Goal: Information Seeking & Learning: Learn about a topic

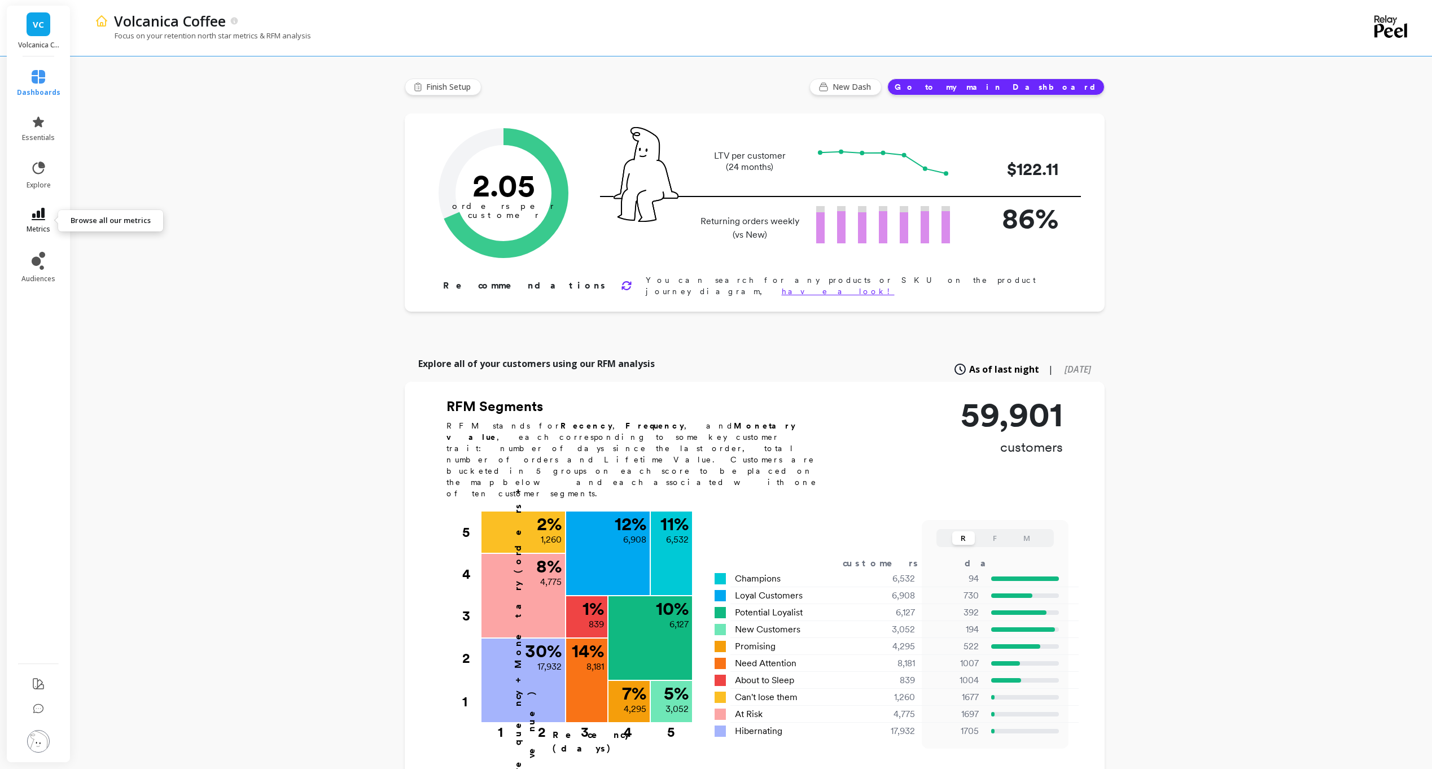
click at [46, 209] on link "metrics" at bounding box center [38, 221] width 43 height 26
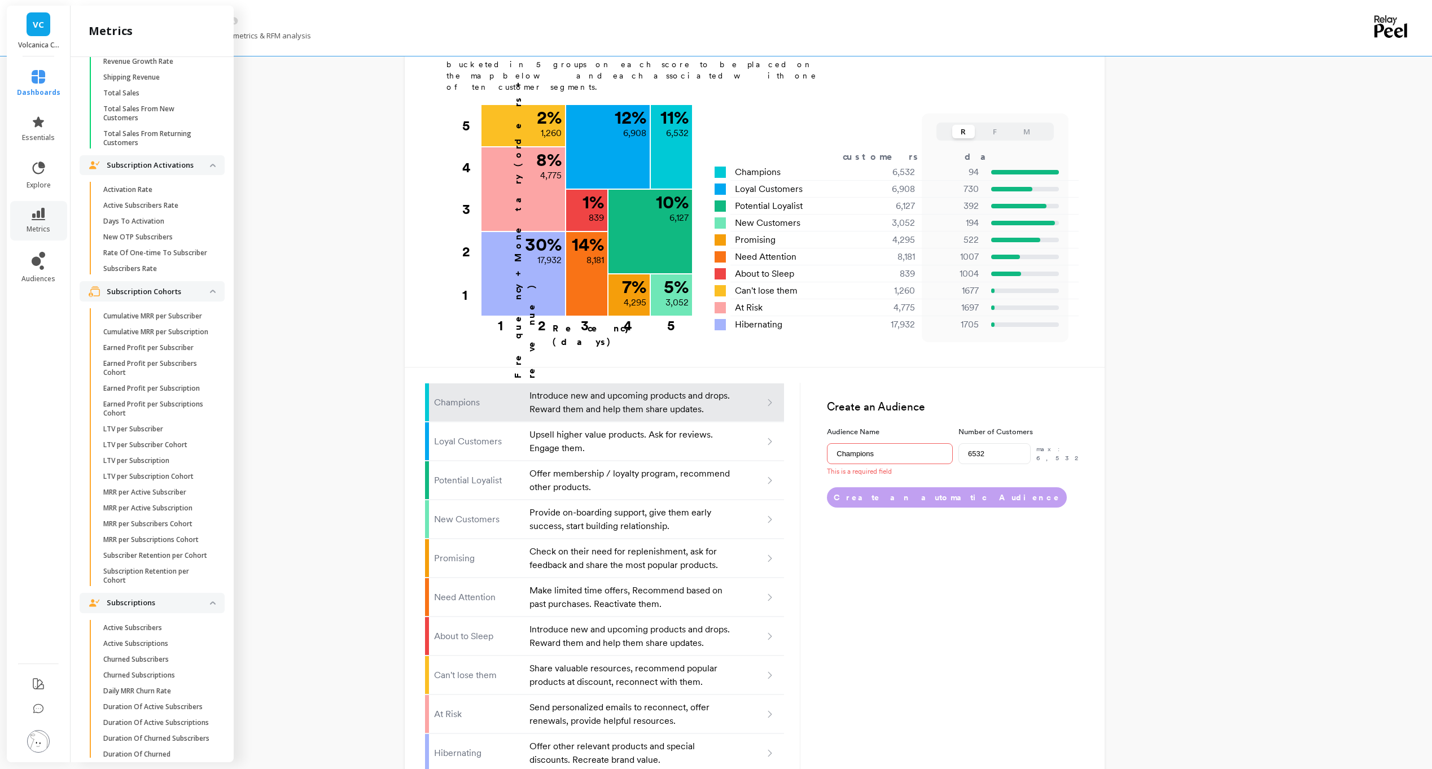
scroll to position [2709, 0]
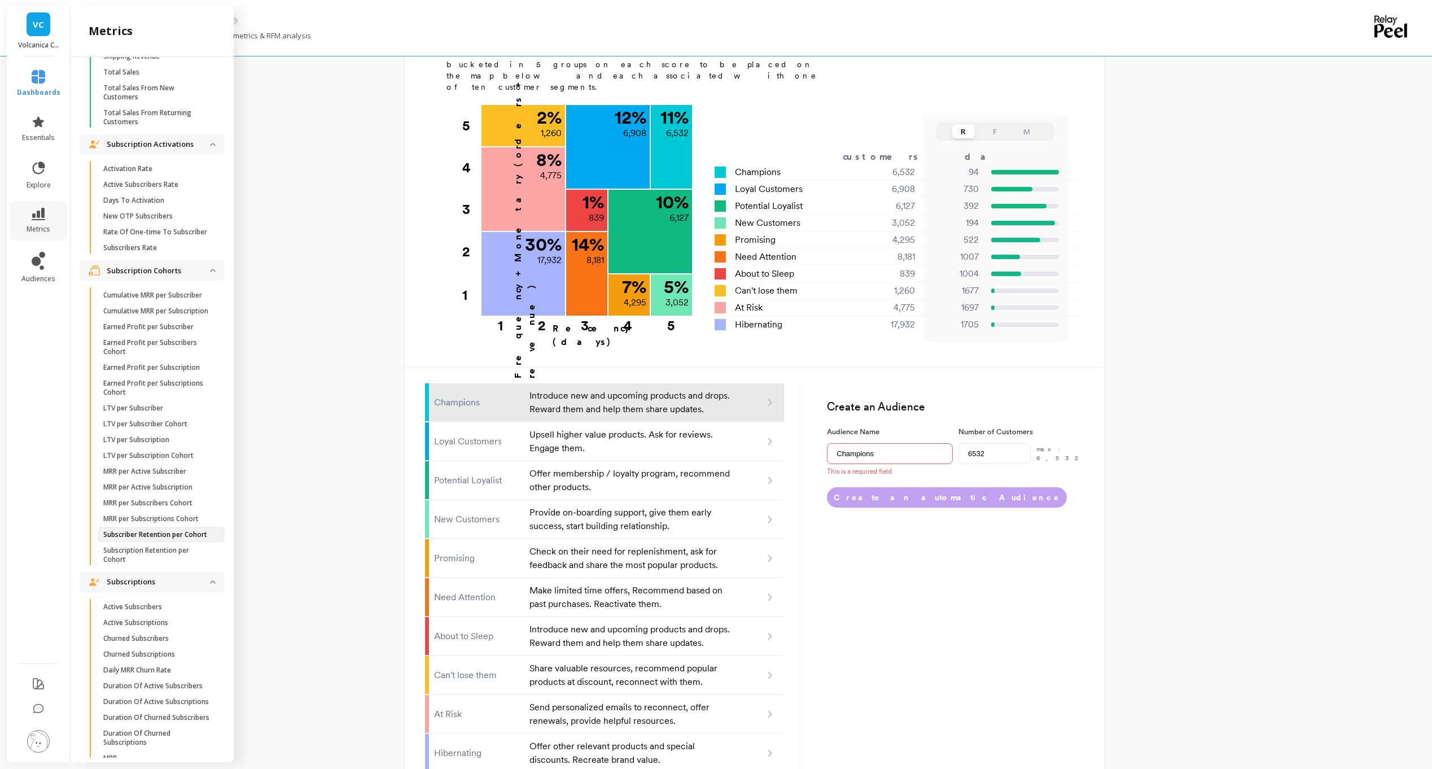
click at [150, 539] on p "Subscriber Retention per Cohort" at bounding box center [155, 534] width 104 height 9
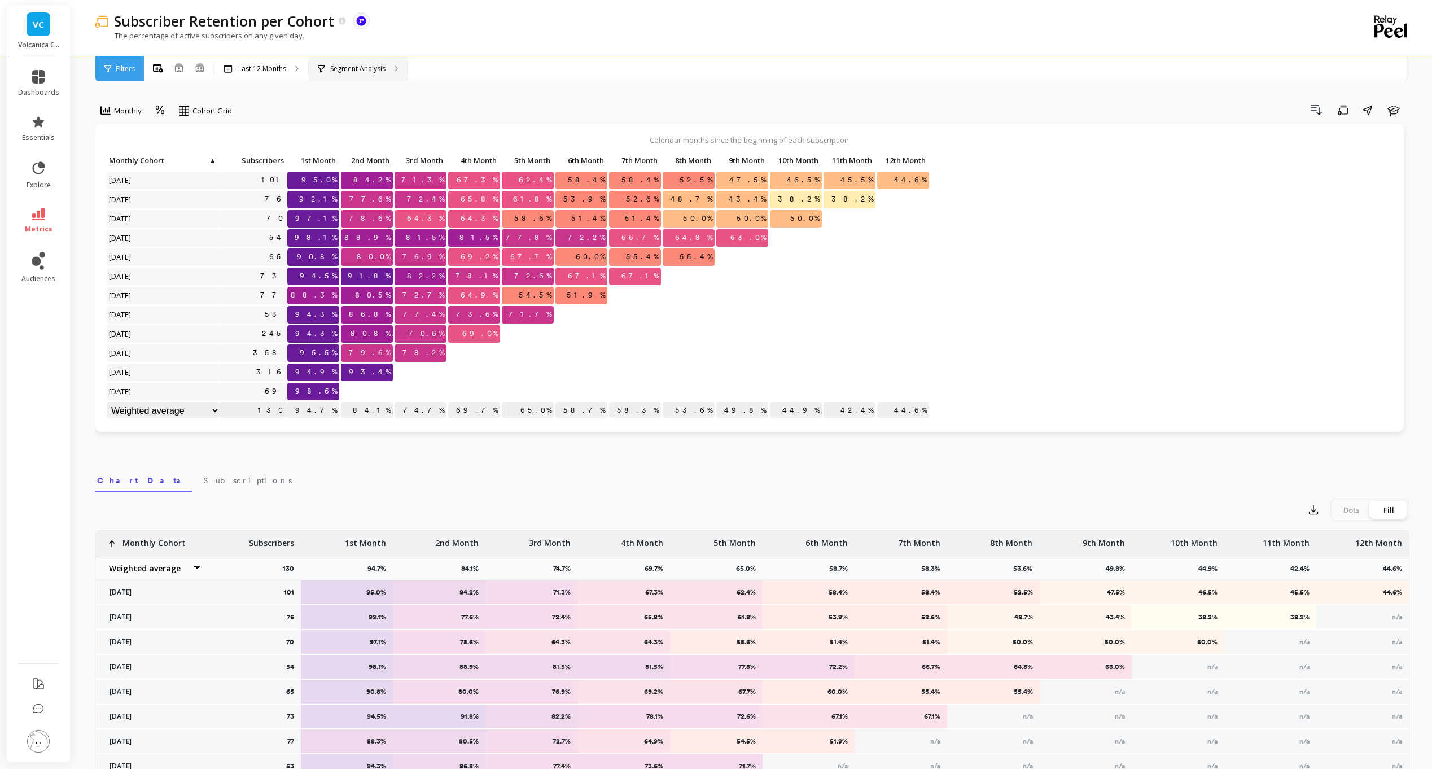
click at [360, 62] on div "Segment Analysis" at bounding box center [358, 68] width 99 height 25
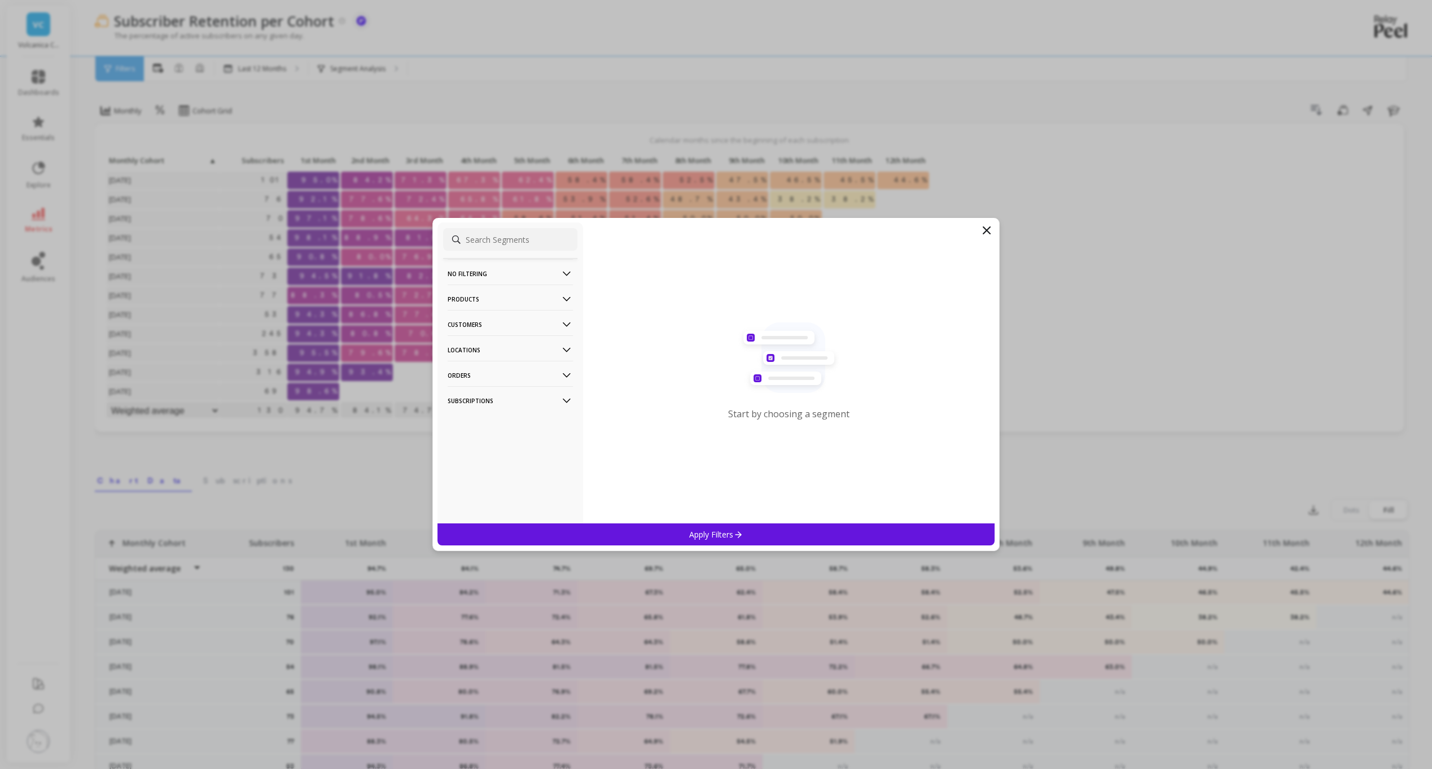
click at [560, 305] on icon at bounding box center [566, 299] width 12 height 12
click at [495, 326] on div "Product Tags" at bounding box center [510, 321] width 134 height 18
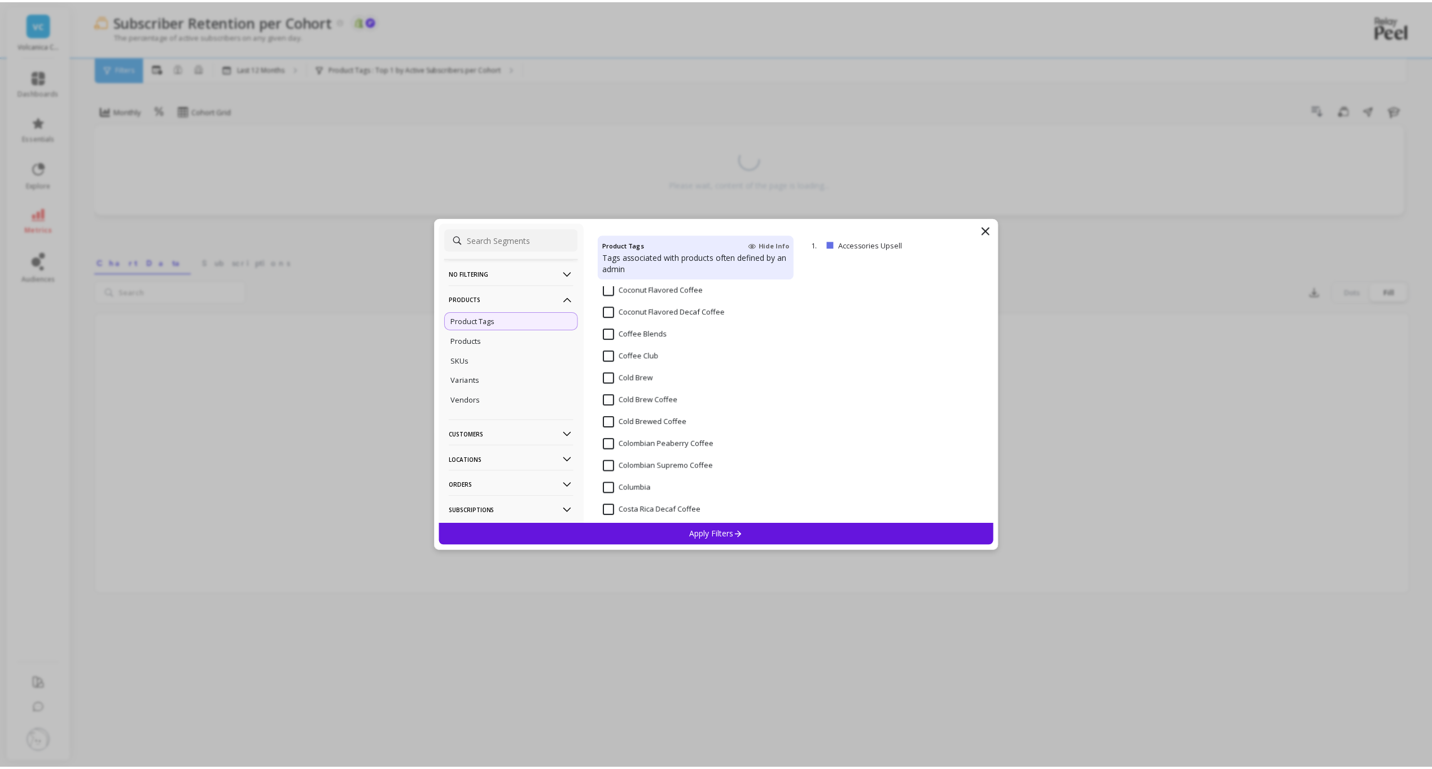
scroll to position [1016, 0]
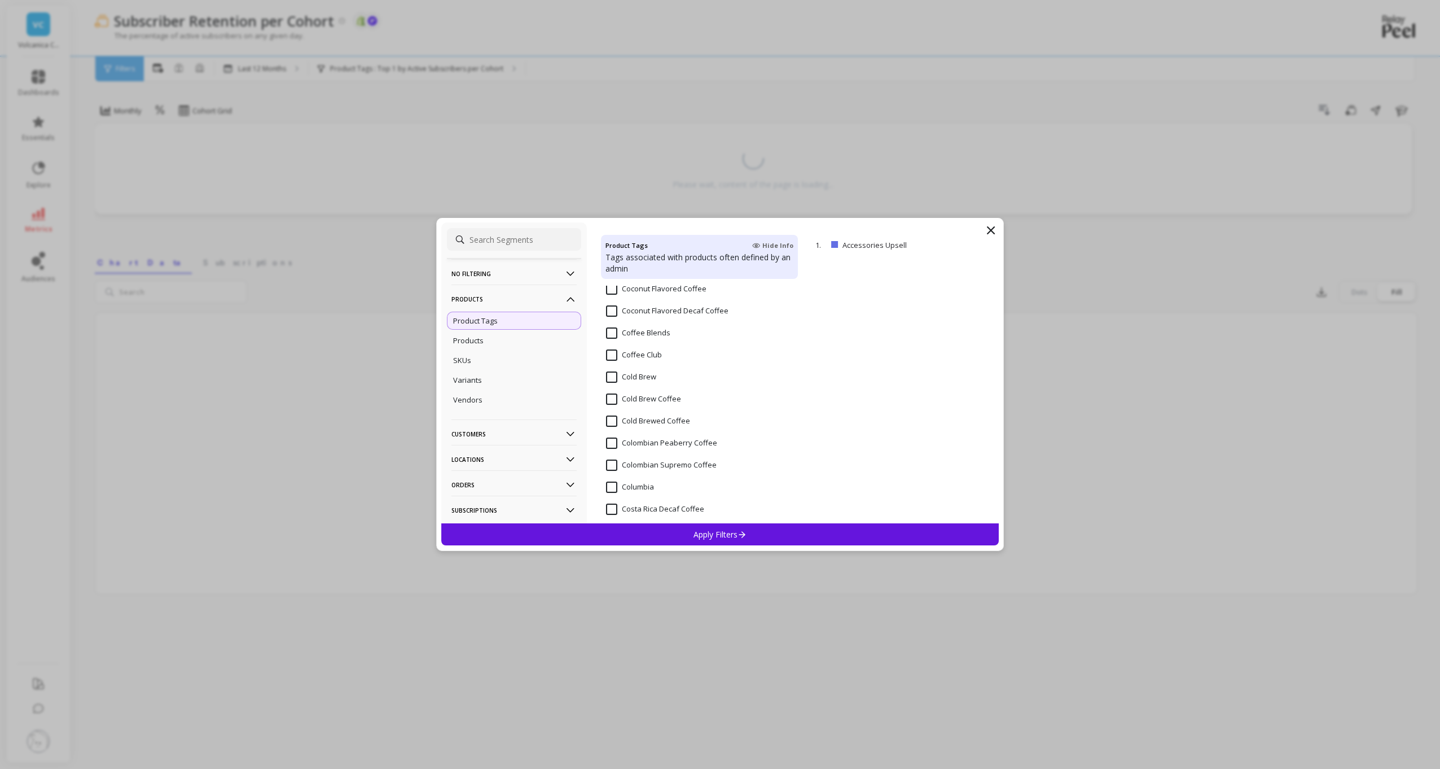
click at [609, 356] on Club "Coffee Club" at bounding box center [634, 354] width 56 height 11
drag, startPoint x: 746, startPoint y: 533, endPoint x: 731, endPoint y: 540, distance: 16.4
click at [745, 533] on icon at bounding box center [743, 534] width 10 height 10
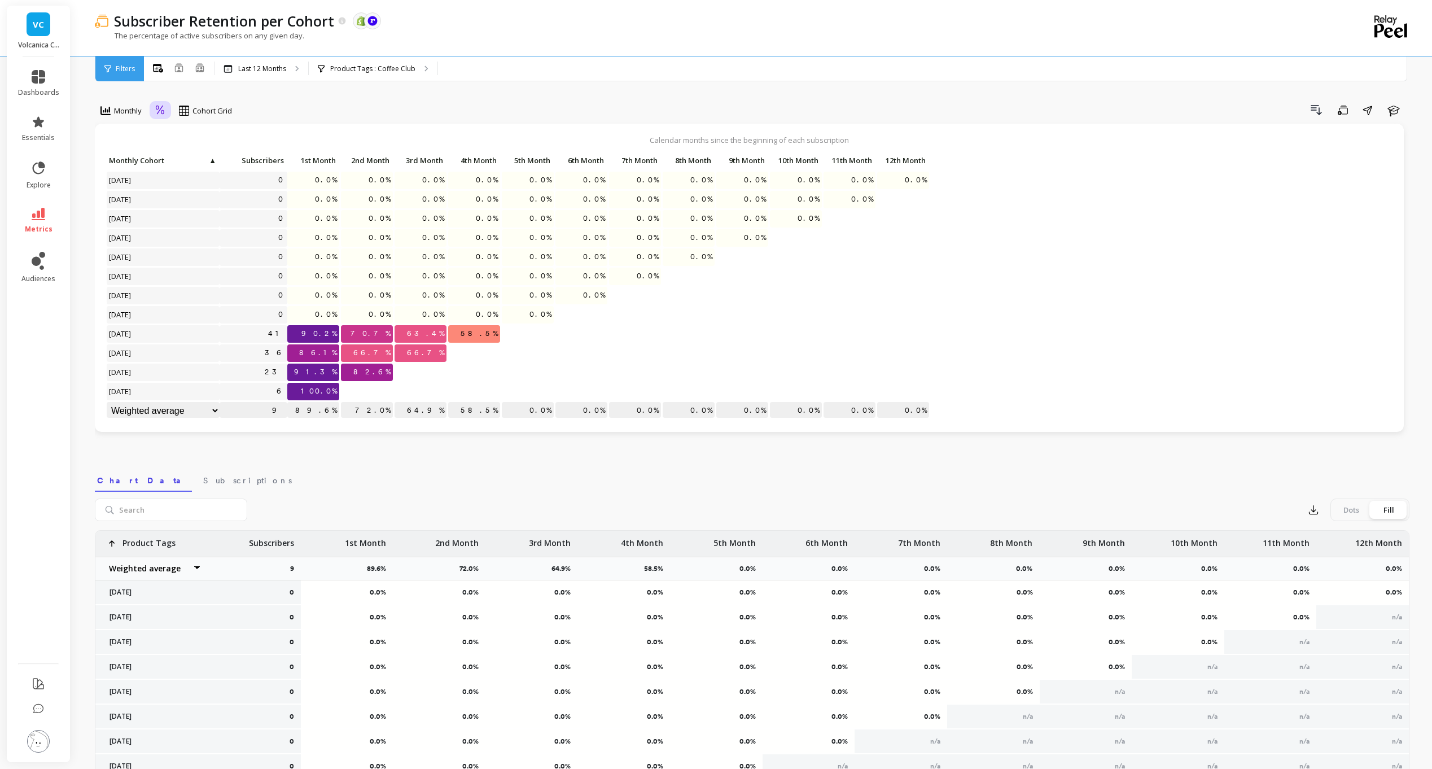
click at [161, 112] on icon at bounding box center [160, 110] width 10 height 11
click at [168, 150] on div "Absolute" at bounding box center [191, 158] width 78 height 20
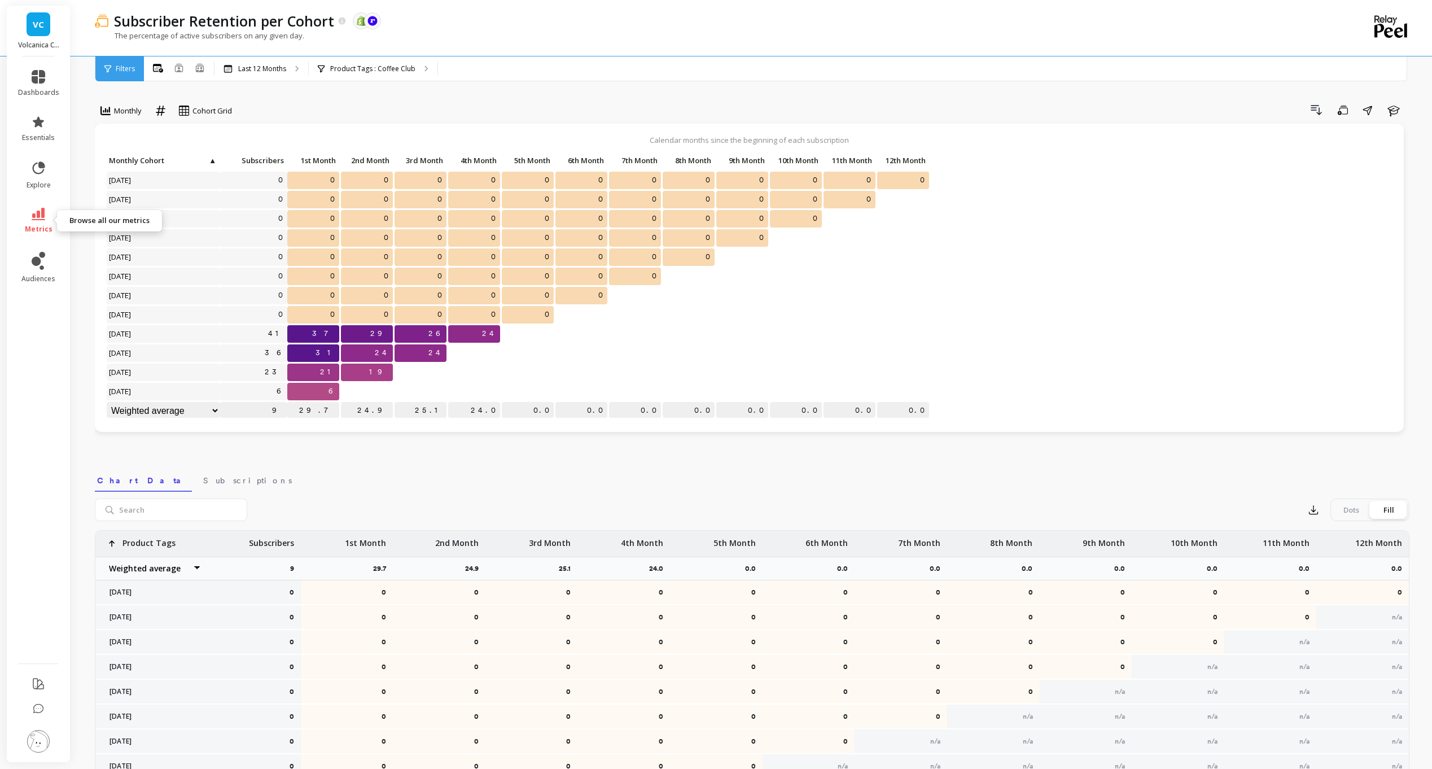
click at [34, 225] on span "metrics" at bounding box center [39, 229] width 28 height 9
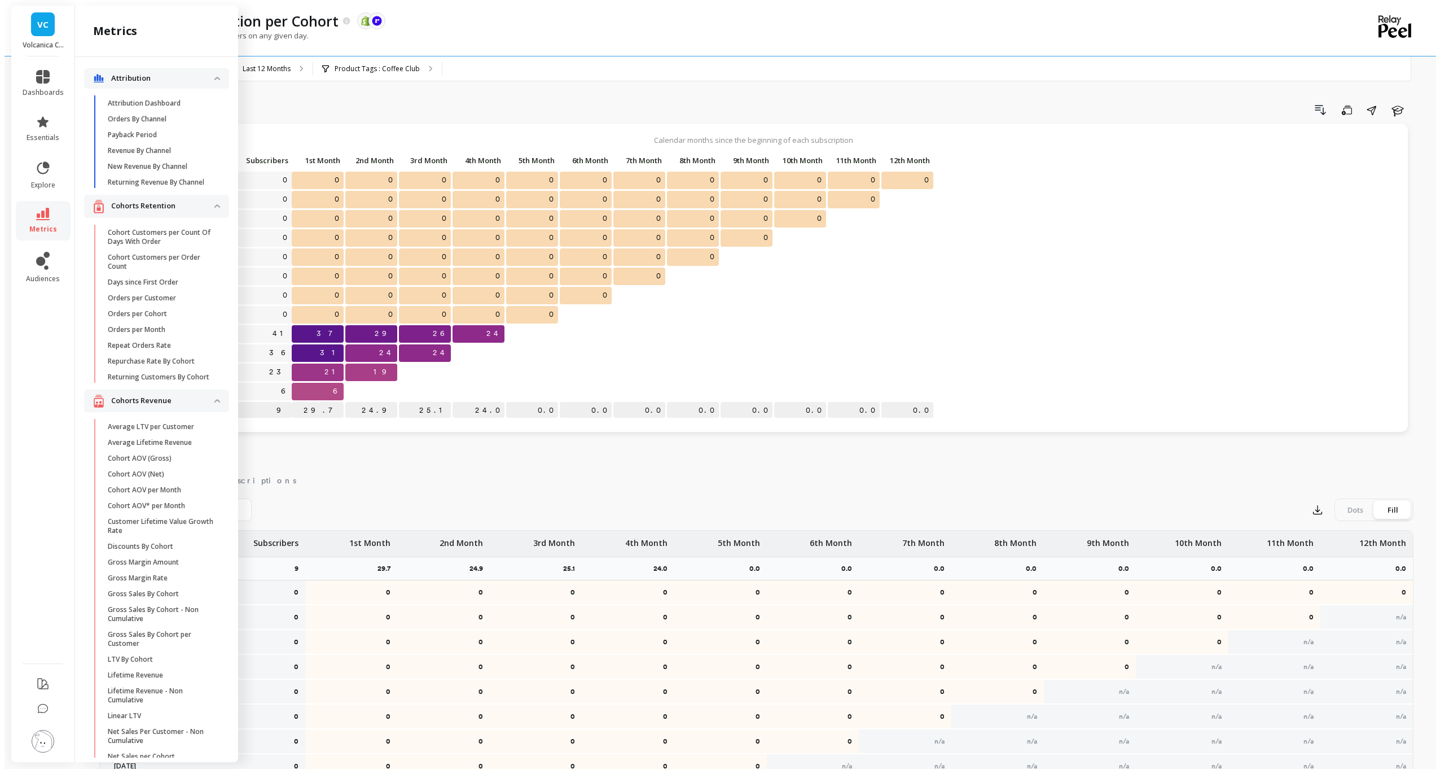
scroll to position [2709, 0]
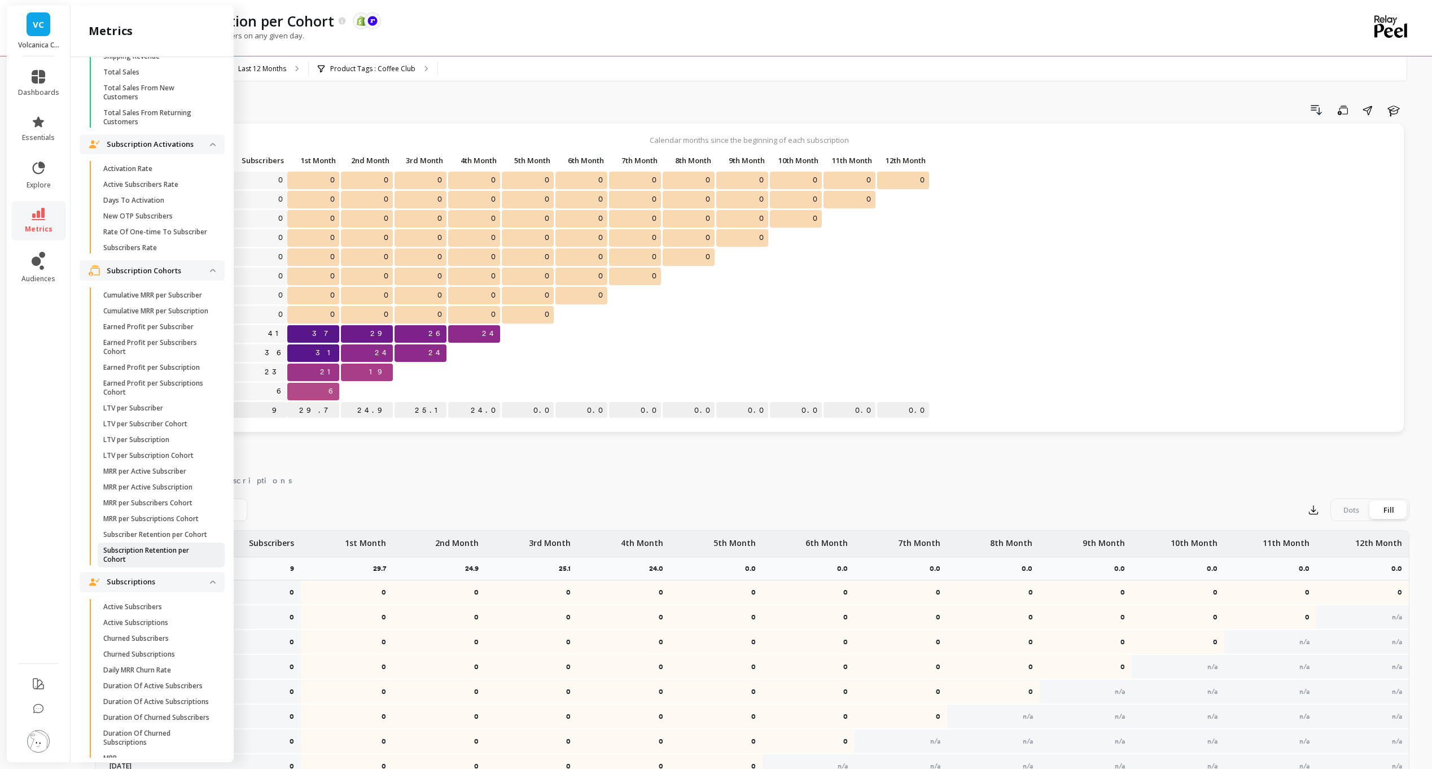
click at [170, 564] on p "Subscription Retention per Cohort" at bounding box center [157, 555] width 108 height 18
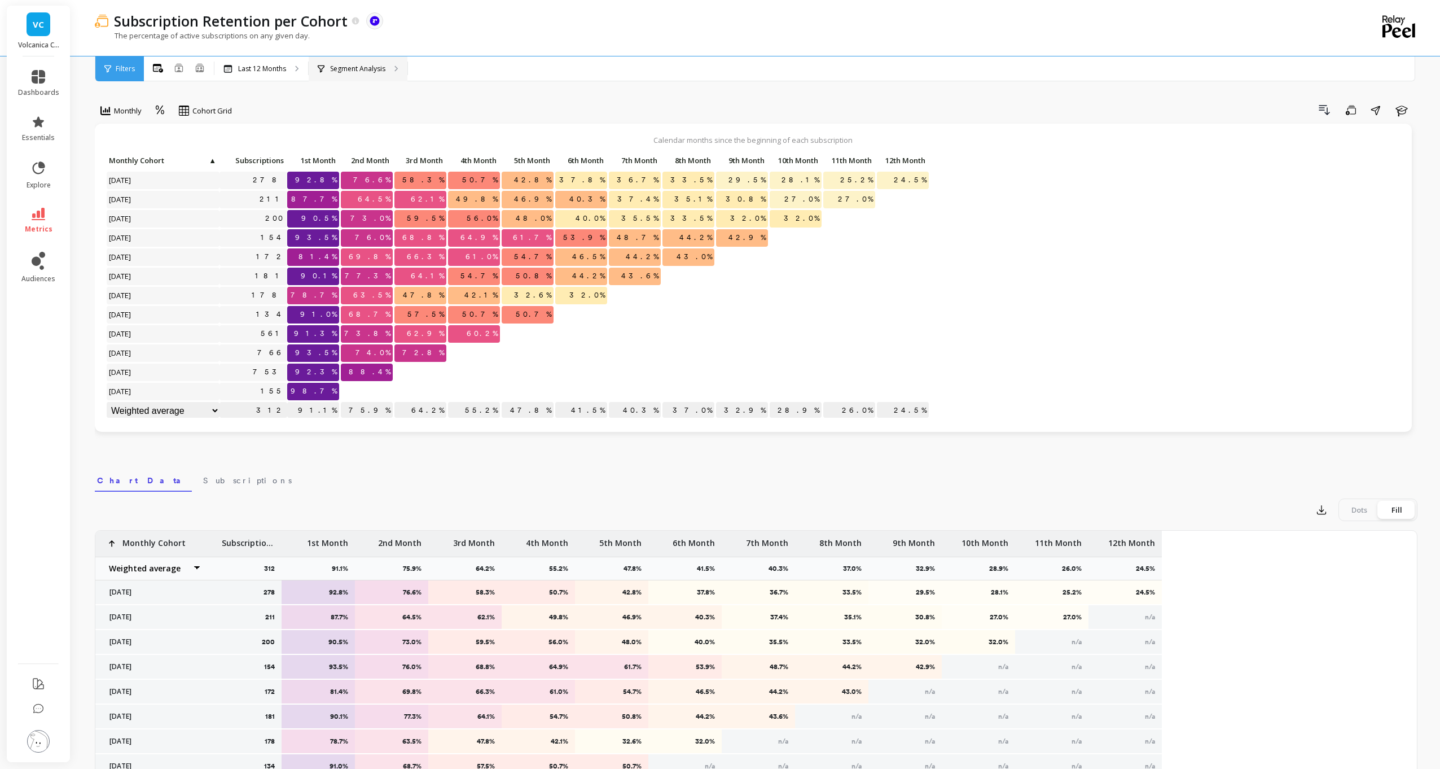
click at [328, 62] on div "Segment Analysis" at bounding box center [358, 68] width 99 height 25
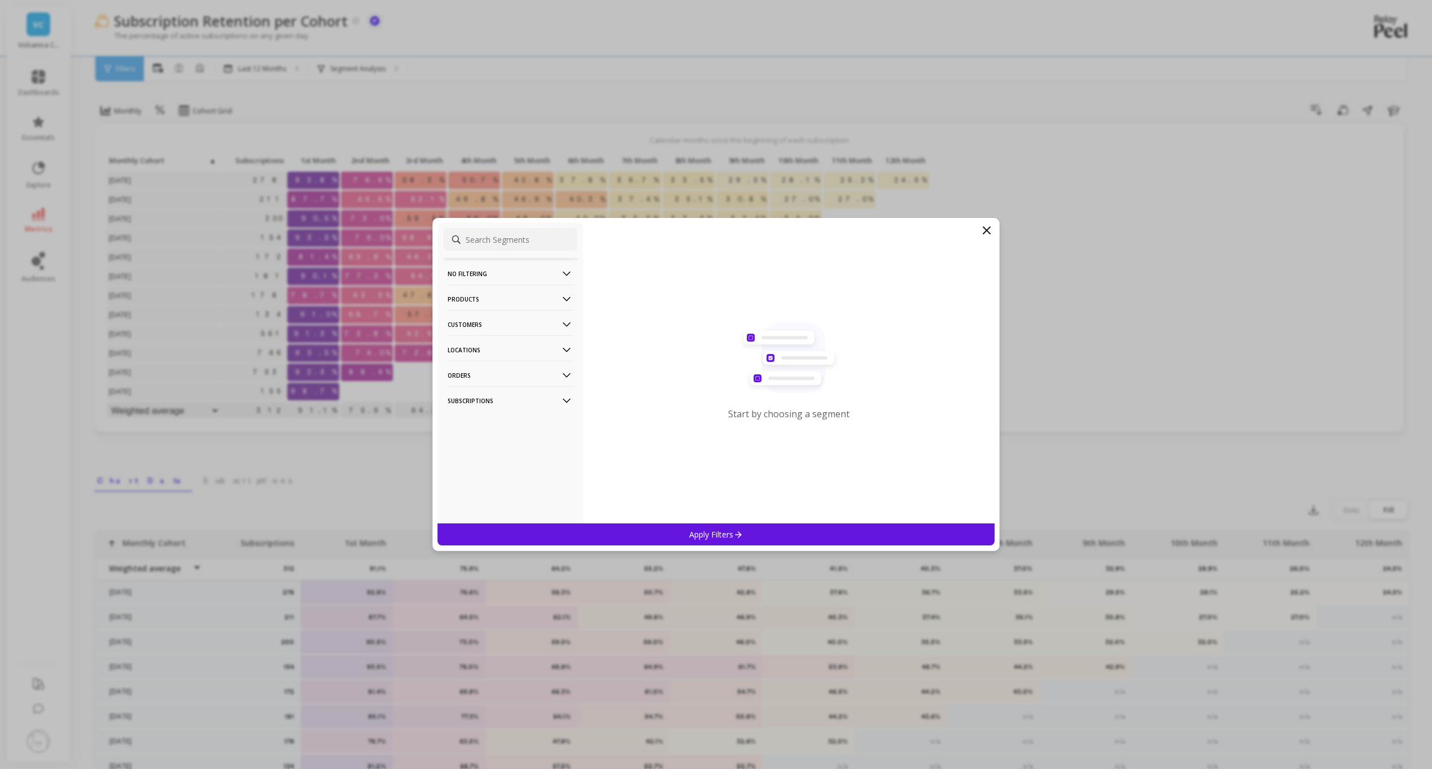
click at [545, 291] on p "Products" at bounding box center [510, 298] width 125 height 29
click at [486, 322] on p "Product Tags" at bounding box center [471, 320] width 45 height 10
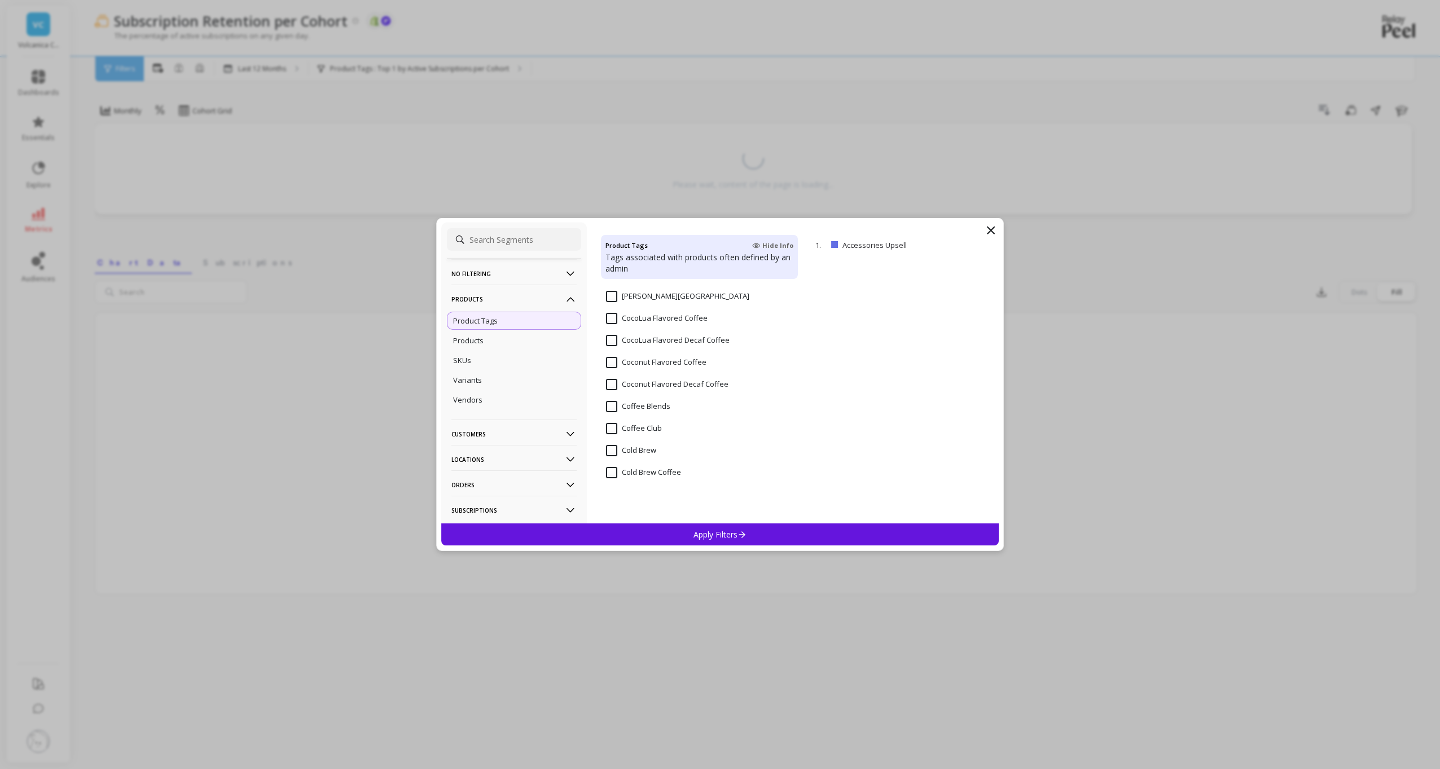
scroll to position [1072, 0]
click at [611, 306] on span "Coffee Club" at bounding box center [634, 305] width 56 height 24
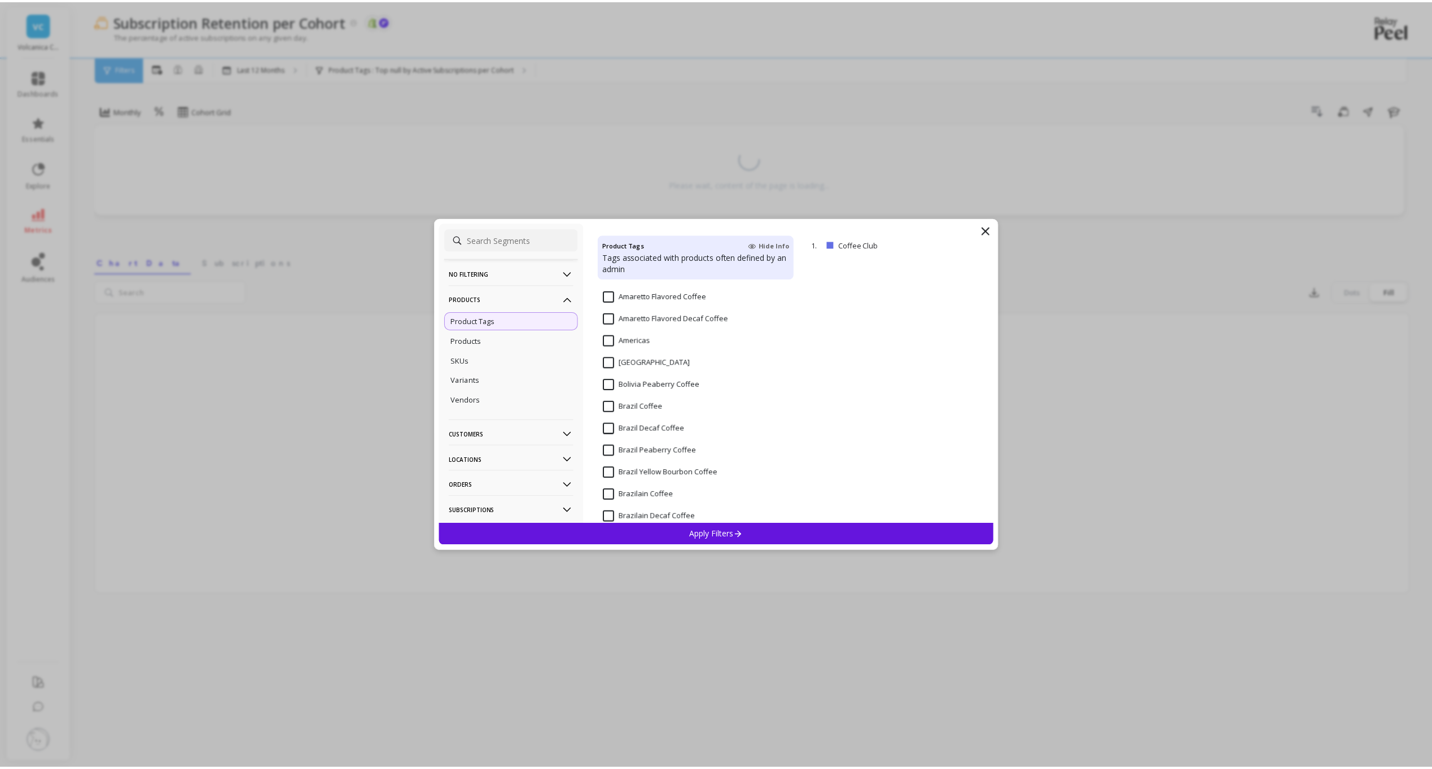
scroll to position [56, 0]
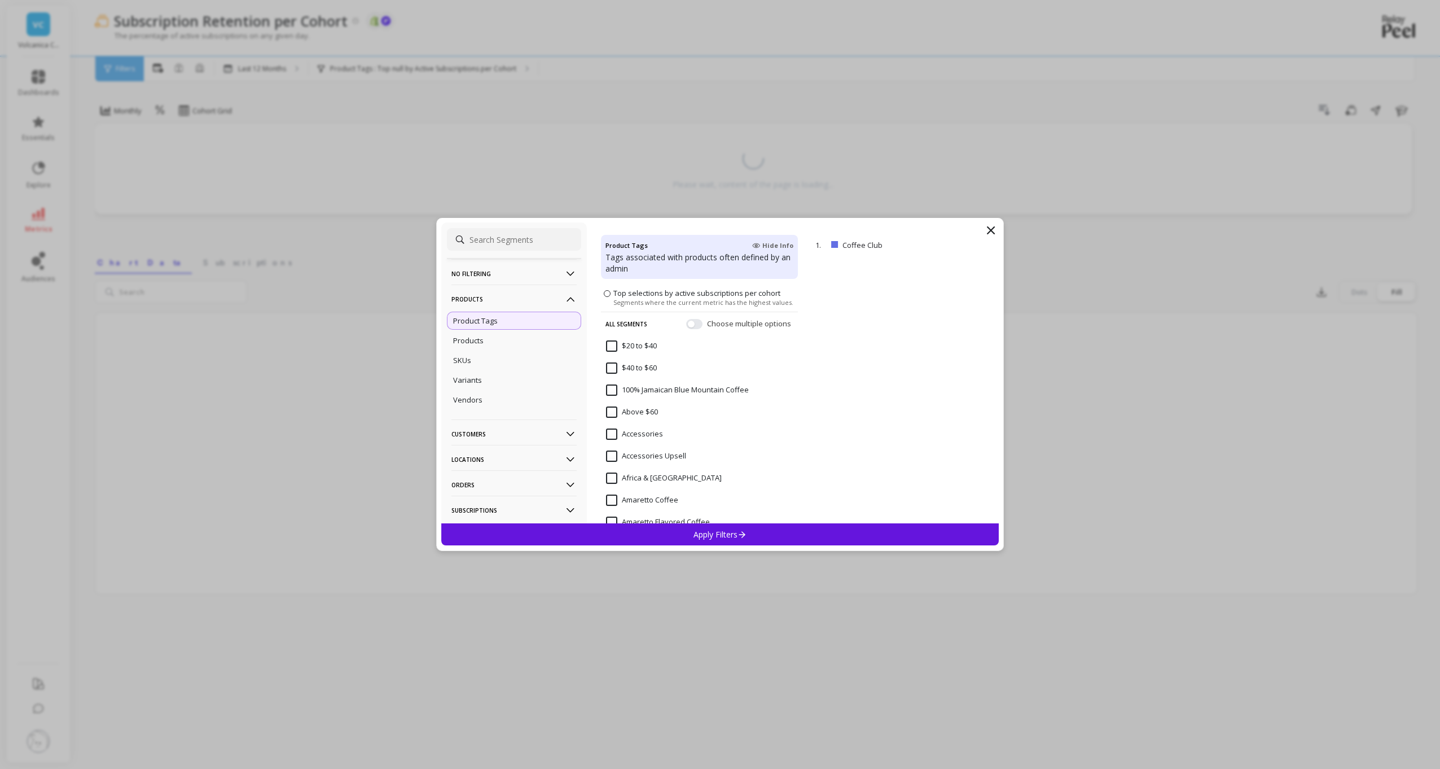
click at [714, 535] on p "Apply Filters" at bounding box center [721, 534] width 54 height 11
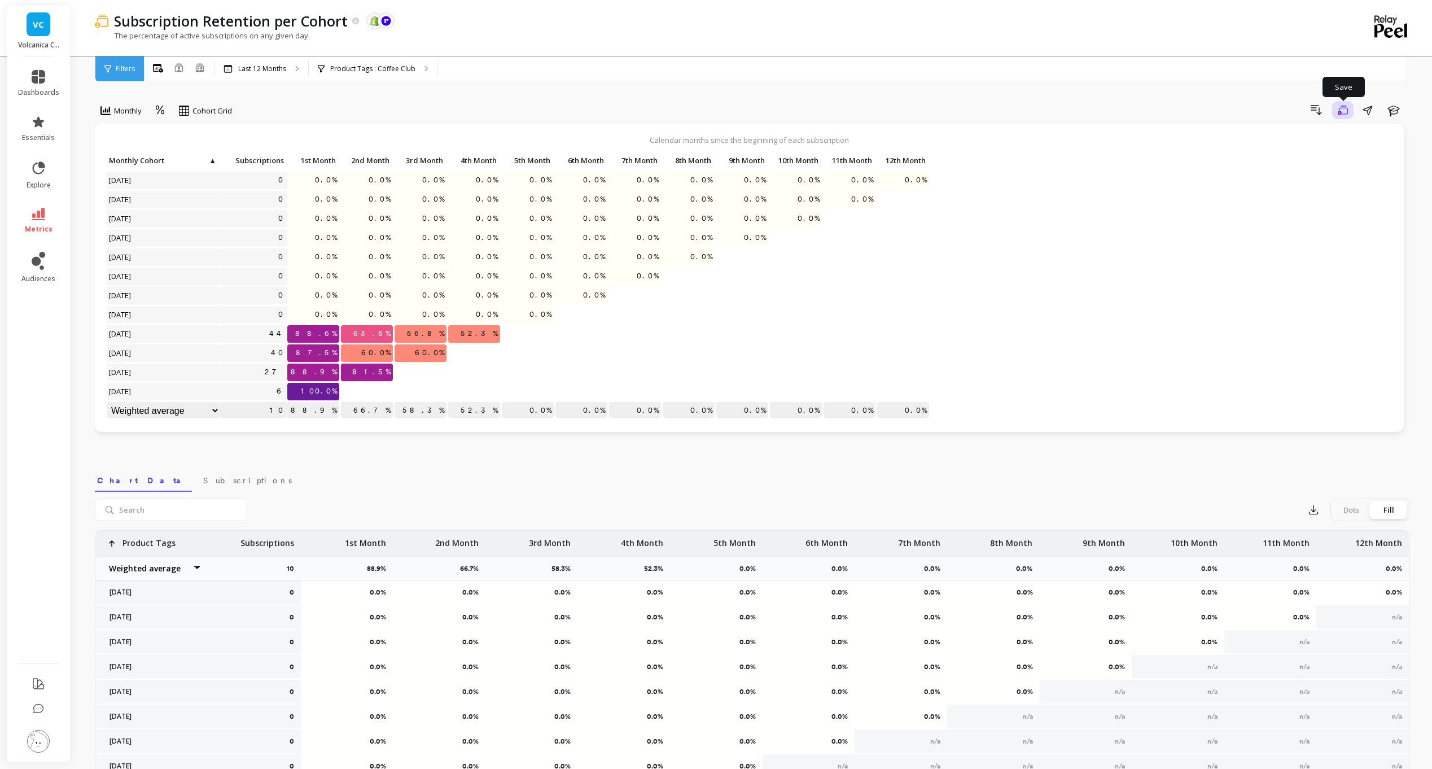
click at [1342, 110] on icon "button" at bounding box center [1343, 110] width 10 height 11
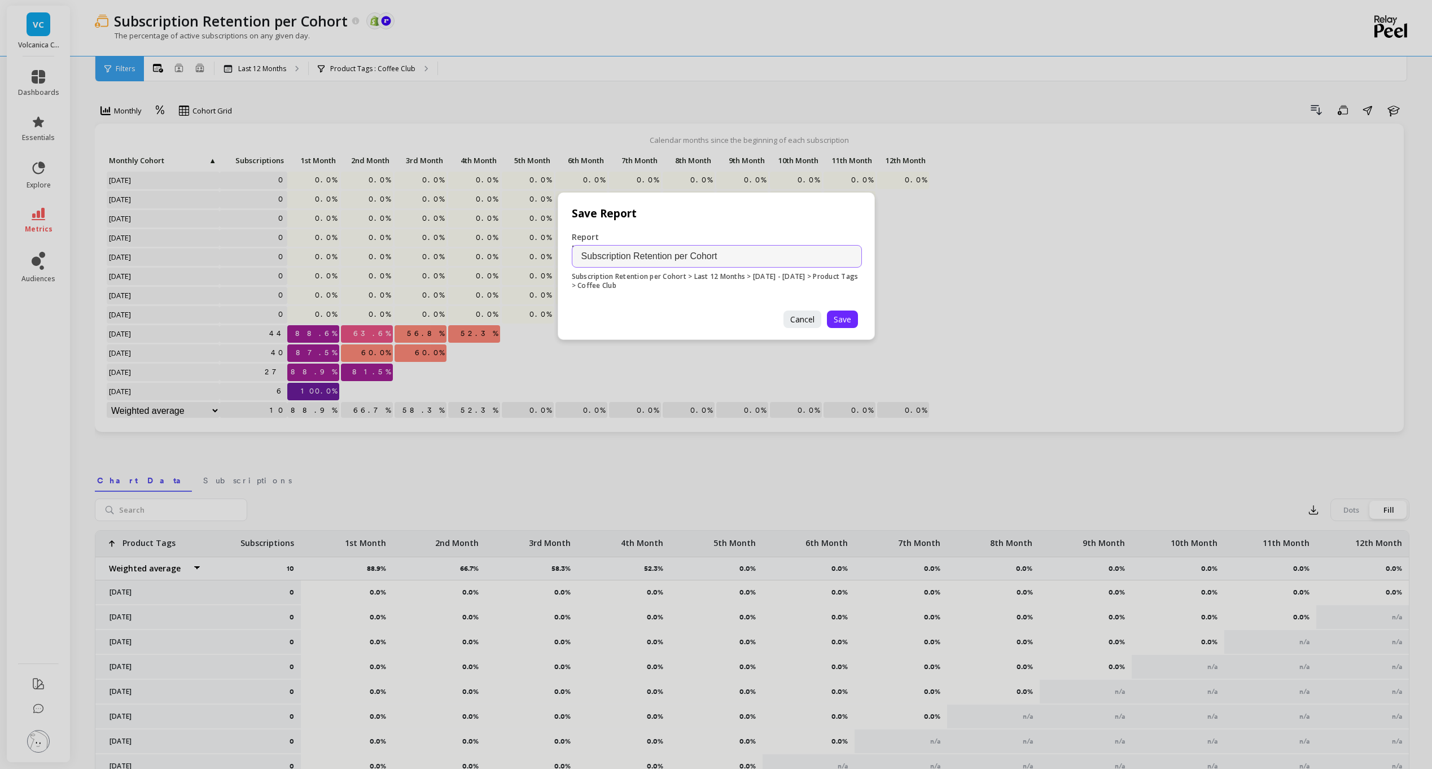
drag, startPoint x: 790, startPoint y: 251, endPoint x: 799, endPoint y: 235, distance: 18.7
click at [797, 238] on div "Report Name Subscription Retention per Cohort Subscription Retention per Cohort…" at bounding box center [716, 264] width 317 height 93
drag, startPoint x: 761, startPoint y: 263, endPoint x: 525, endPoint y: 195, distance: 245.4
click at [525, 195] on div "Save Report Report Name Subscription Retention per Cohort Subscription Retentio…" at bounding box center [716, 384] width 1432 height 769
type input "Coffee Club Retention"
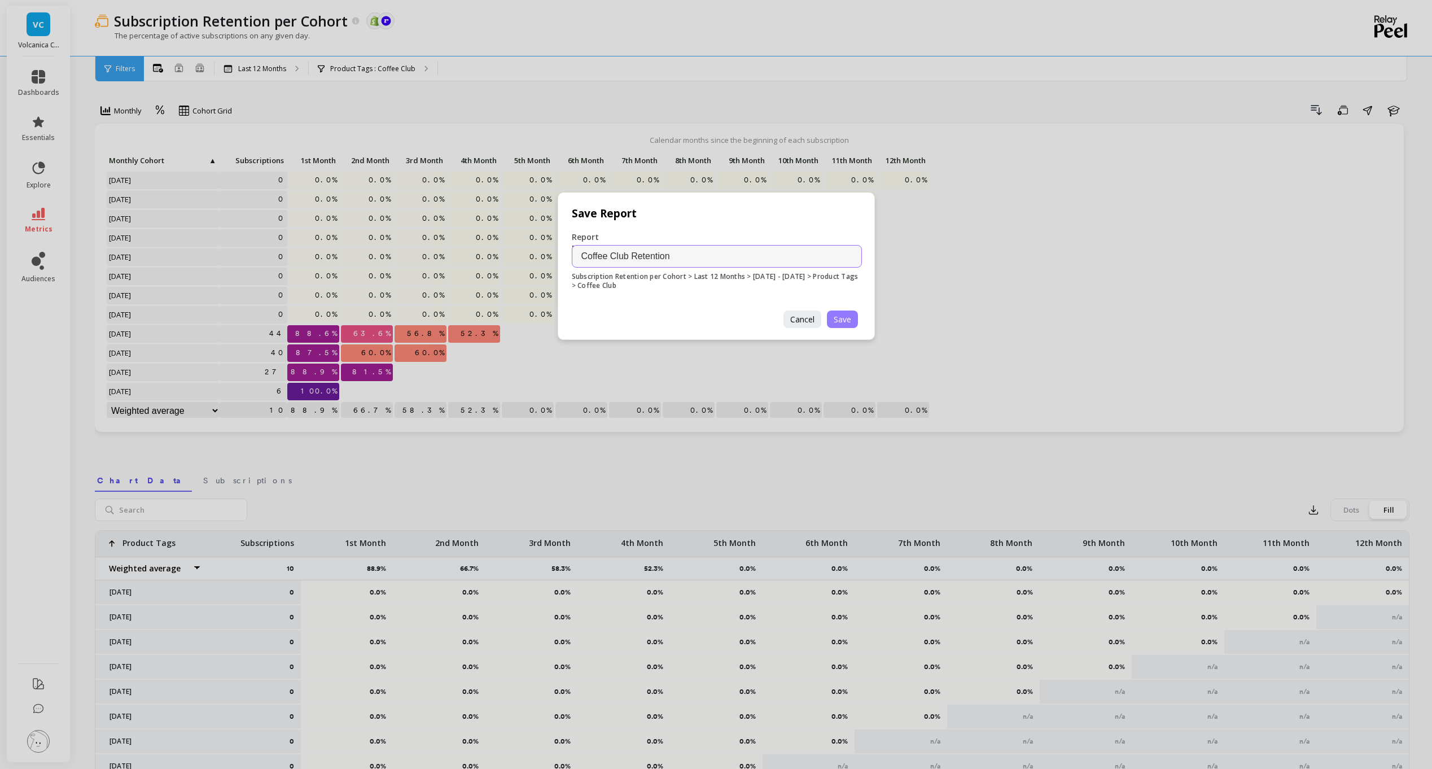
click at [844, 321] on span "Save" at bounding box center [842, 319] width 17 height 11
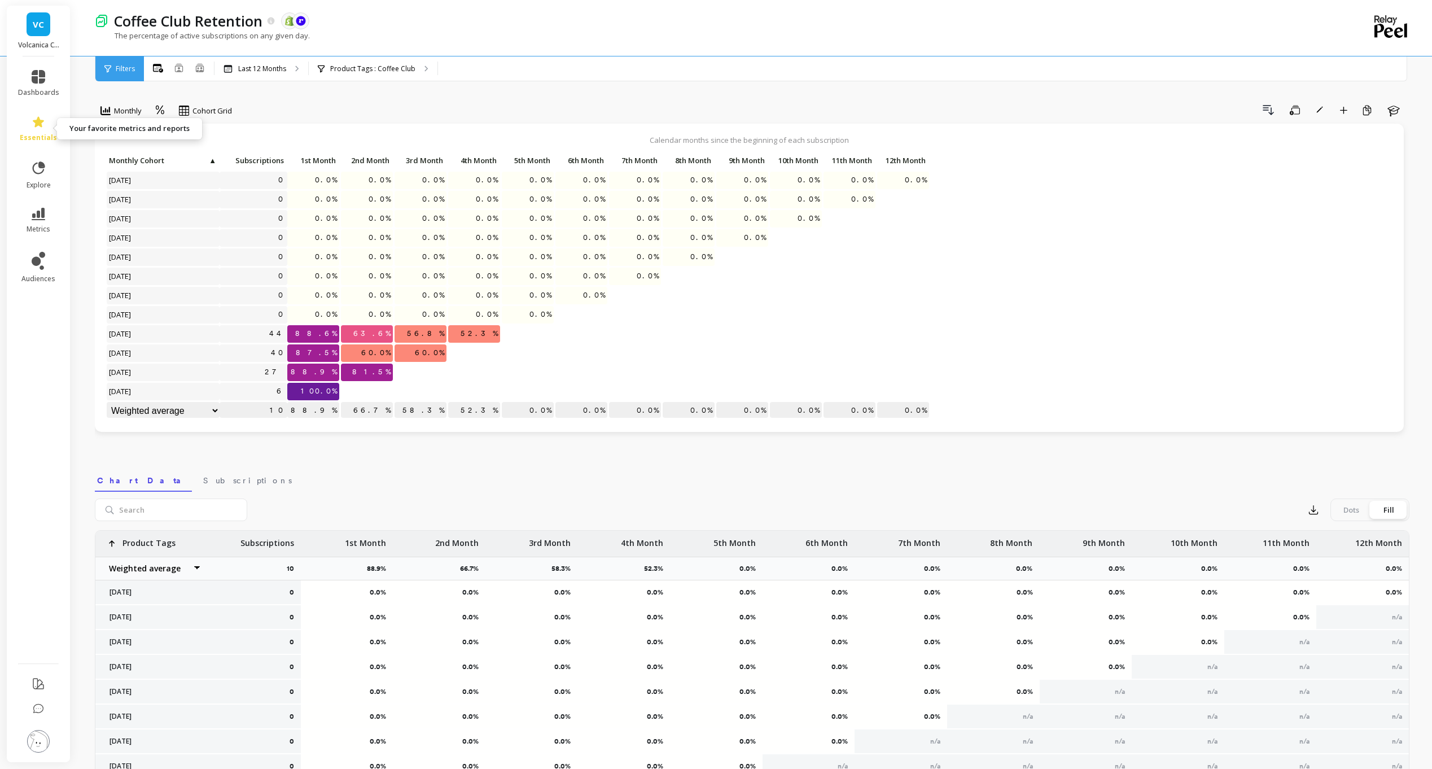
click at [45, 129] on link "essentials" at bounding box center [38, 128] width 41 height 27
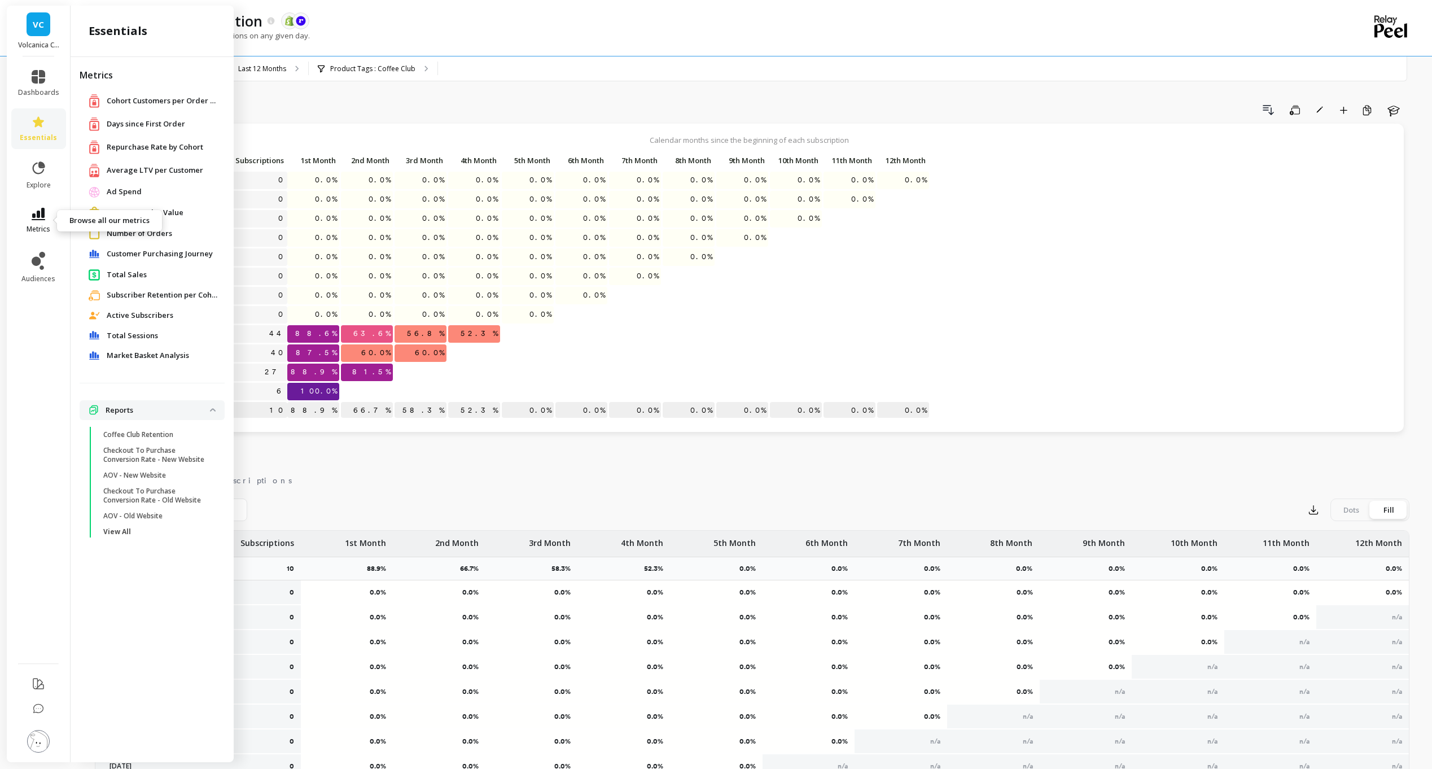
click at [39, 211] on icon at bounding box center [39, 214] width 14 height 12
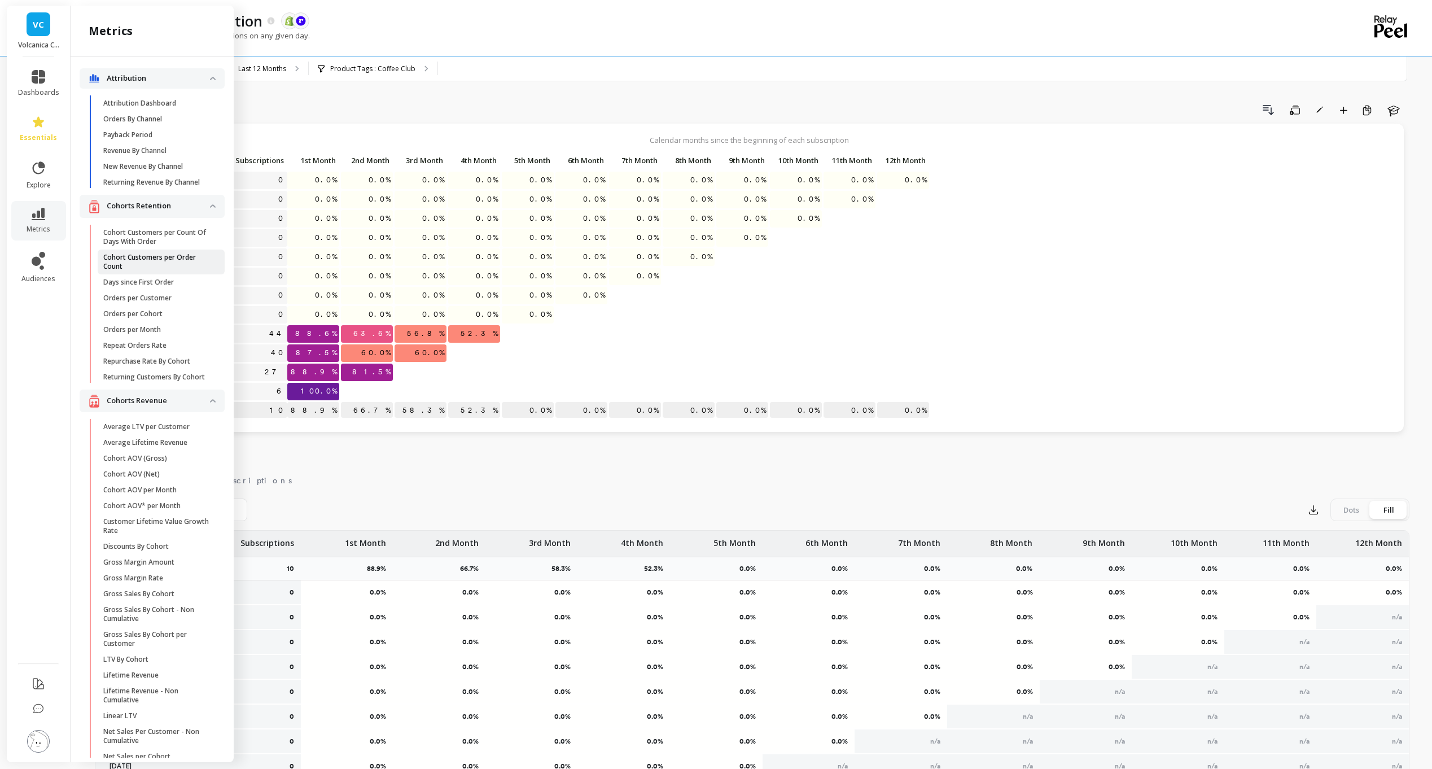
click at [159, 270] on p "Cohort Customers per Order Count" at bounding box center [157, 262] width 108 height 18
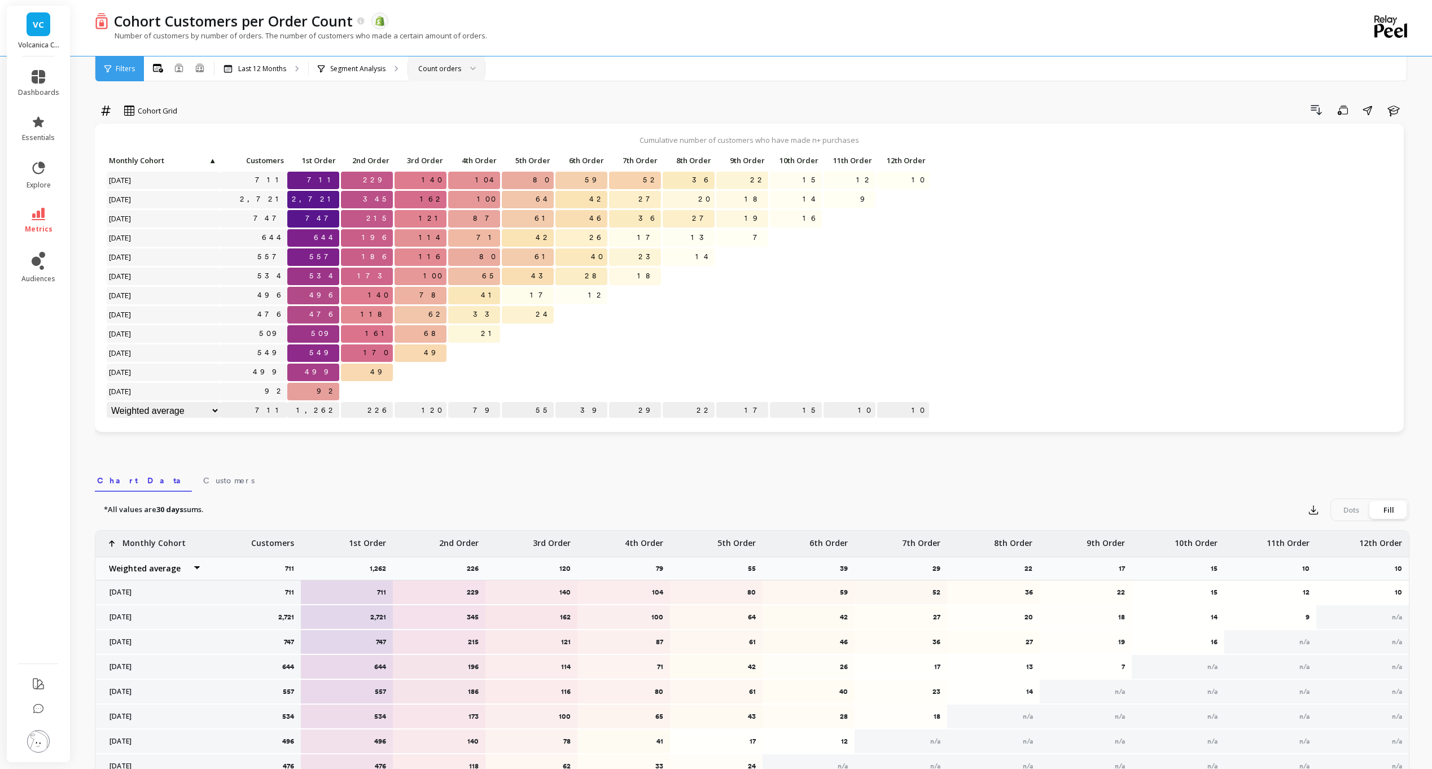
click at [455, 65] on div "Count orders" at bounding box center [439, 68] width 43 height 11
click at [345, 60] on div "Segment Analysis" at bounding box center [358, 68] width 99 height 25
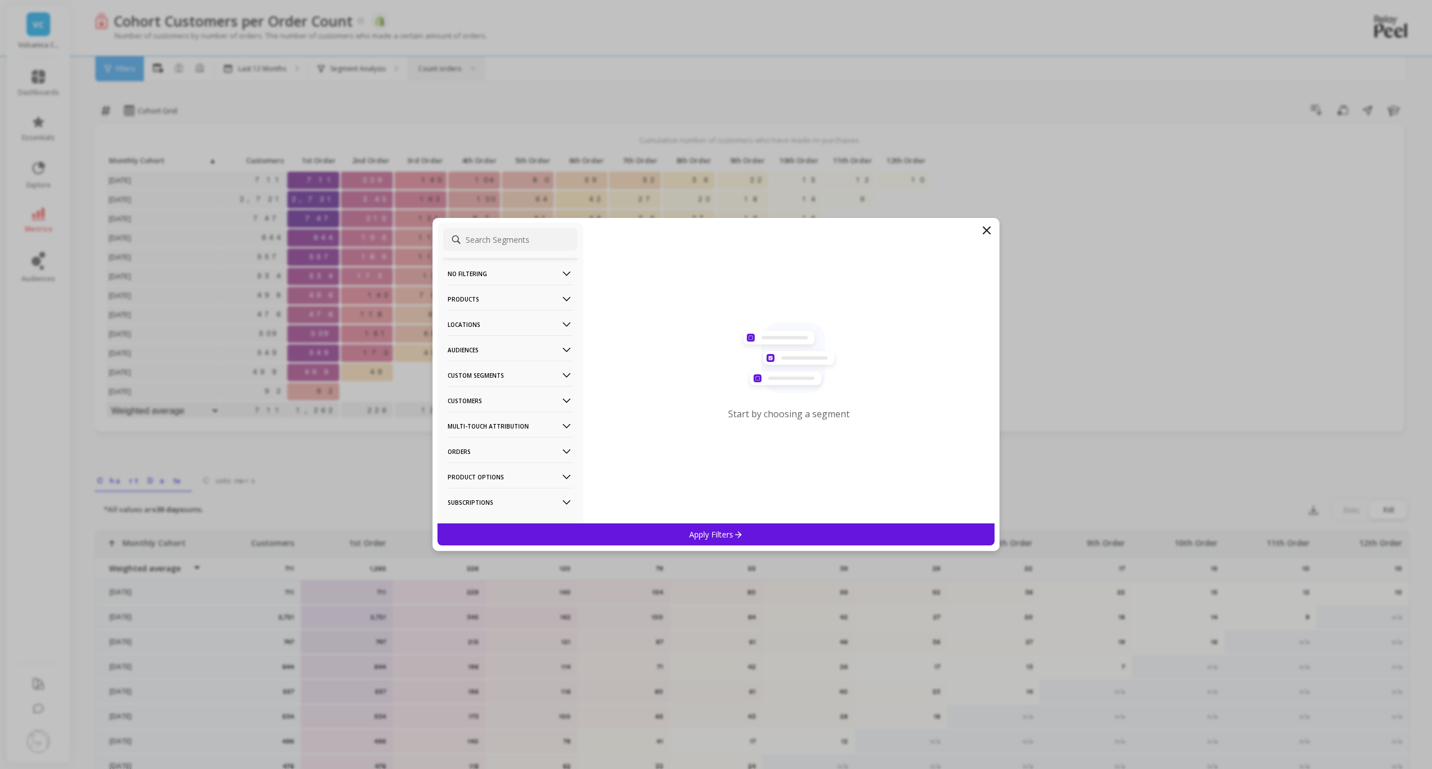
click at [499, 304] on p "Products" at bounding box center [510, 298] width 125 height 29
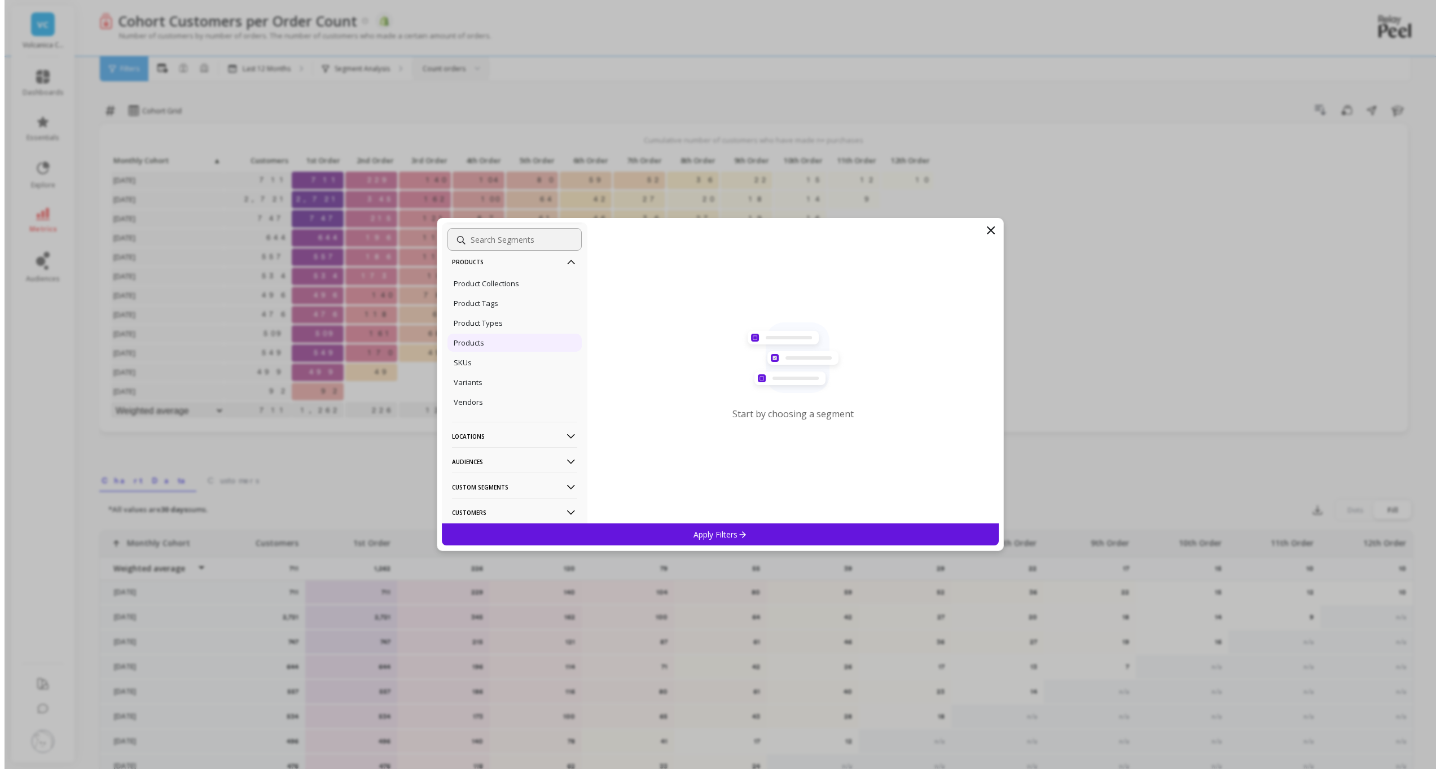
scroll to position [56, 0]
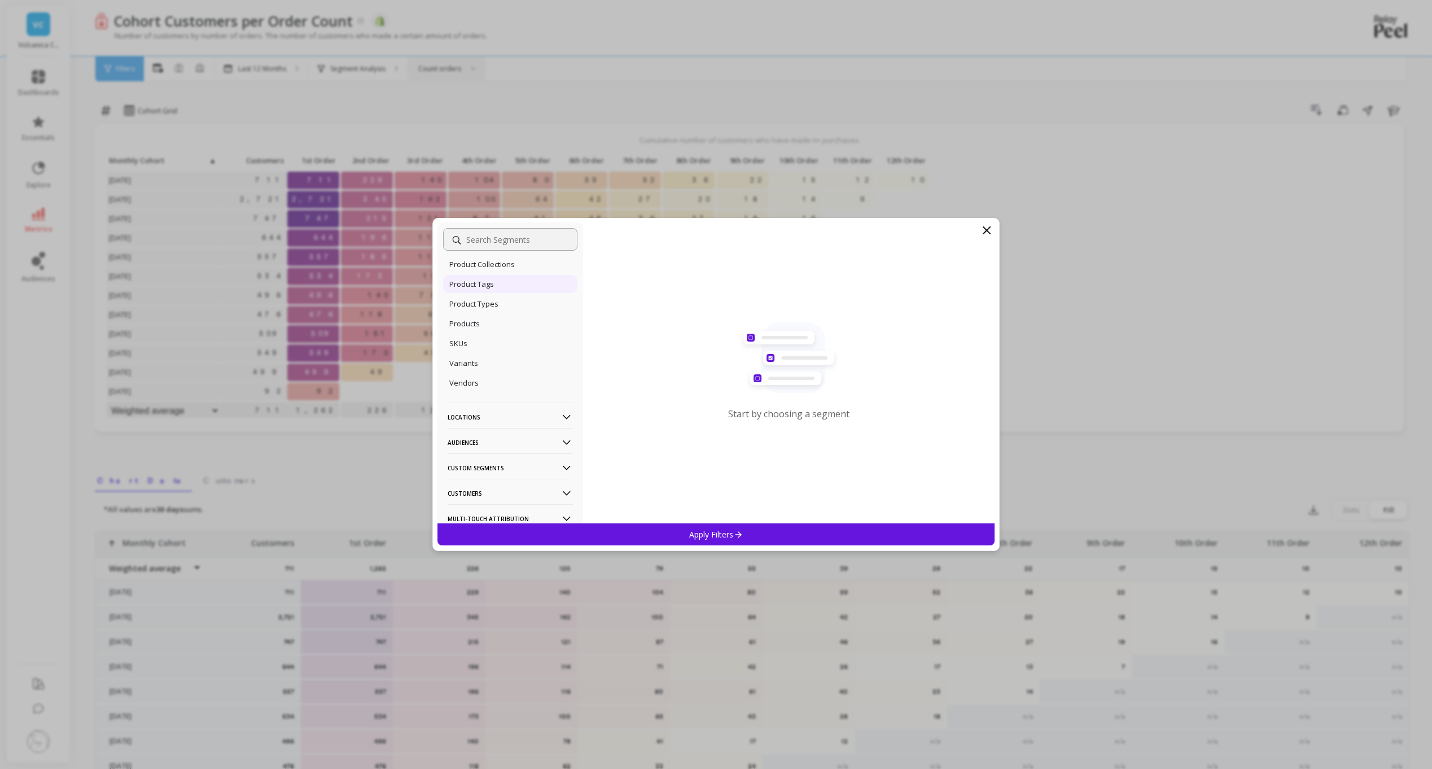
click at [502, 290] on div "Product Tags" at bounding box center [510, 284] width 134 height 18
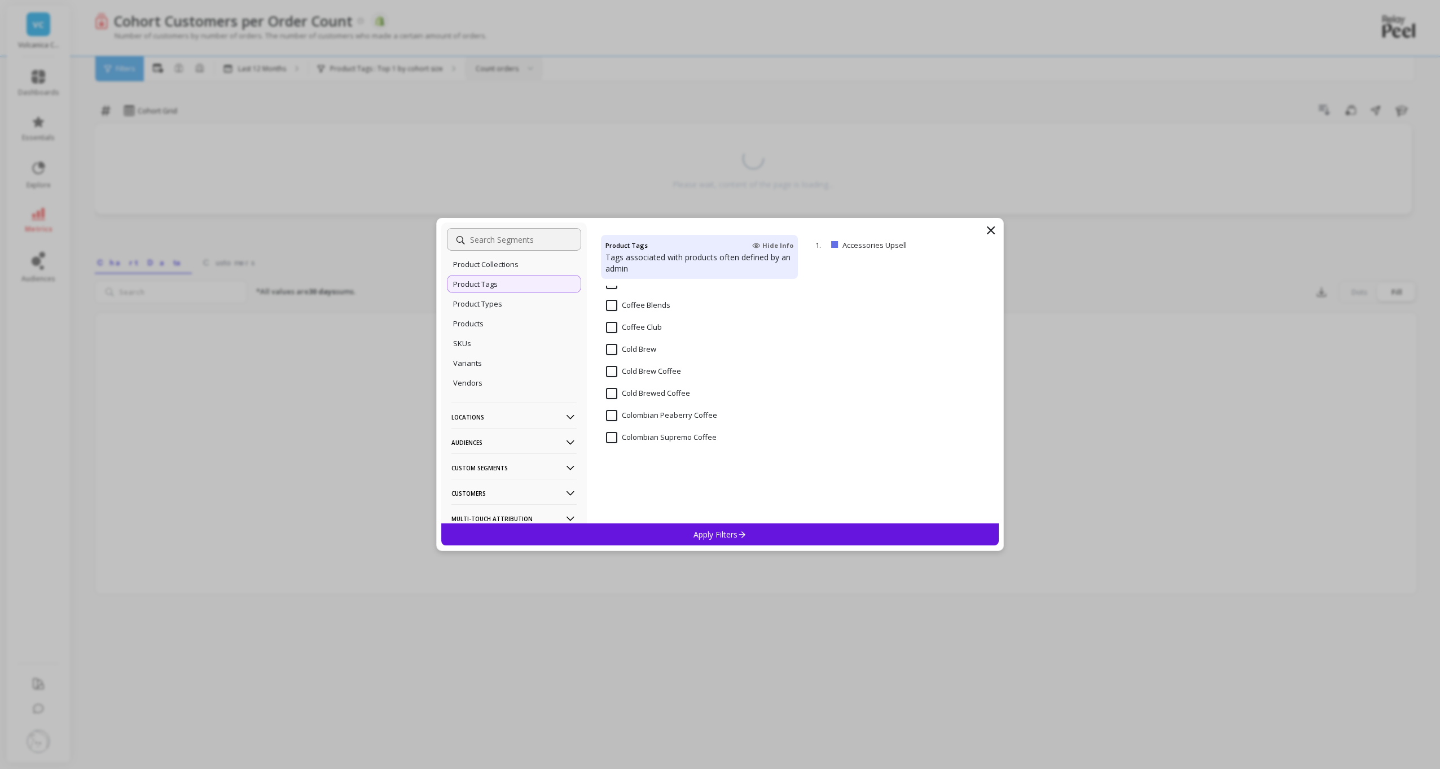
scroll to position [1016, 0]
click at [607, 325] on Club "Coffee Club" at bounding box center [634, 325] width 56 height 11
click at [659, 531] on div "Apply Filters" at bounding box center [720, 534] width 558 height 22
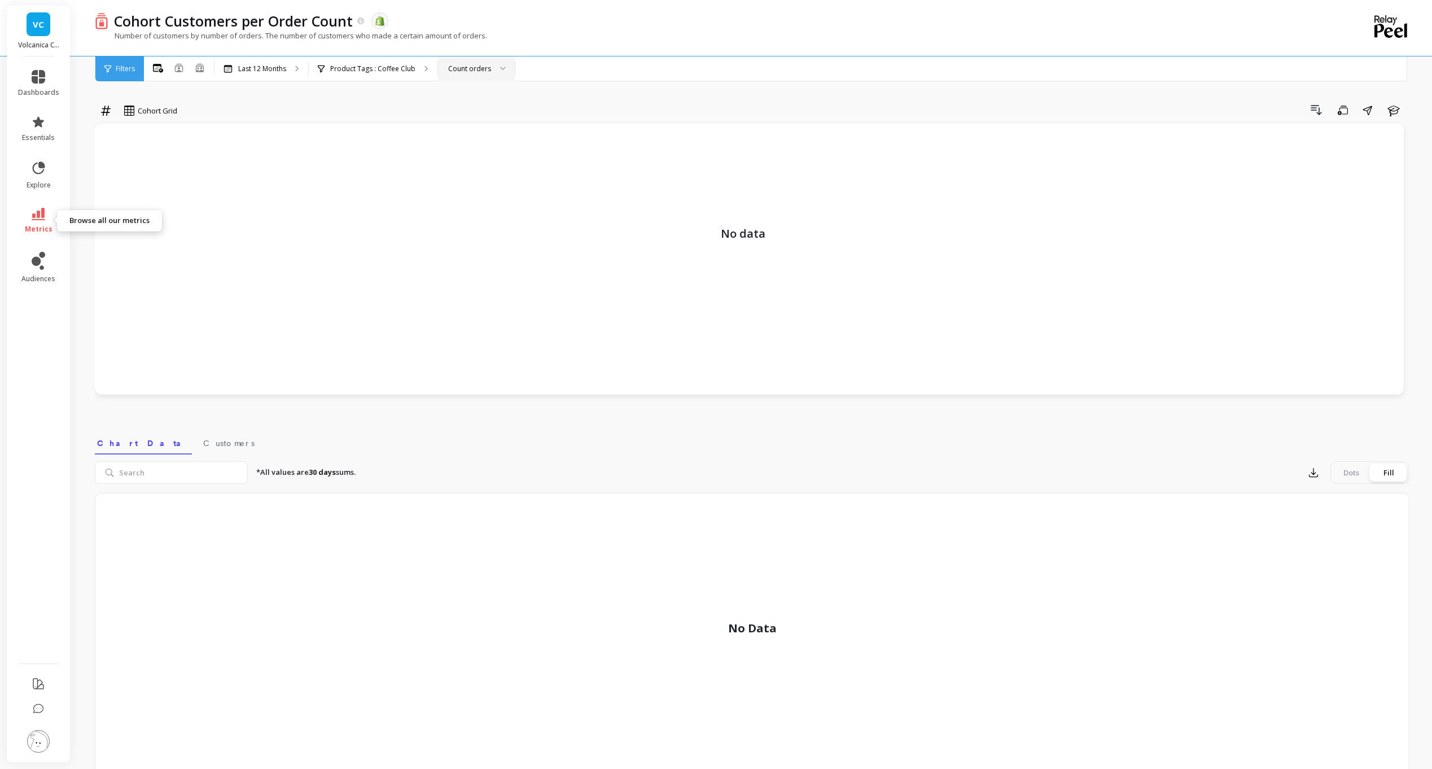
click at [37, 220] on icon at bounding box center [39, 214] width 14 height 12
click at [400, 64] on p "Product Tags : Coffee Club" at bounding box center [372, 68] width 85 height 9
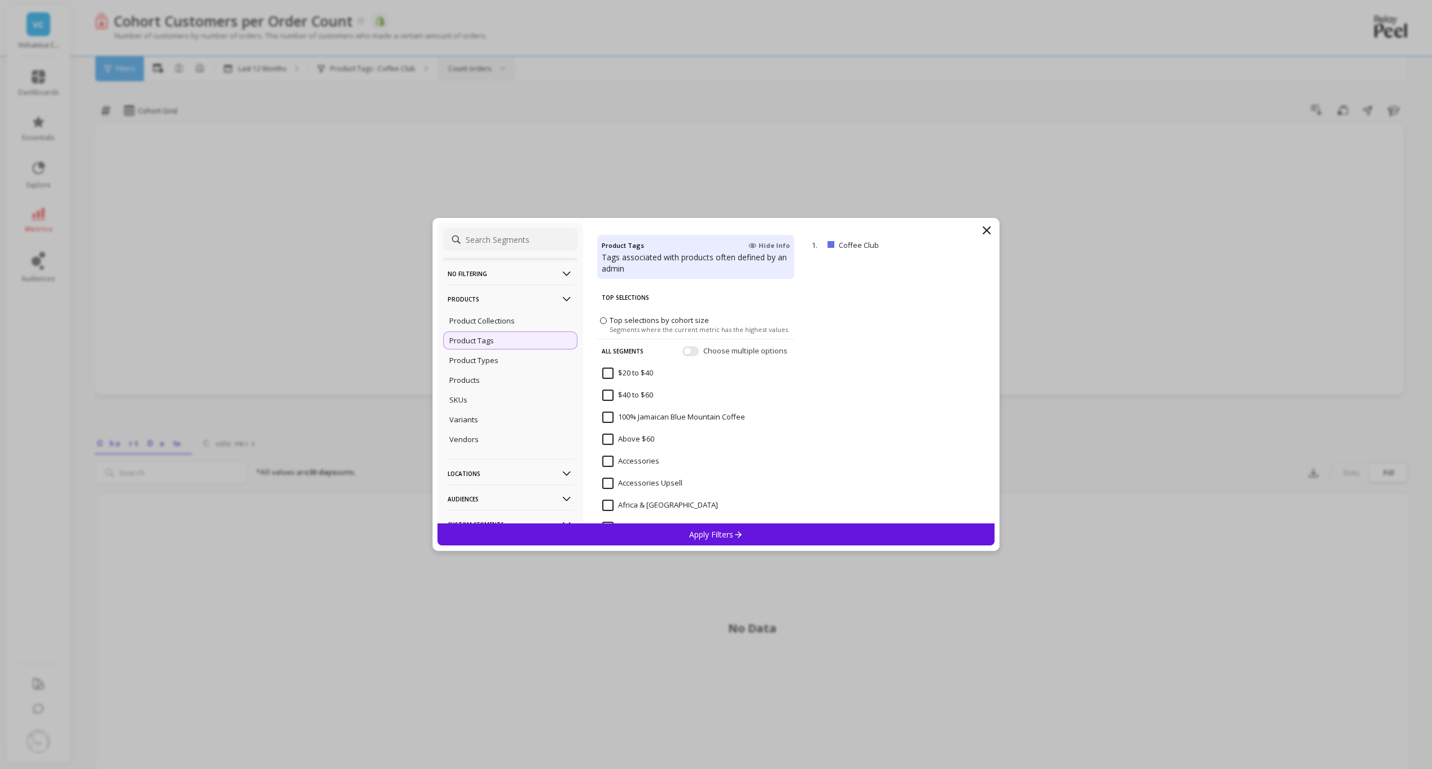
click at [519, 340] on div "Product Tags" at bounding box center [510, 340] width 134 height 18
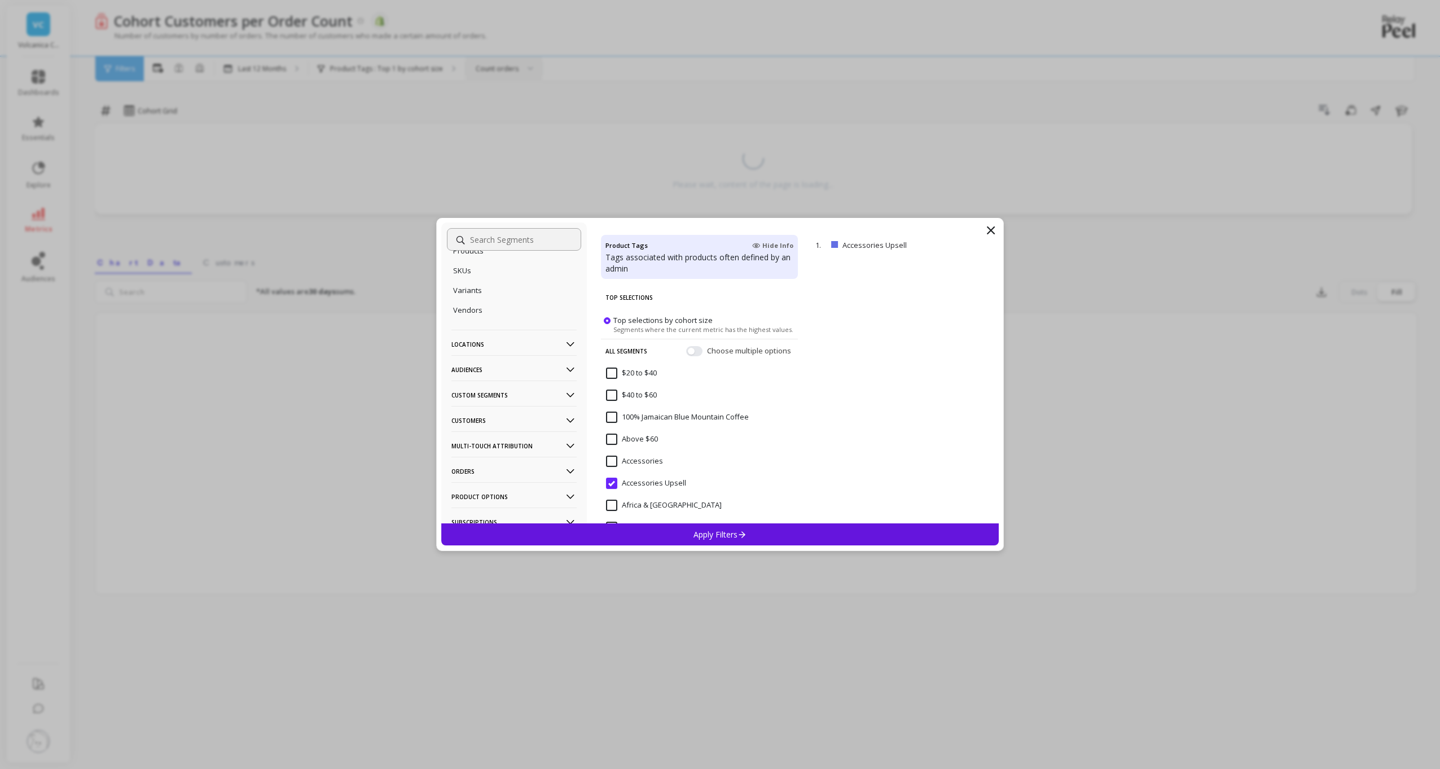
scroll to position [167, 0]
click at [502, 438] on p "Orders" at bounding box center [513, 433] width 125 height 29
click at [487, 402] on p "Order Tags" at bounding box center [472, 401] width 38 height 10
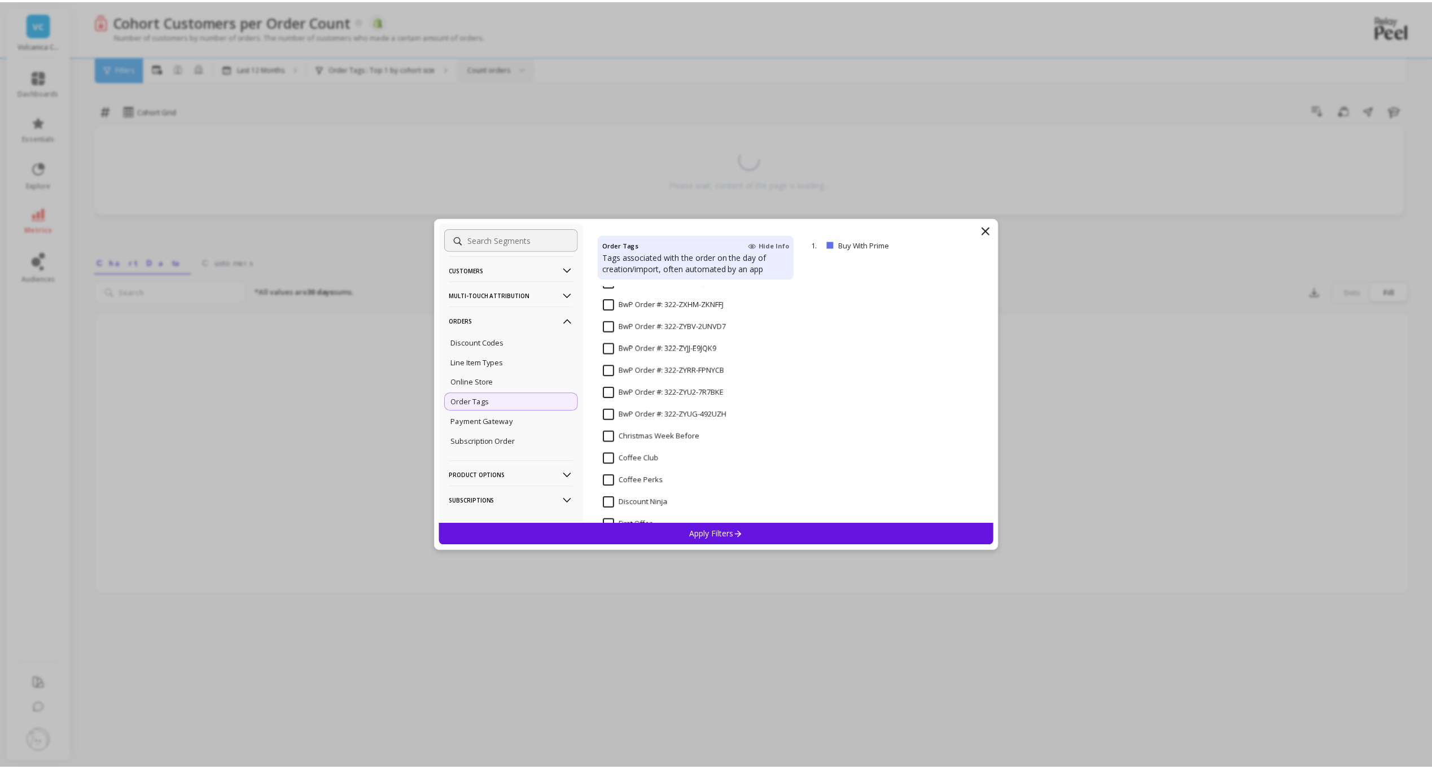
scroll to position [182454, 0]
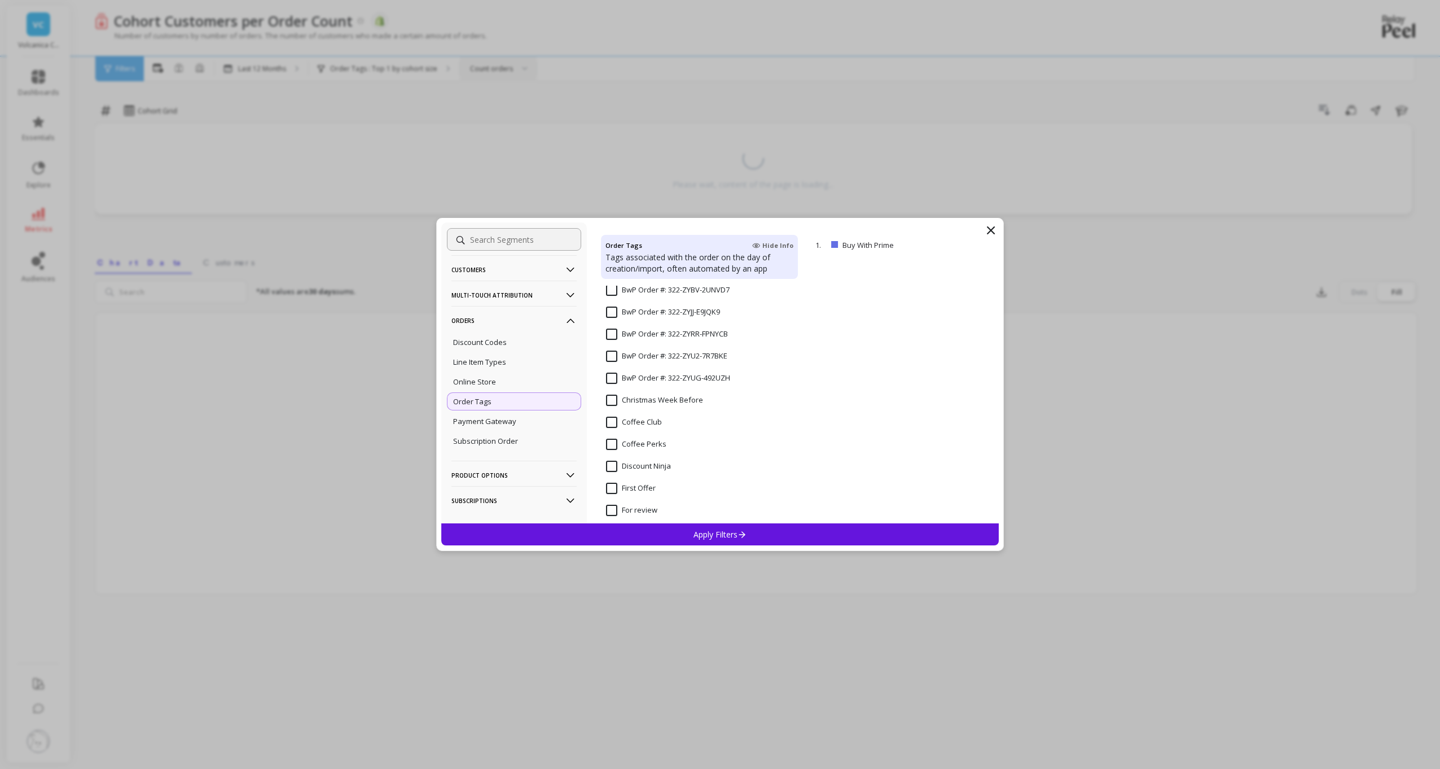
click at [615, 423] on Club "Coffee Club" at bounding box center [634, 421] width 56 height 11
click at [692, 535] on div "Apply Filters" at bounding box center [720, 534] width 558 height 22
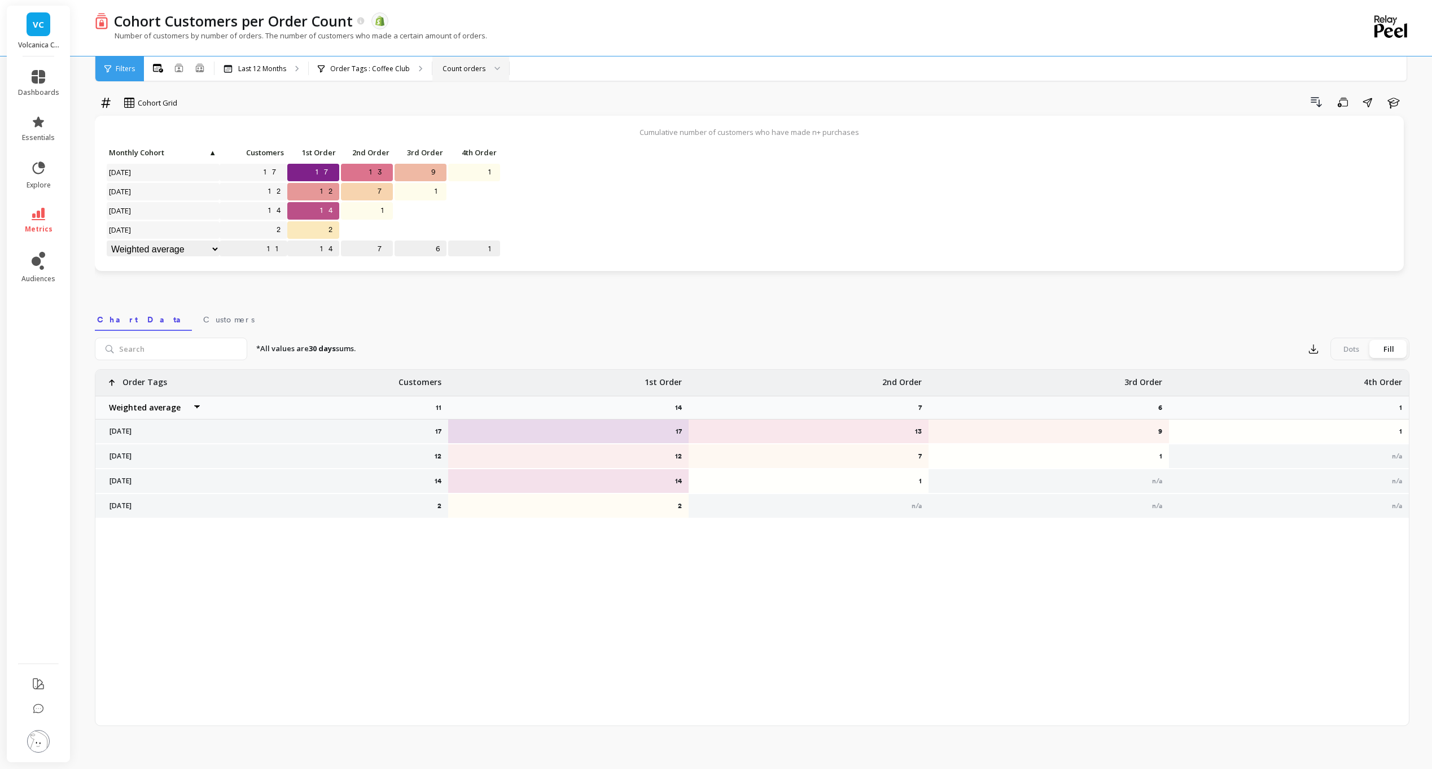
scroll to position [10, 0]
click at [34, 221] on link "metrics" at bounding box center [38, 221] width 41 height 26
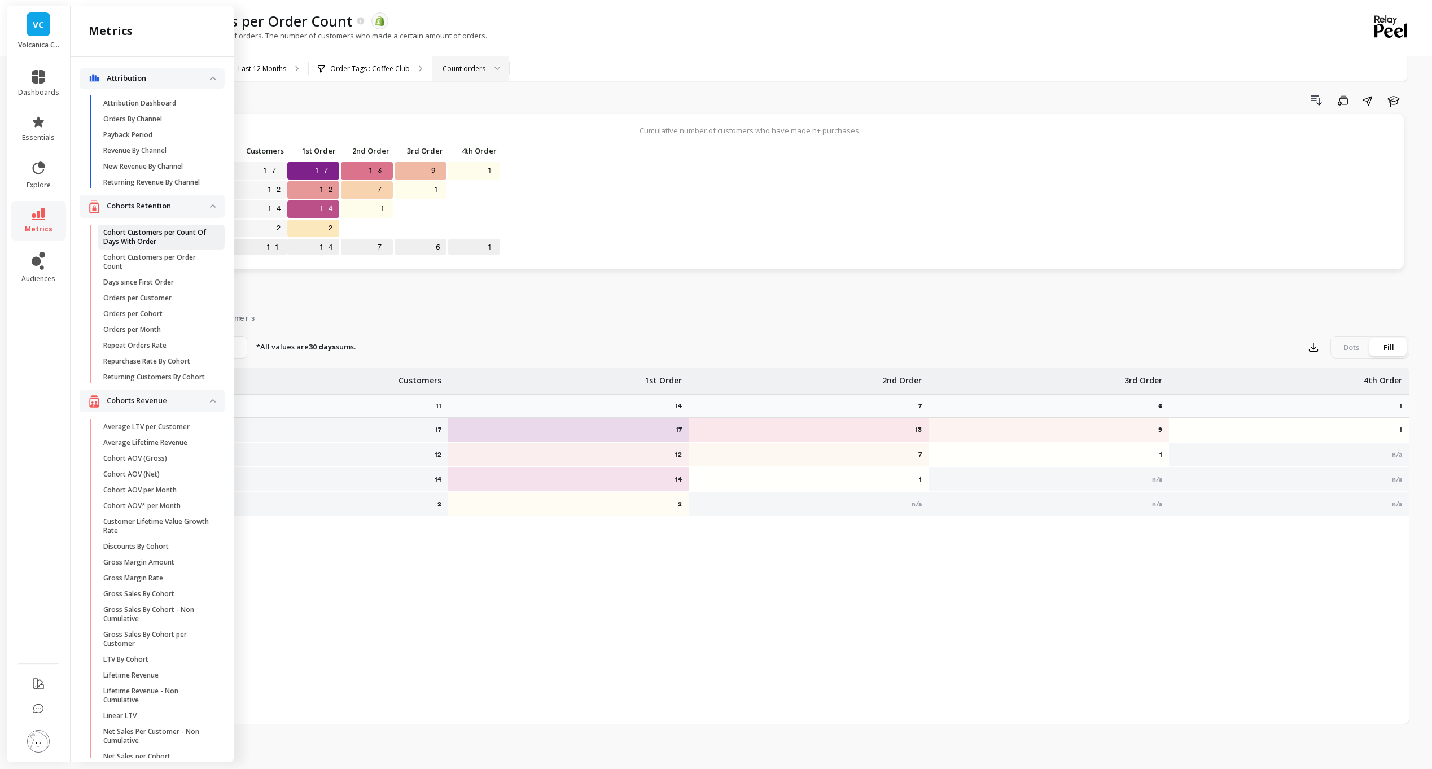
click at [135, 246] on p "Cohort Customers per Count Of Days With Order" at bounding box center [157, 237] width 108 height 18
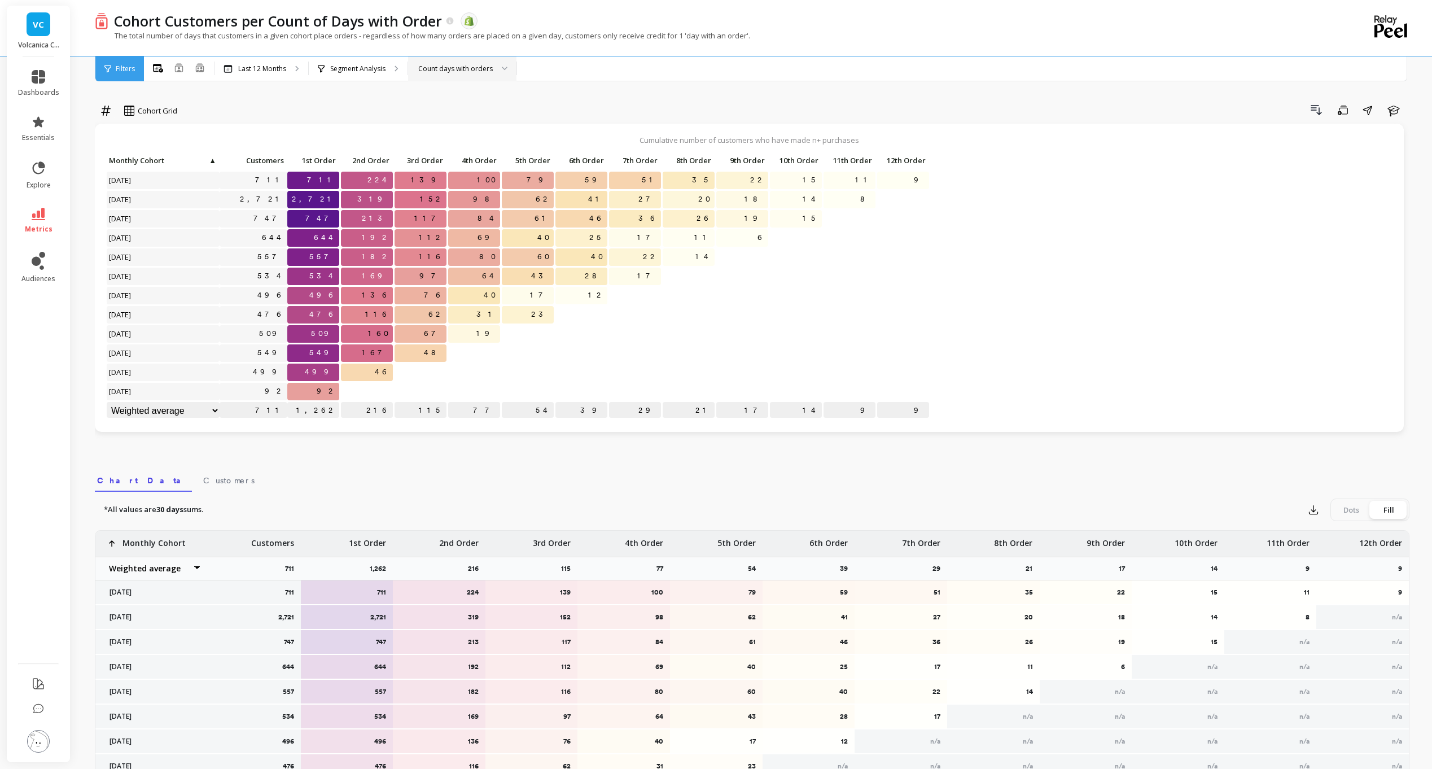
click at [436, 64] on div "Count days with orders" at bounding box center [455, 68] width 74 height 11
click at [370, 69] on p "Segment Analysis" at bounding box center [357, 68] width 55 height 9
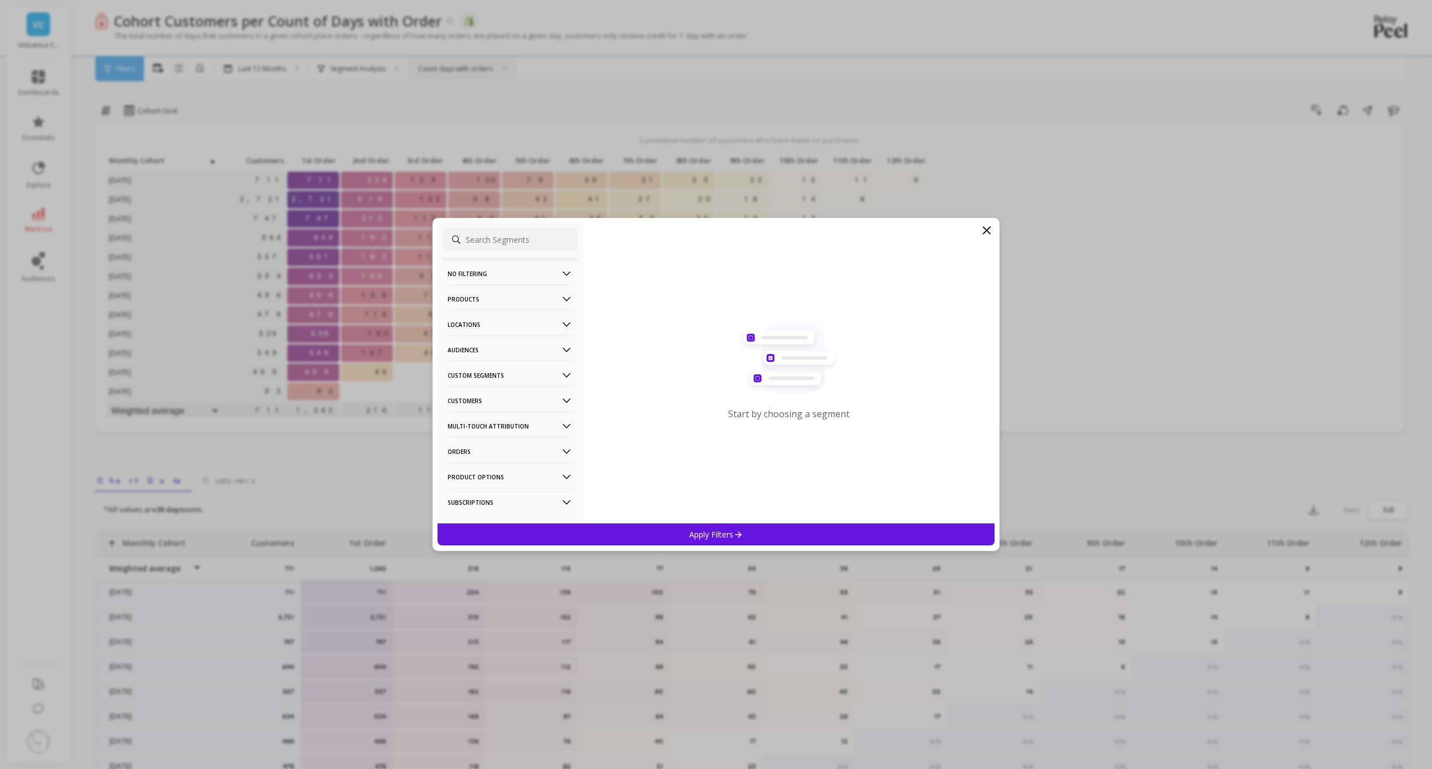
drag, startPoint x: 507, startPoint y: 295, endPoint x: 569, endPoint y: 314, distance: 64.3
click at [507, 296] on p "Products" at bounding box center [510, 298] width 125 height 29
click at [501, 342] on div "Product Tags" at bounding box center [510, 340] width 134 height 18
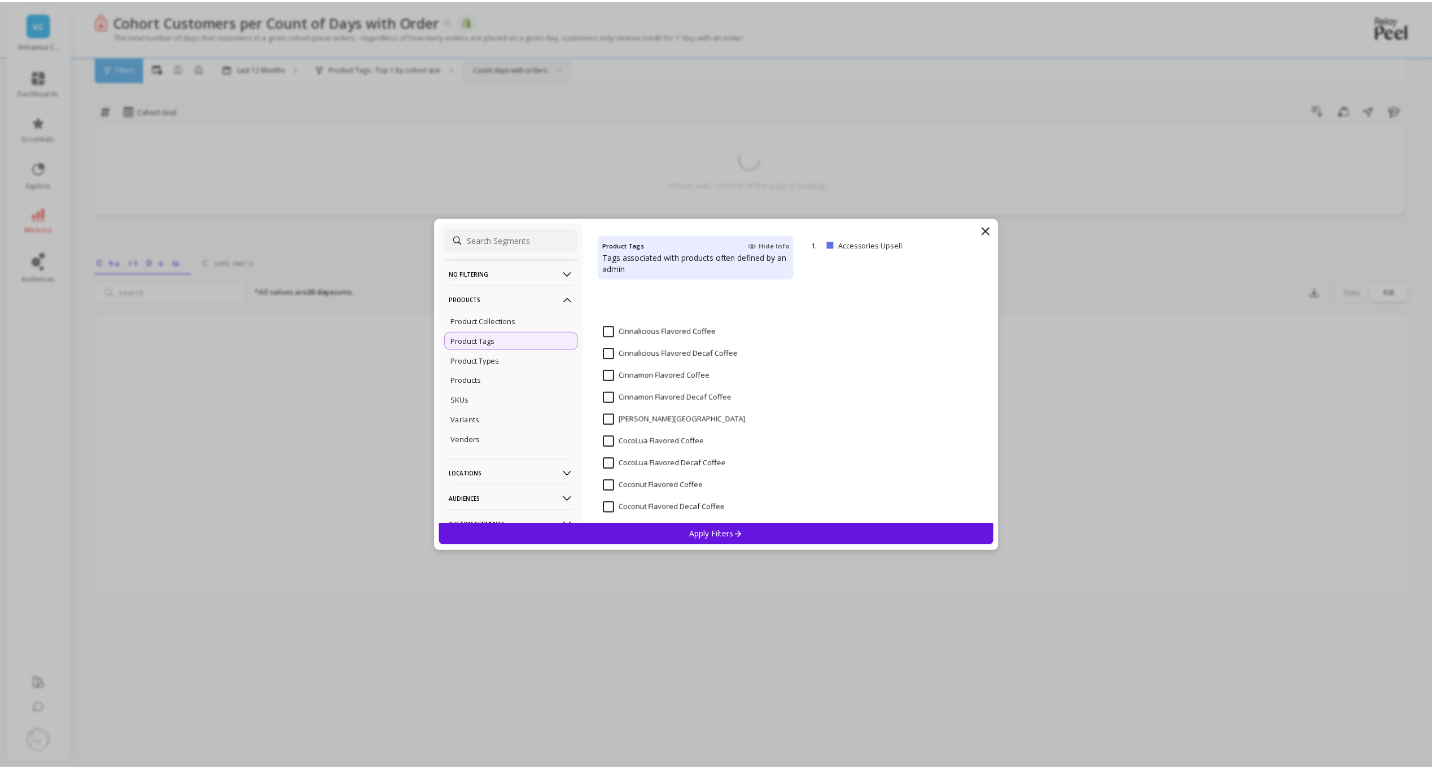
scroll to position [1016, 0]
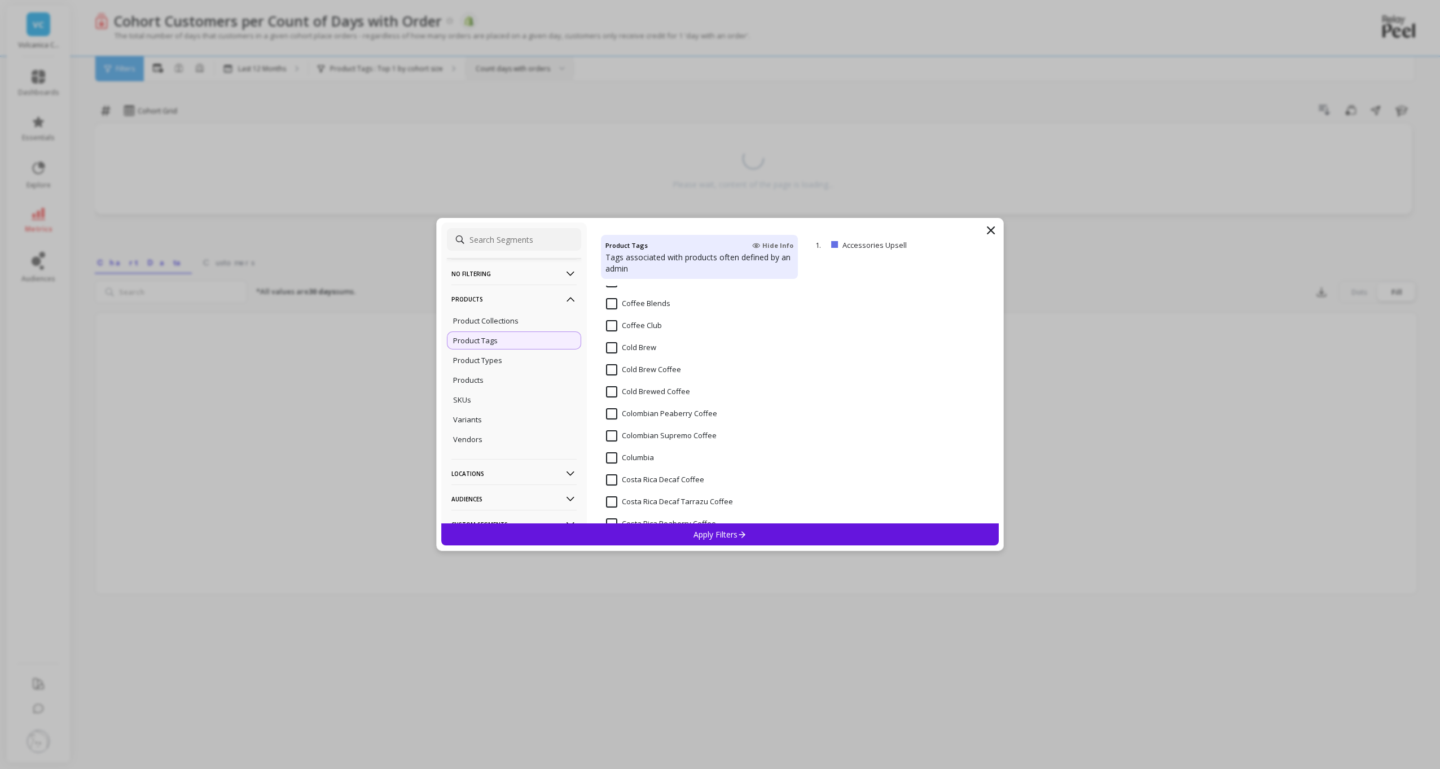
click at [609, 323] on Club "Coffee Club" at bounding box center [634, 325] width 56 height 11
click at [668, 528] on div "Apply Filters" at bounding box center [720, 534] width 558 height 22
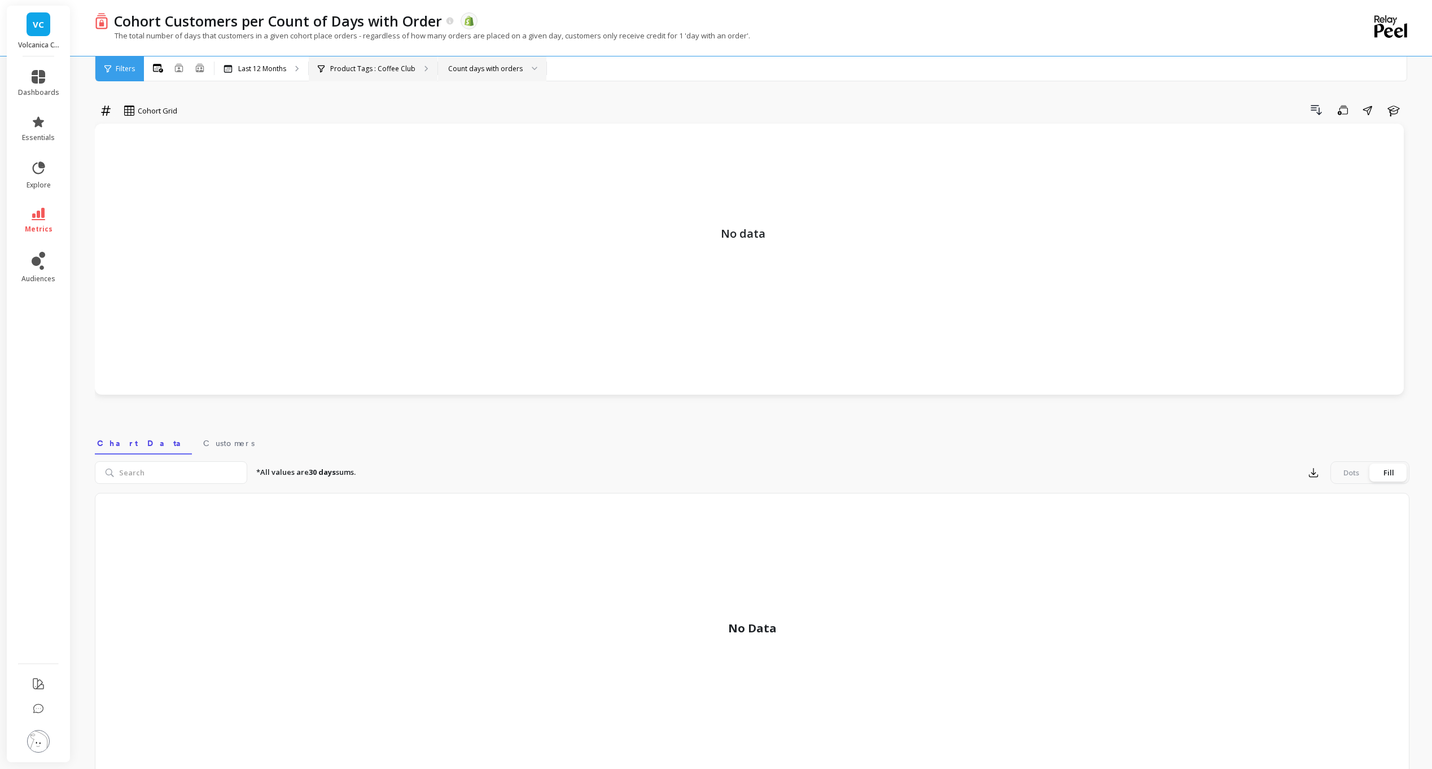
click at [411, 62] on div "Product Tags : Coffee Club" at bounding box center [373, 68] width 129 height 25
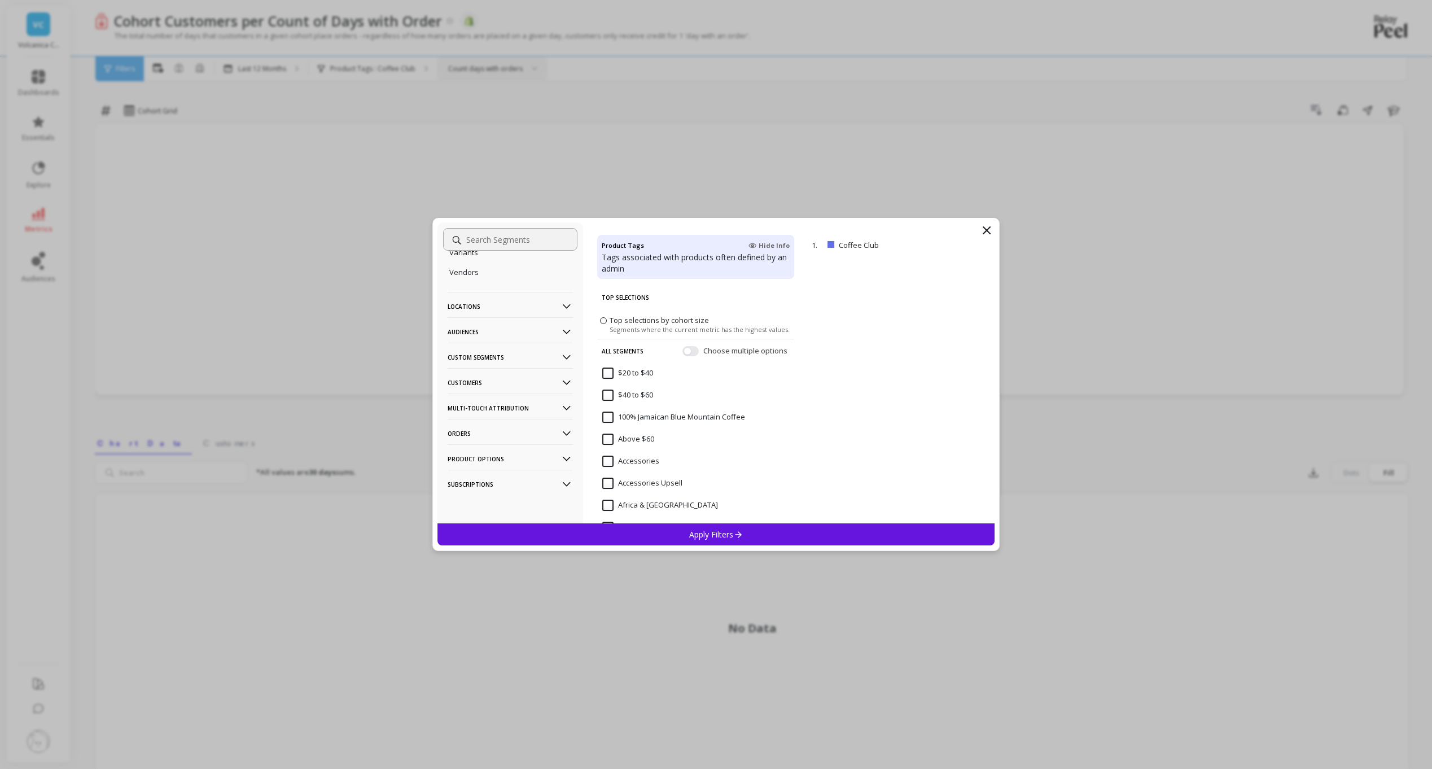
click at [486, 420] on p "Orders" at bounding box center [510, 433] width 125 height 29
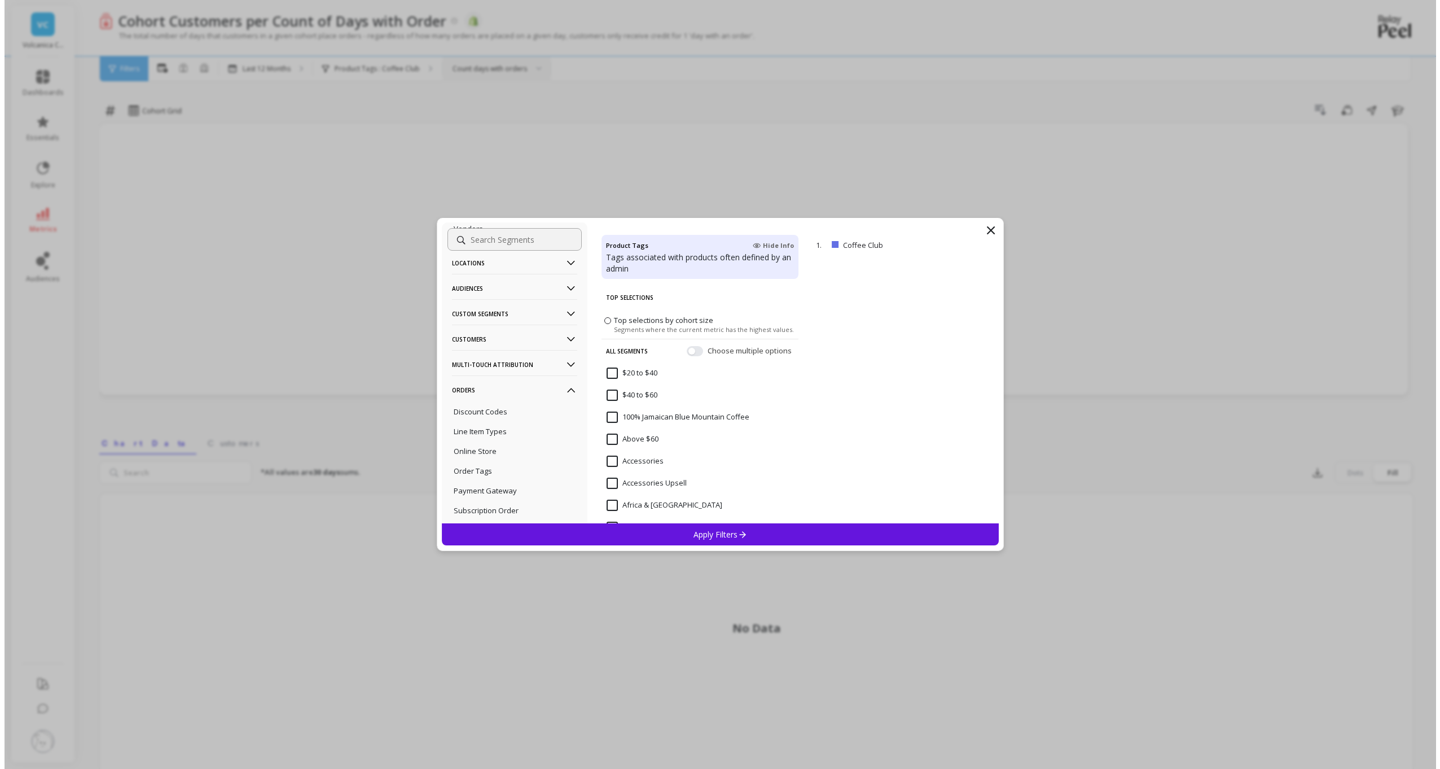
scroll to position [296, 0]
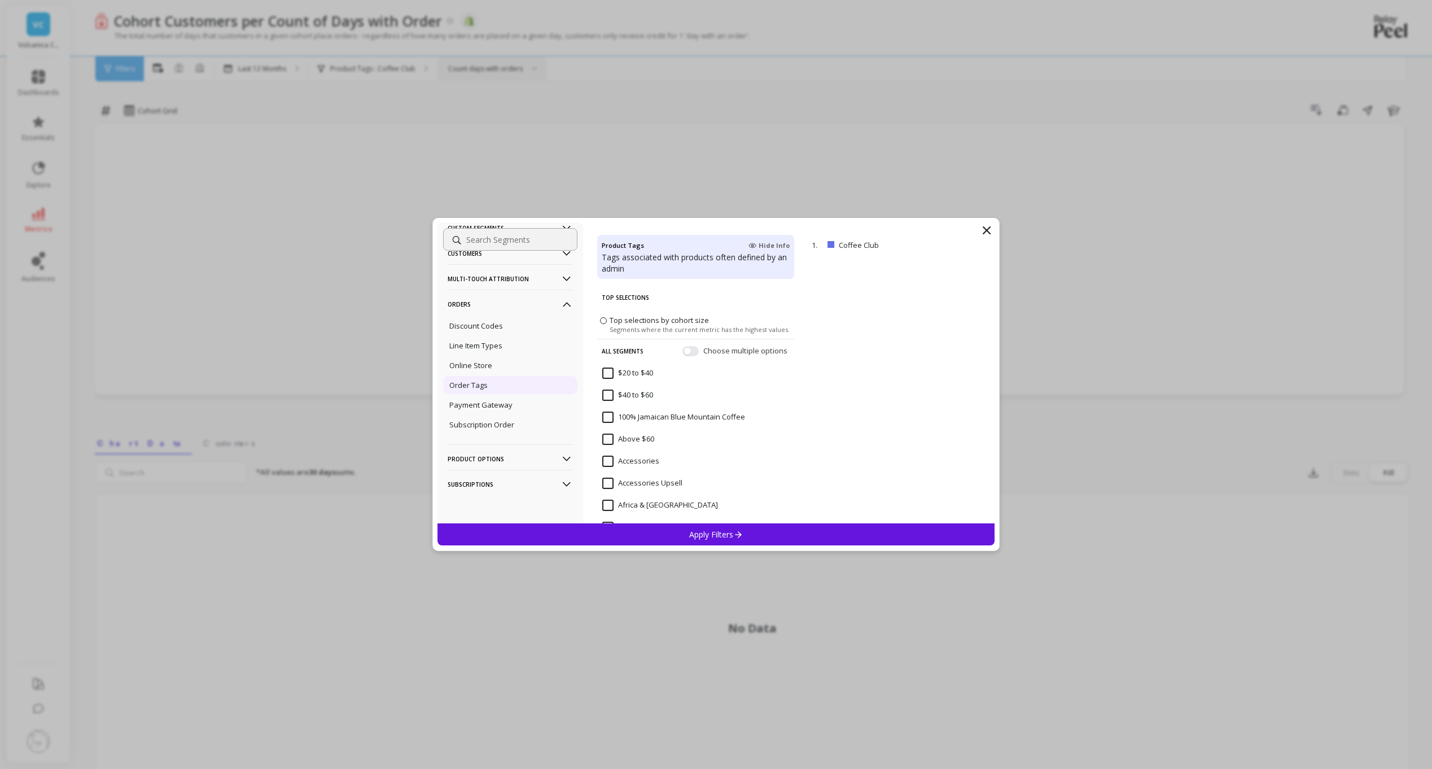
click at [486, 378] on div "Order Tags" at bounding box center [510, 385] width 134 height 18
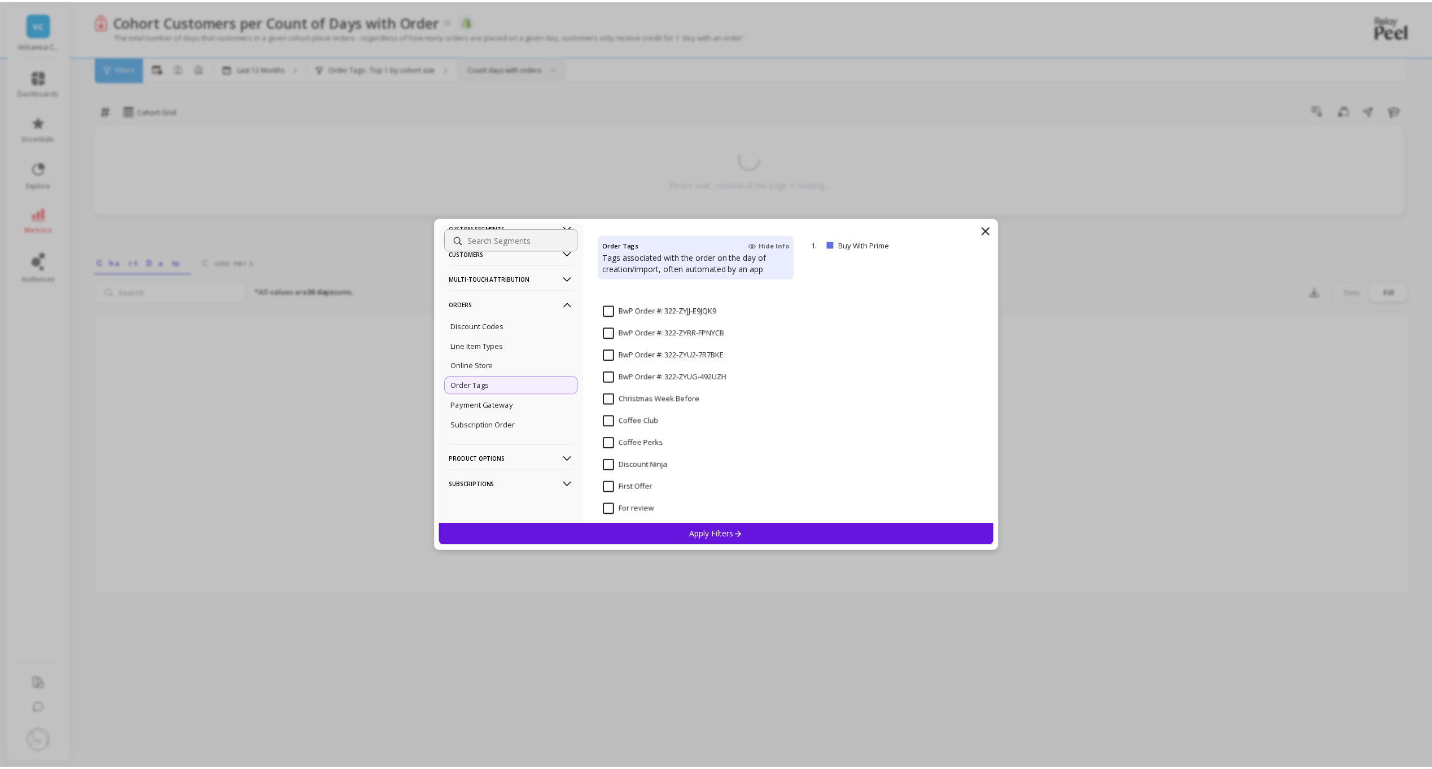
scroll to position [182511, 0]
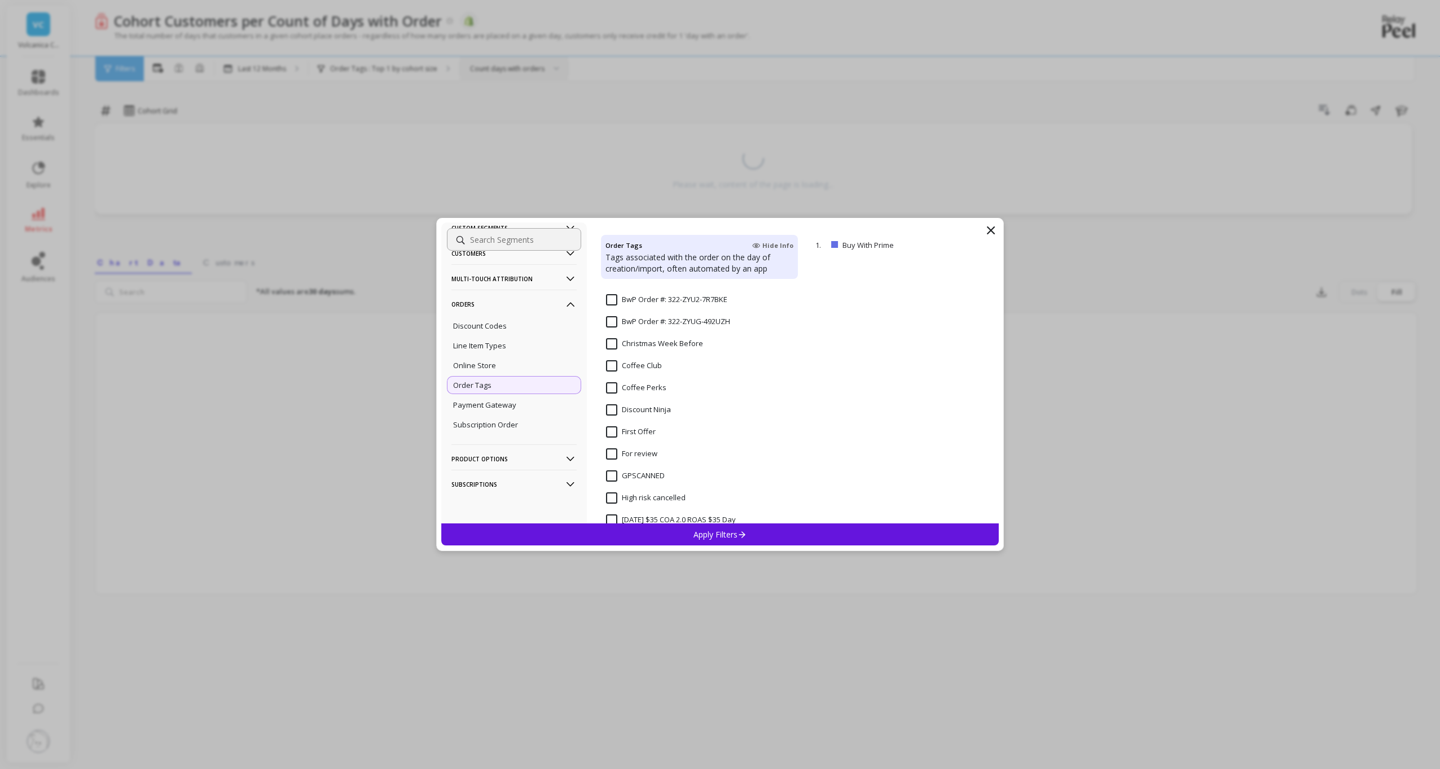
click at [606, 363] on Club "Coffee Club" at bounding box center [634, 365] width 56 height 11
click at [705, 534] on p "Apply Filters" at bounding box center [721, 534] width 54 height 11
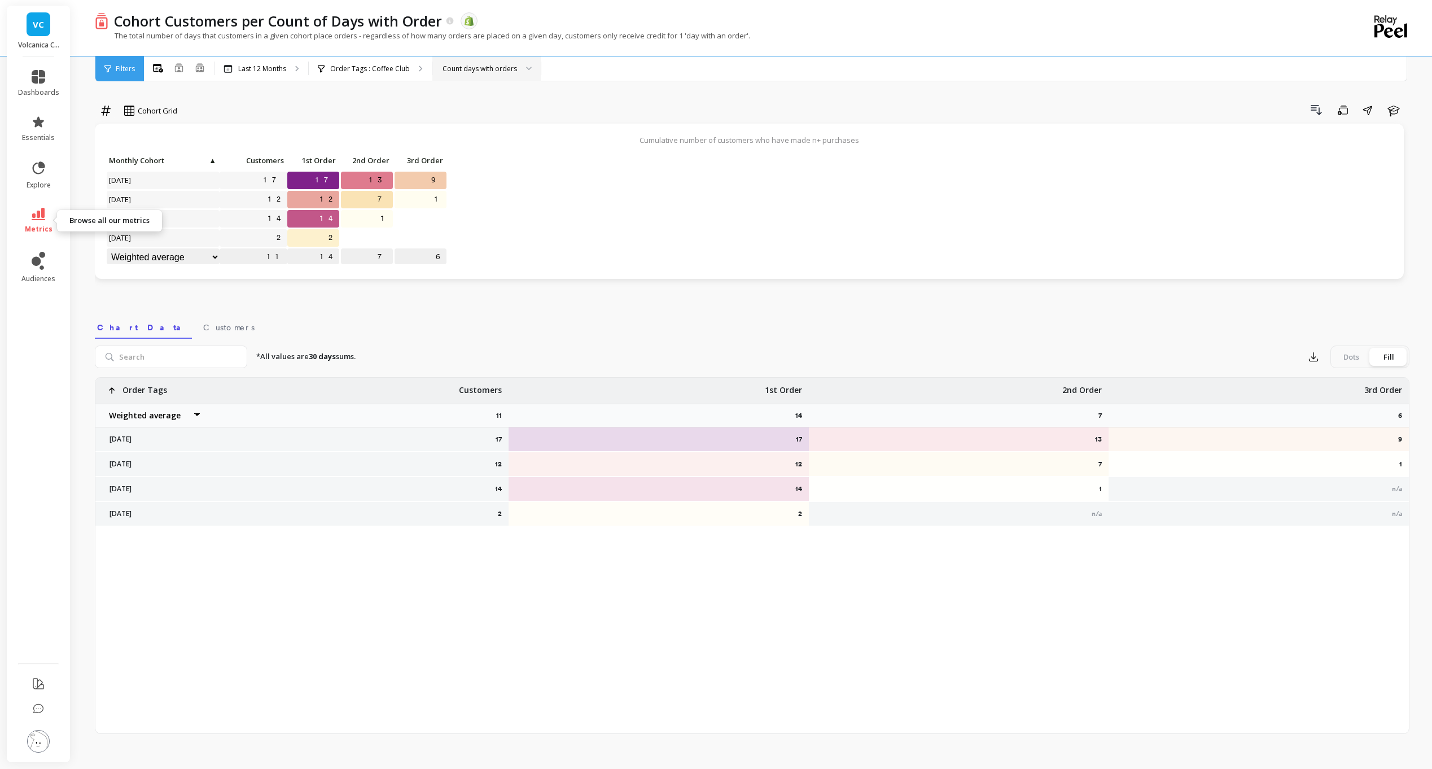
click at [45, 221] on link "metrics" at bounding box center [38, 221] width 41 height 26
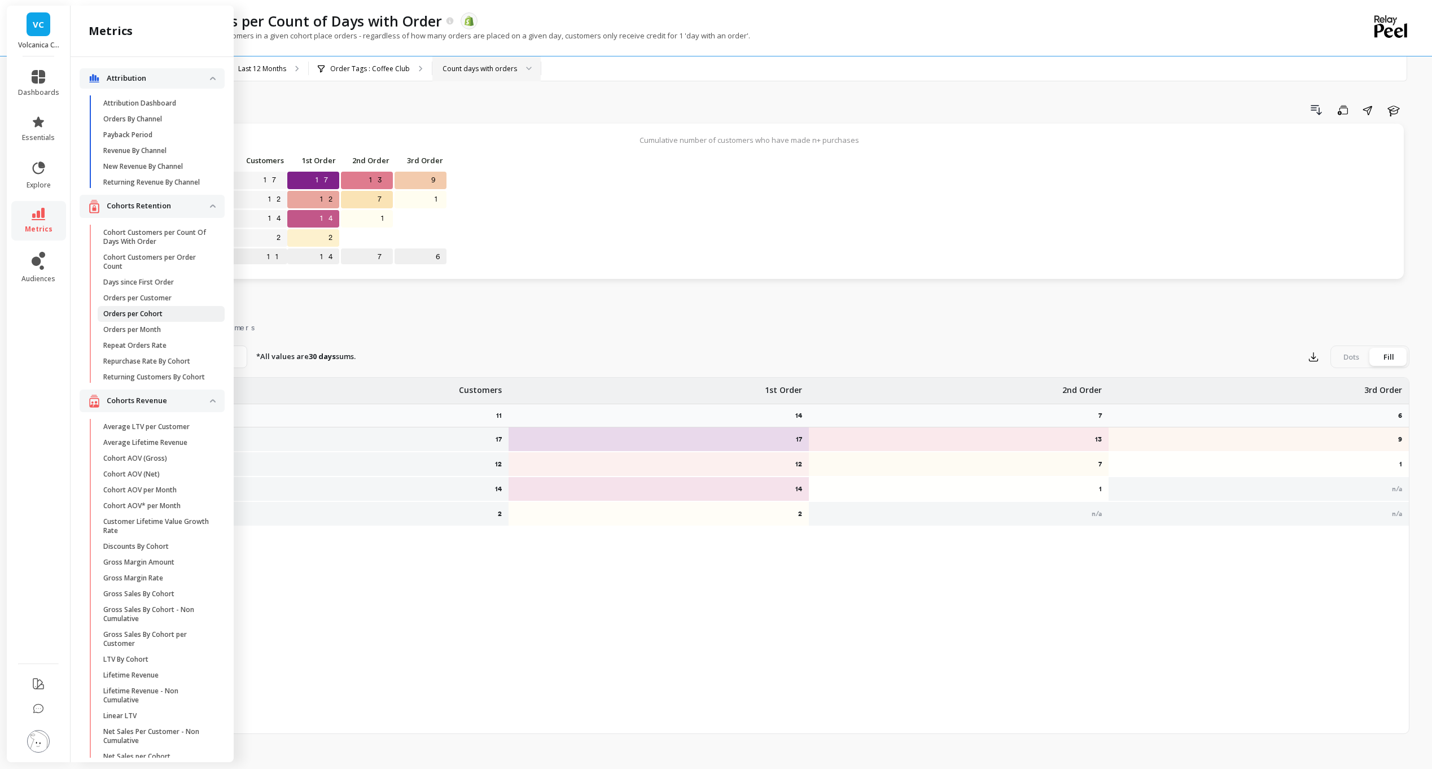
click at [174, 318] on span "Orders per Cohort" at bounding box center [157, 313] width 108 height 9
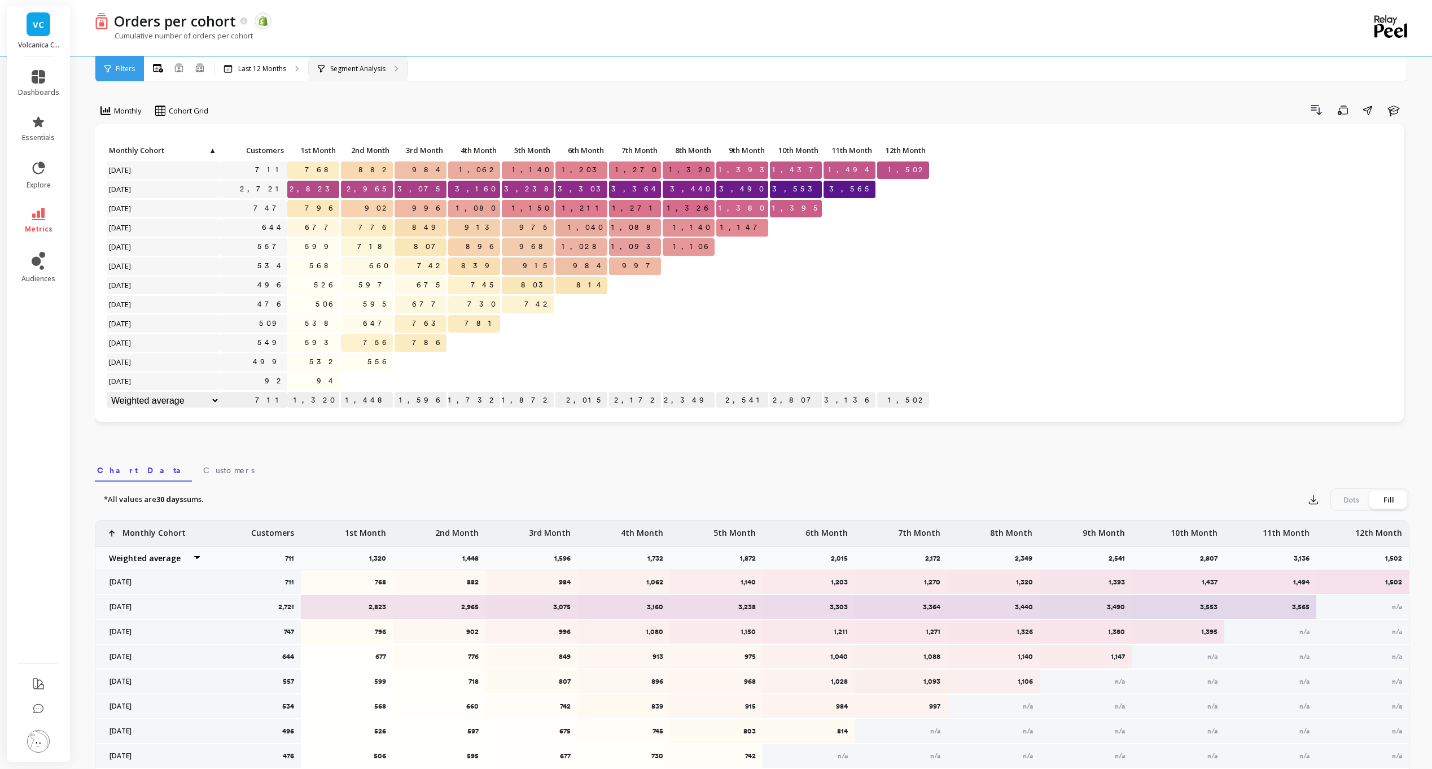
click at [356, 71] on p "Segment Analysis" at bounding box center [357, 68] width 55 height 9
click at [356, 72] on p "Segment Analysis" at bounding box center [357, 68] width 55 height 9
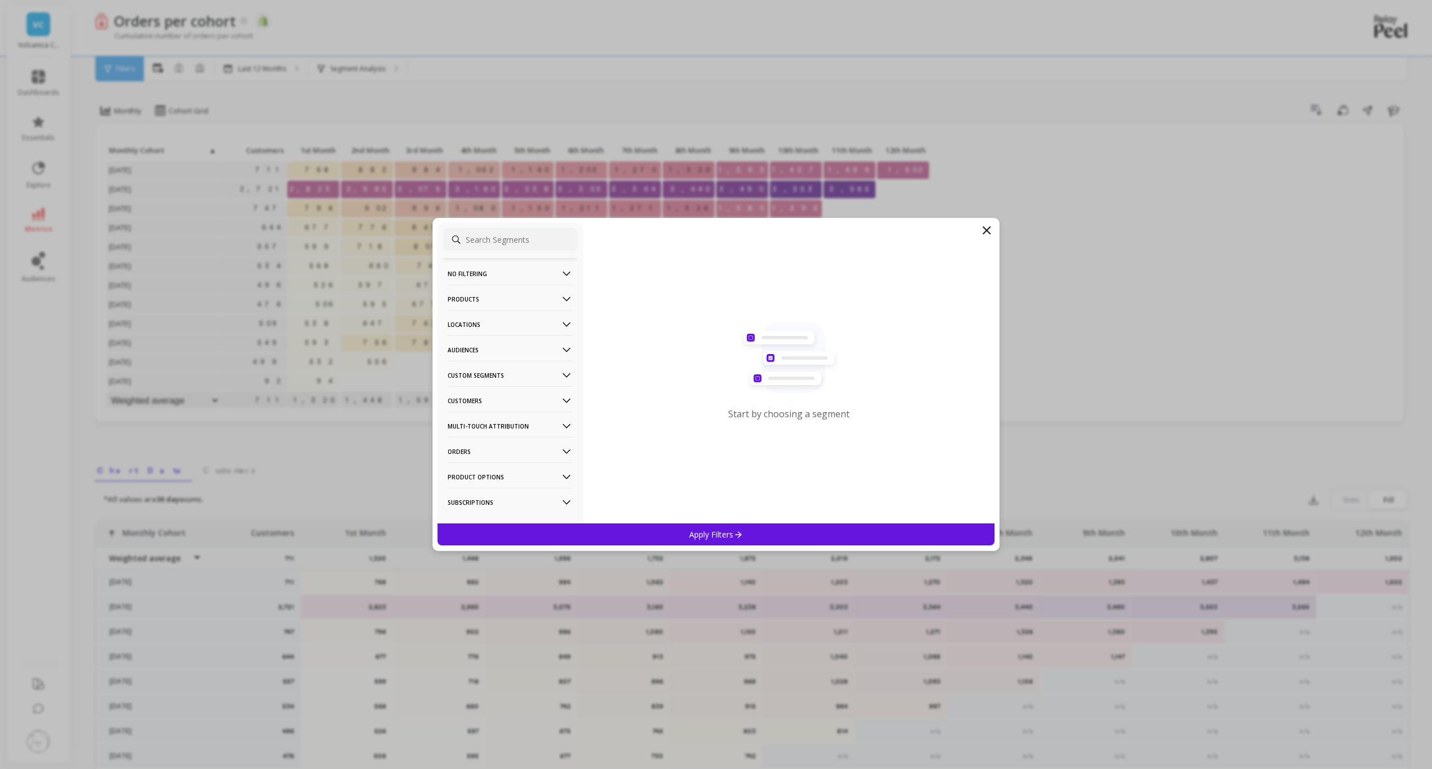
click at [541, 454] on p "Orders" at bounding box center [510, 451] width 125 height 29
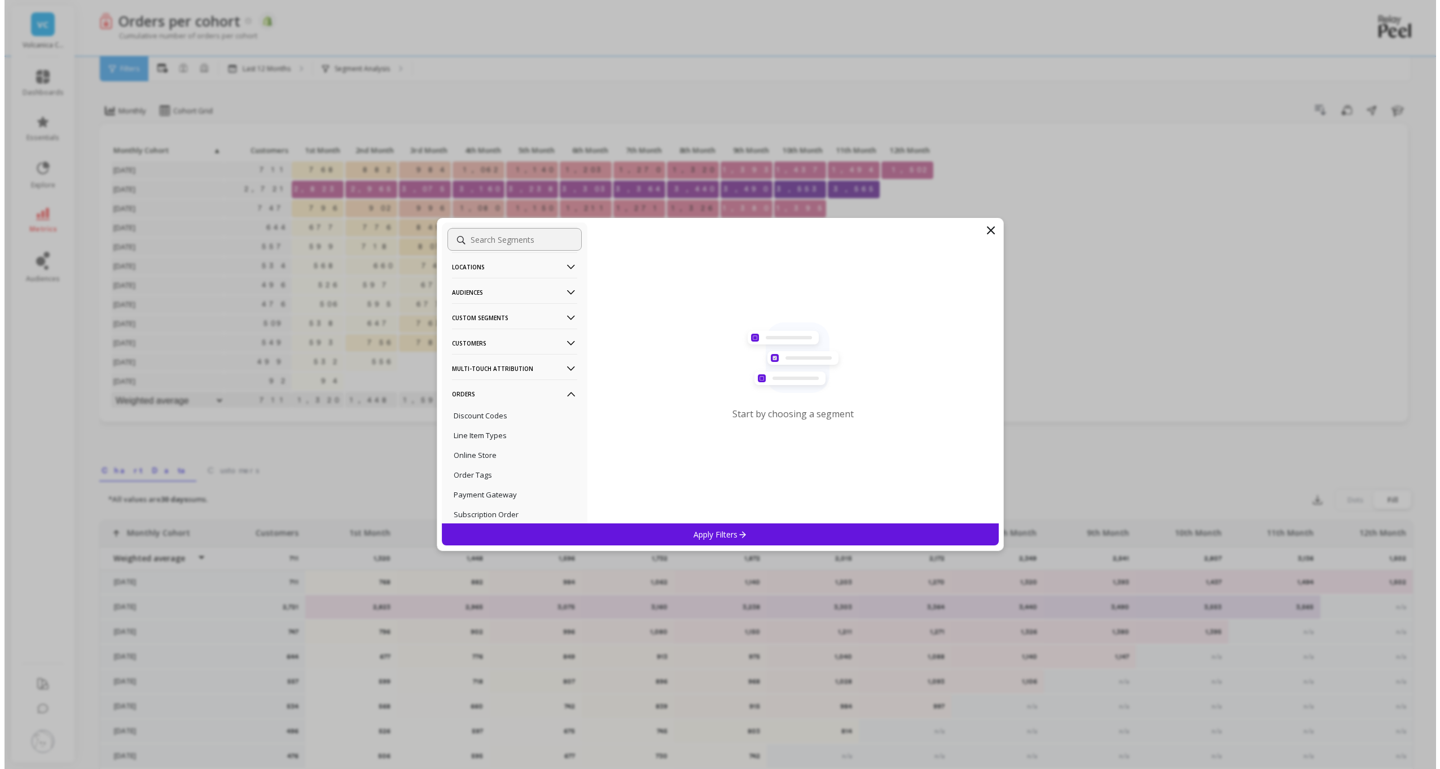
scroll to position [113, 0]
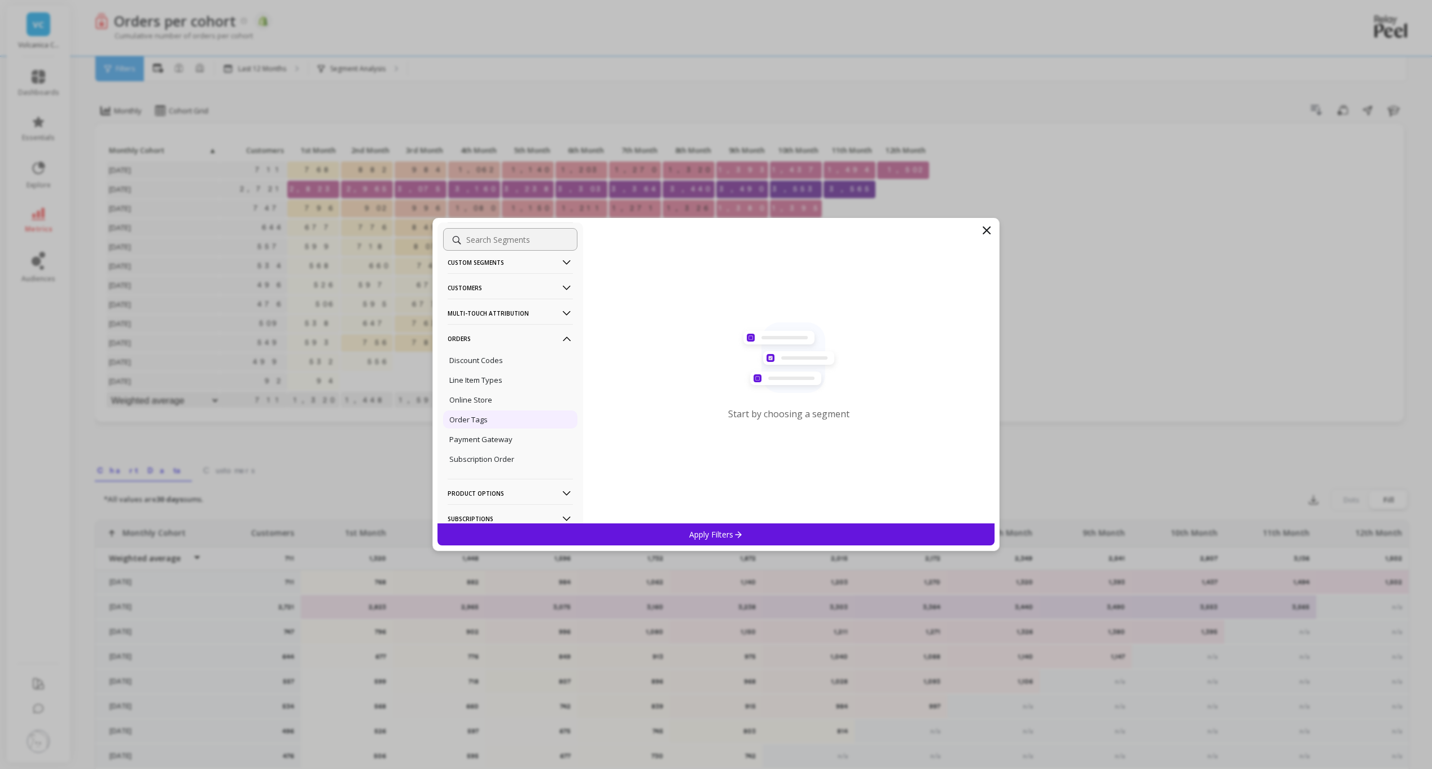
click at [480, 420] on p "Order Tags" at bounding box center [468, 419] width 38 height 10
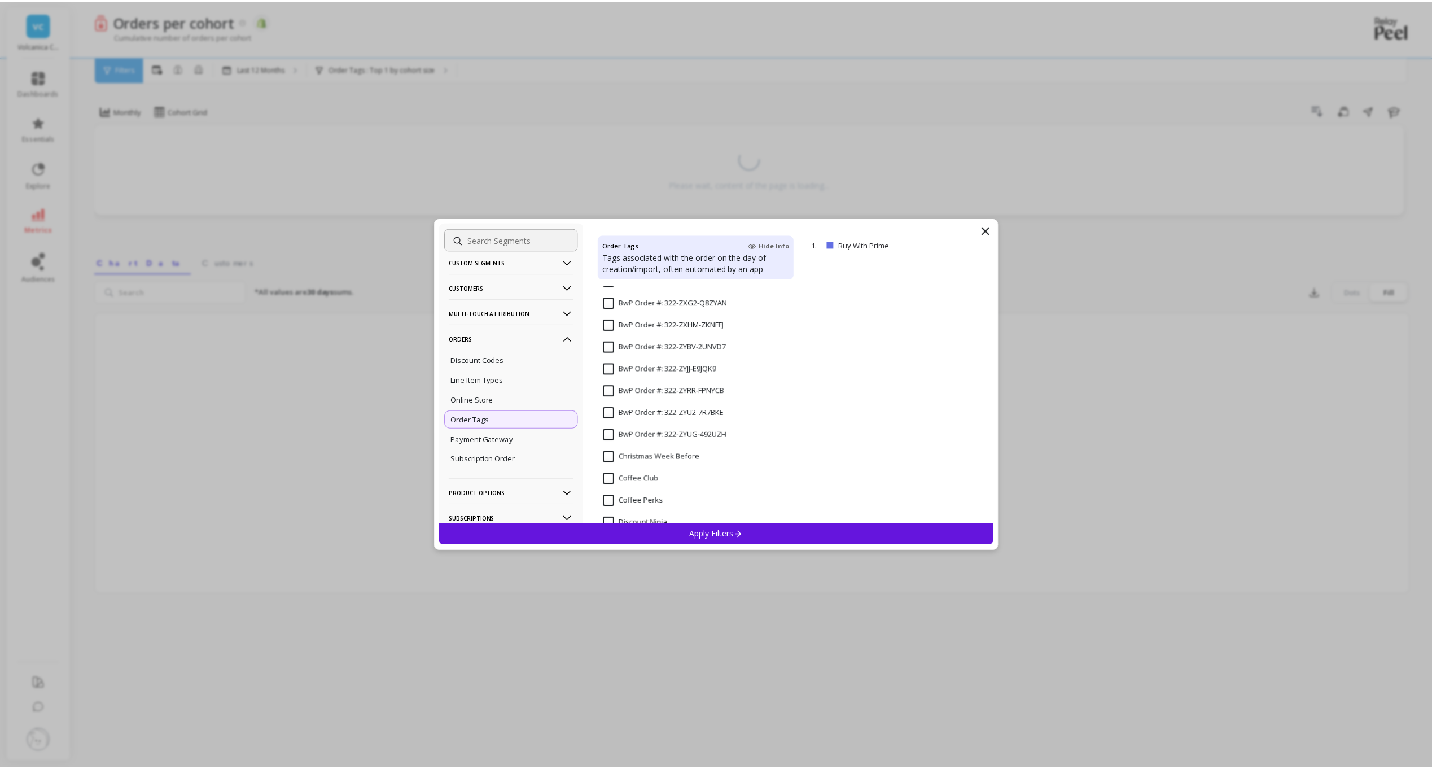
scroll to position [182511, 0]
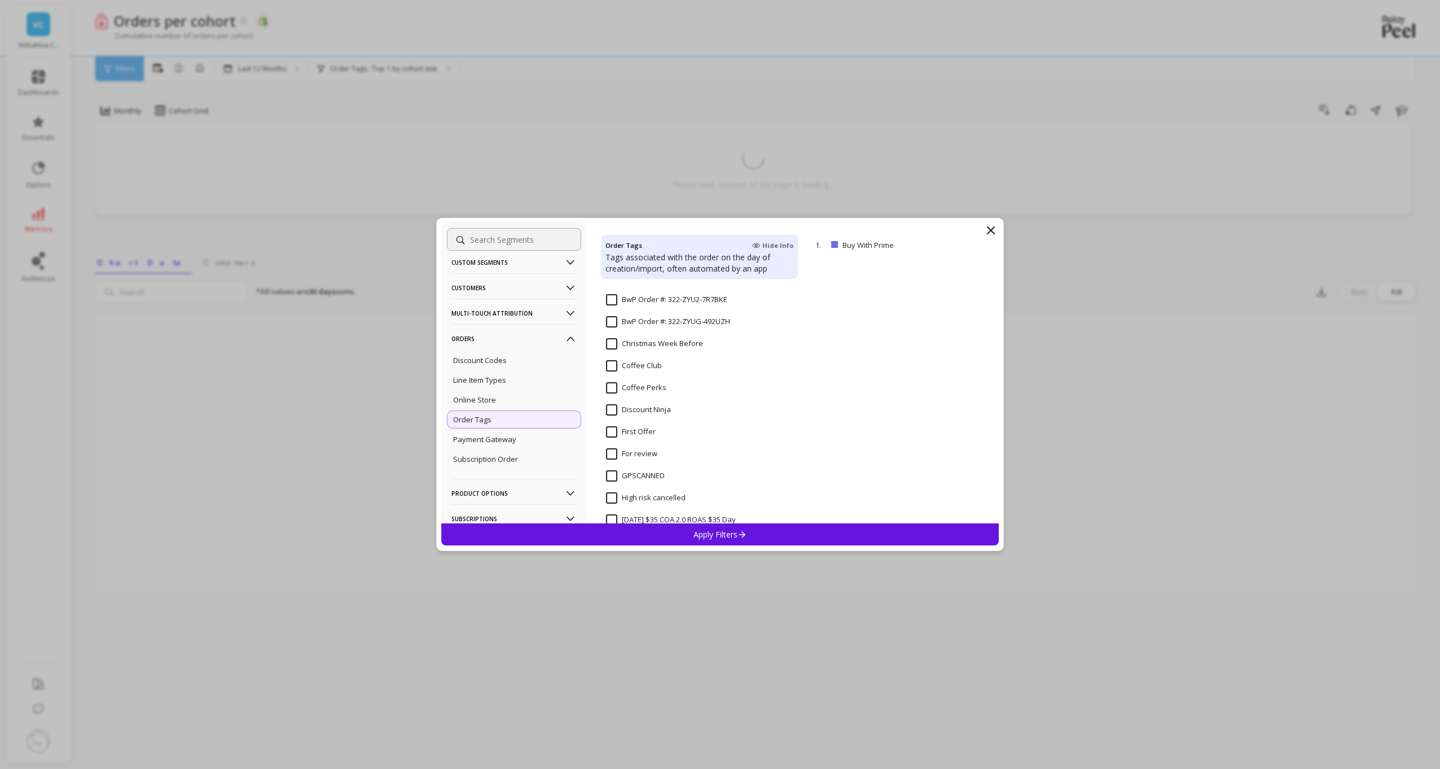
click at [615, 365] on Club "Coffee Club" at bounding box center [634, 365] width 56 height 11
click at [676, 540] on div "Apply Filters" at bounding box center [720, 534] width 558 height 22
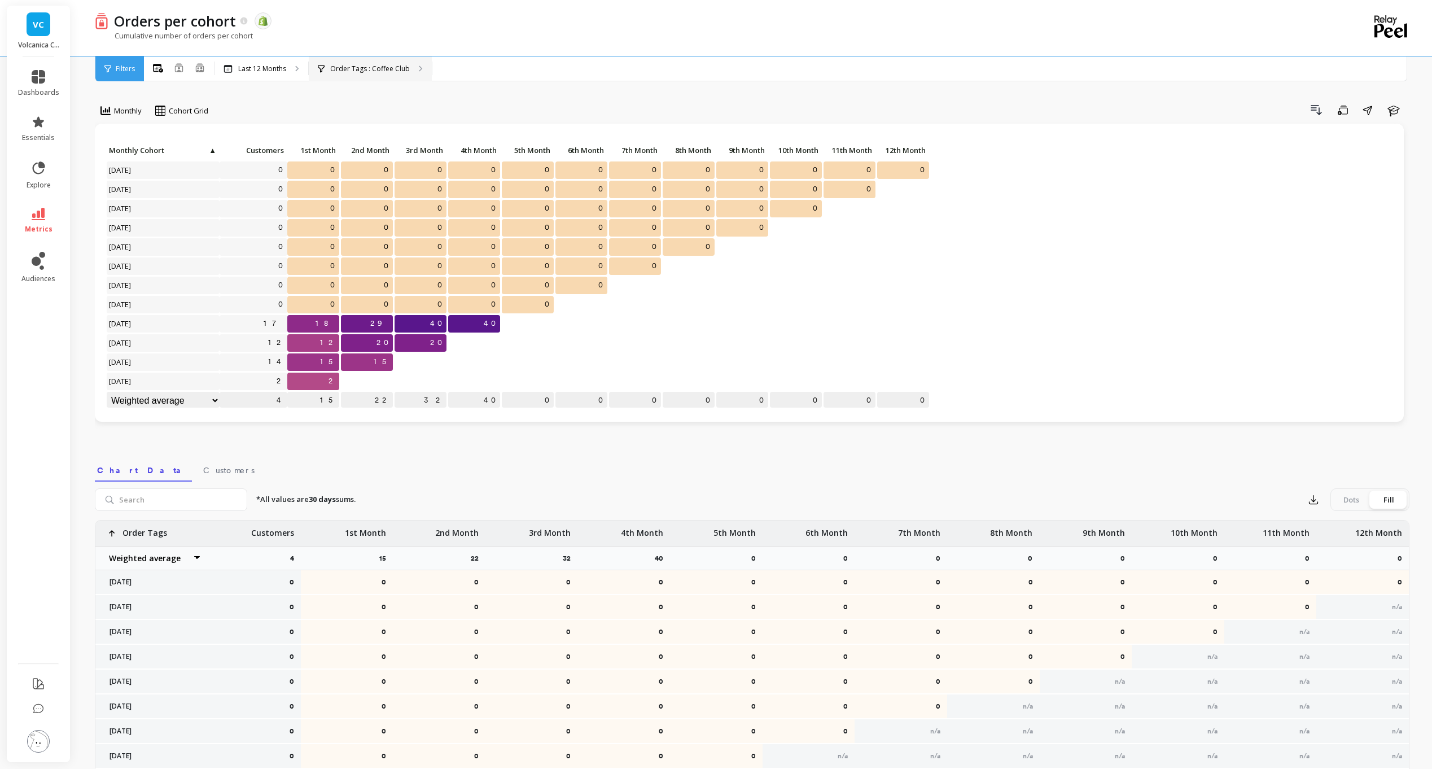
click at [342, 63] on div "Order Tags : Coffee Club" at bounding box center [370, 68] width 123 height 25
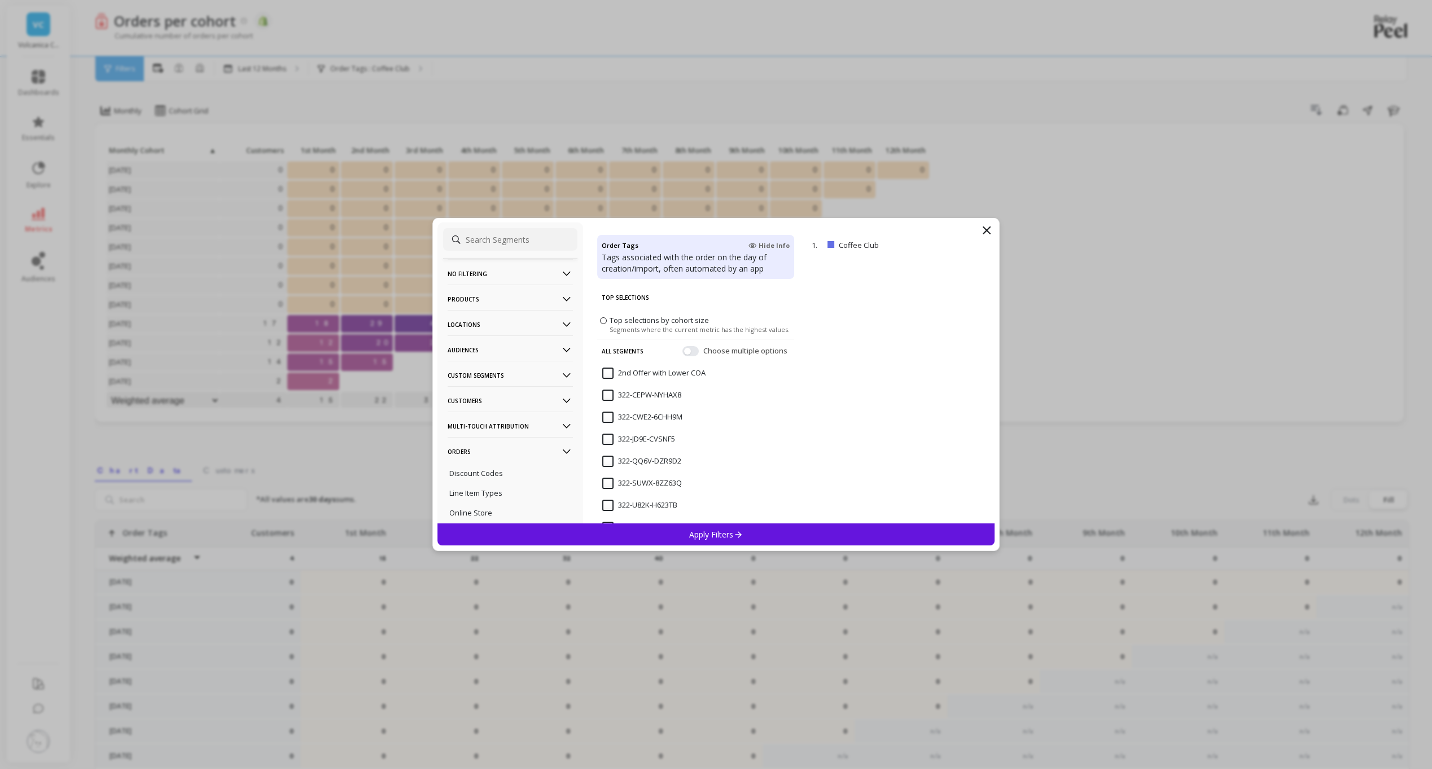
click at [512, 374] on p "Custom Segments" at bounding box center [510, 375] width 125 height 29
click at [494, 400] on p "Monthly Cohort" at bounding box center [475, 397] width 52 height 10
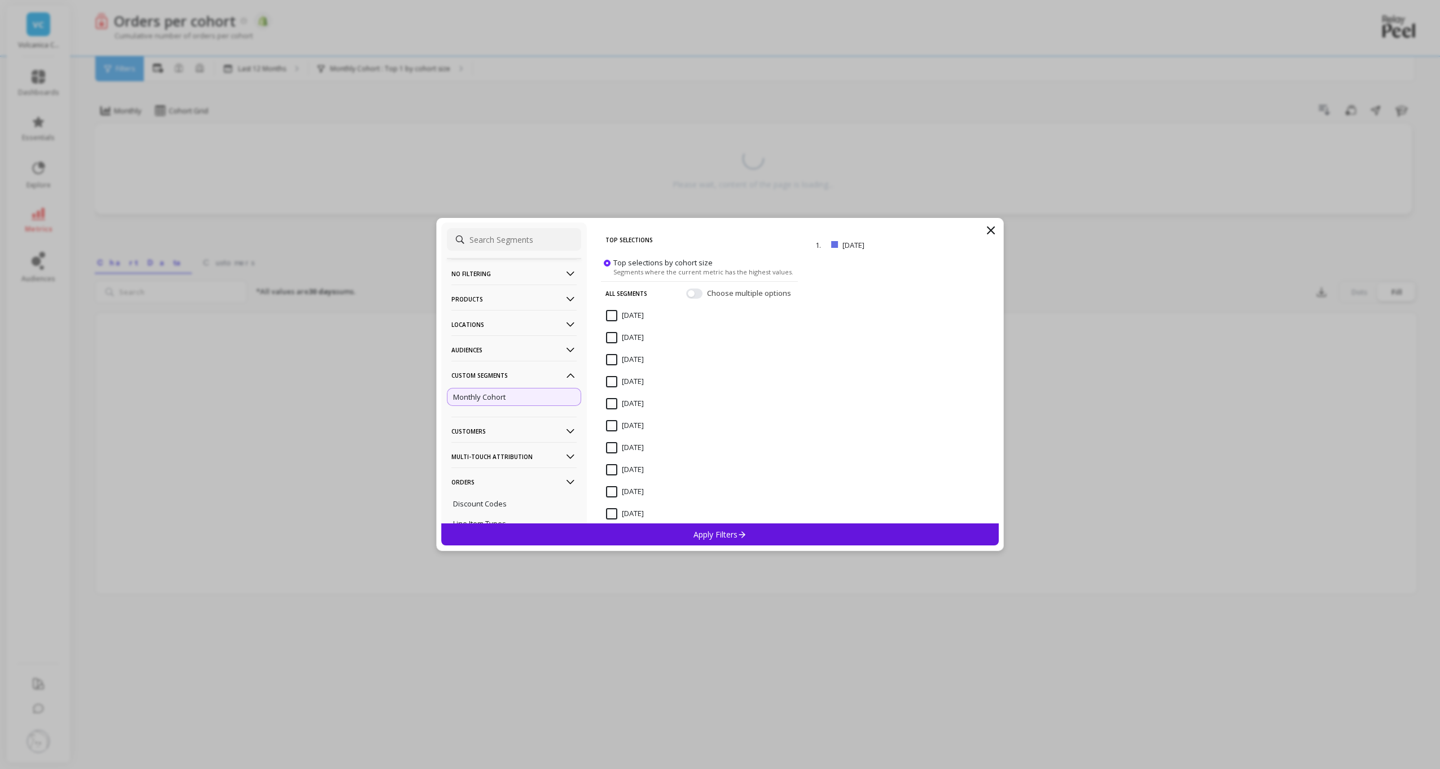
click at [989, 227] on icon at bounding box center [991, 230] width 14 height 14
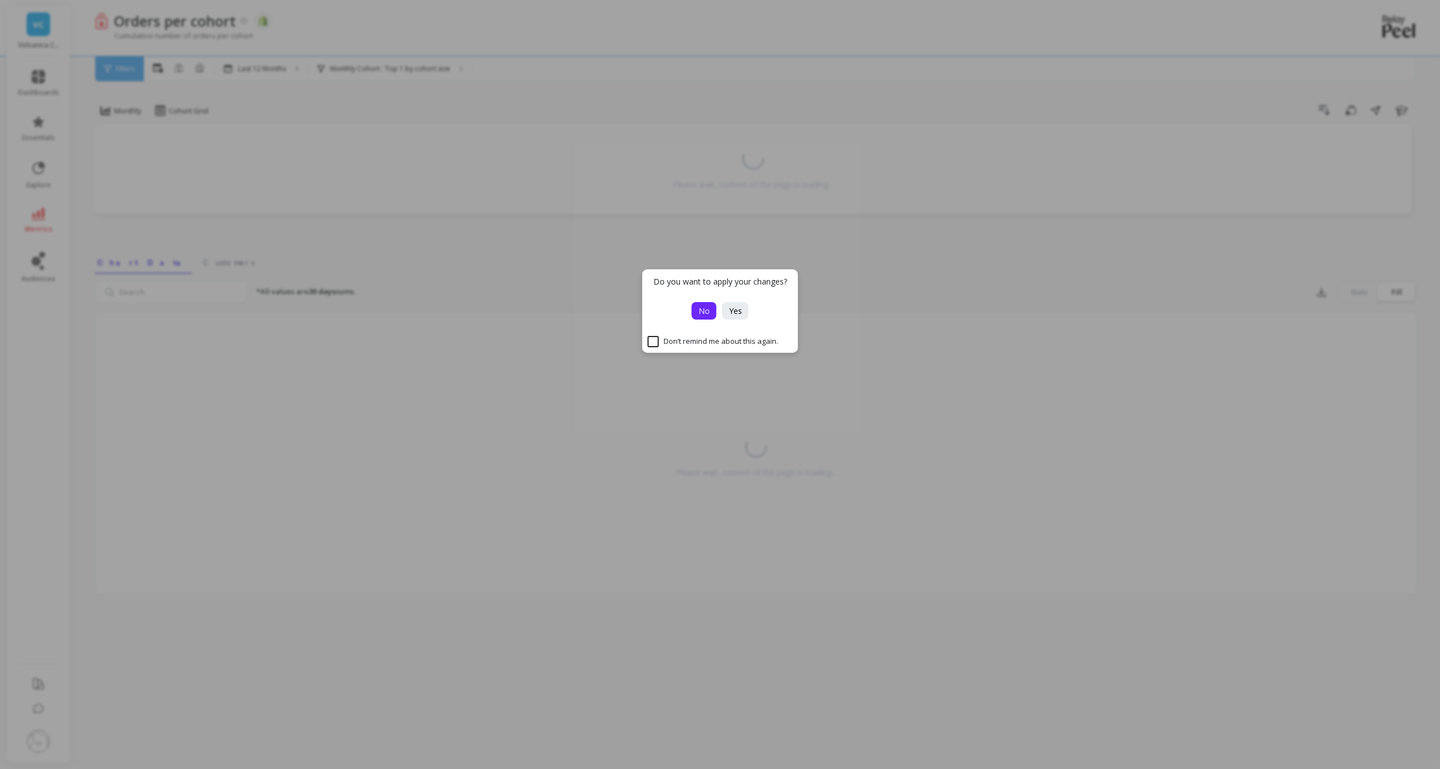
click at [709, 313] on span "No" at bounding box center [704, 310] width 11 height 11
click at [705, 308] on span "No" at bounding box center [704, 310] width 11 height 11
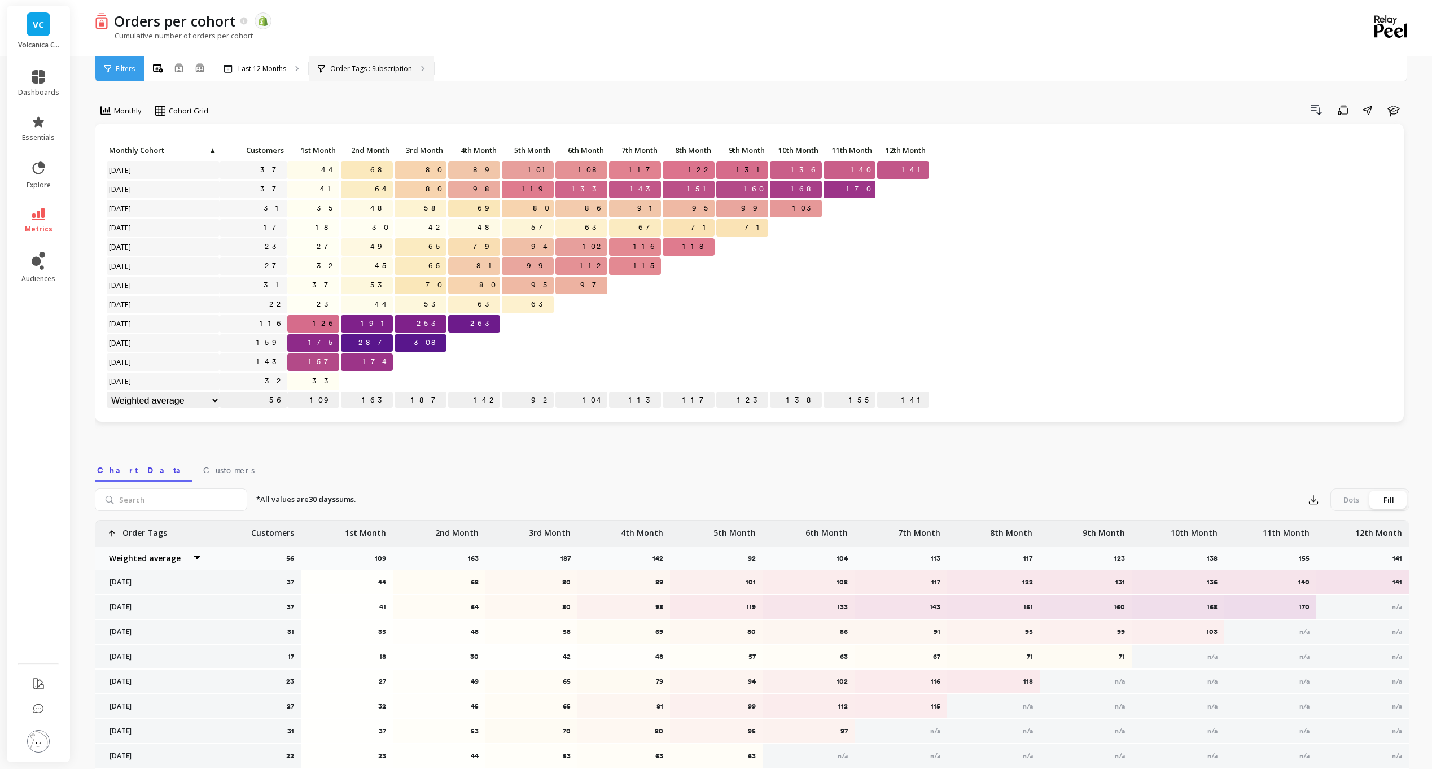
click at [362, 70] on p "Order Tags : Subscription" at bounding box center [371, 68] width 82 height 9
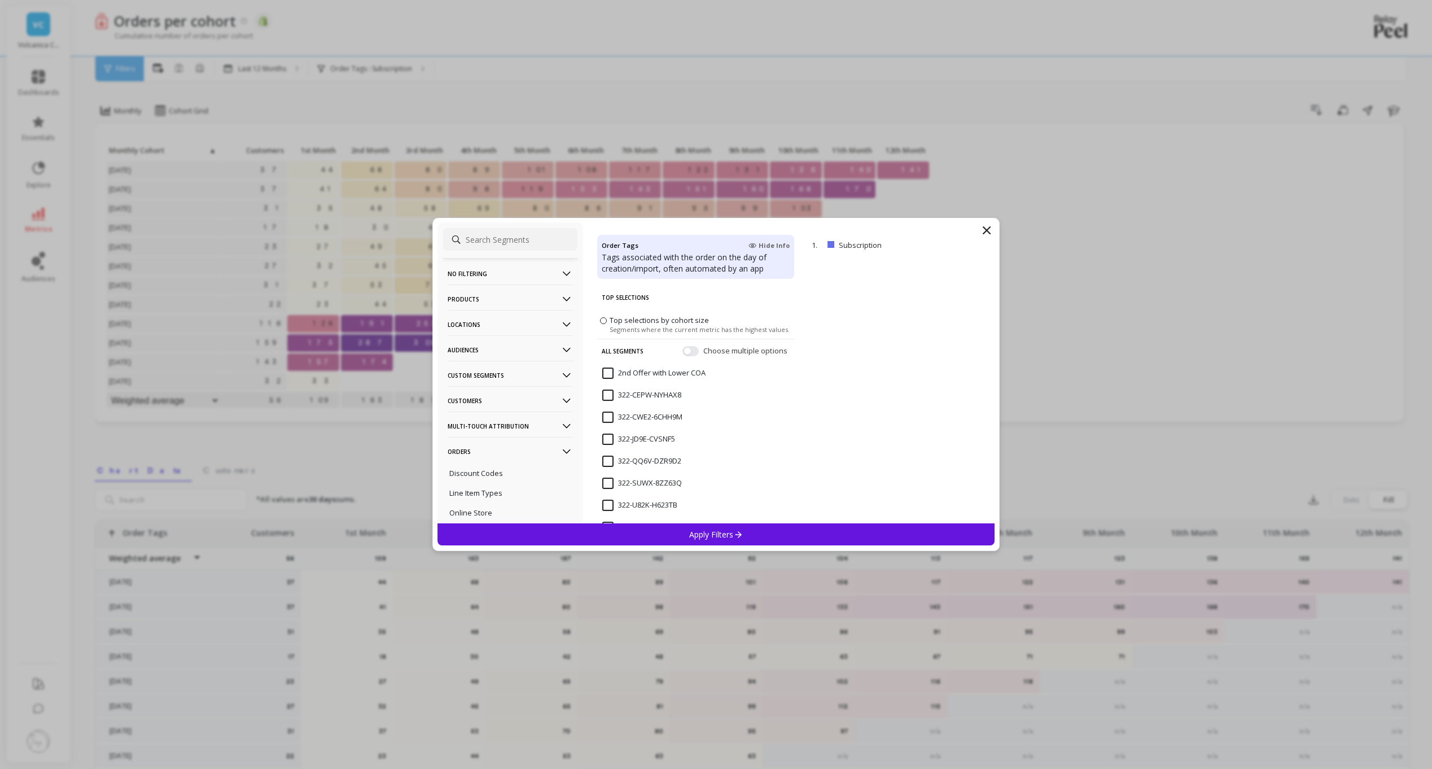
drag, startPoint x: 547, startPoint y: 341, endPoint x: 547, endPoint y: 348, distance: 6.8
click at [547, 344] on p "Audiences" at bounding box center [510, 349] width 125 height 29
click at [495, 267] on div "Coffee Club" at bounding box center [510, 264] width 134 height 18
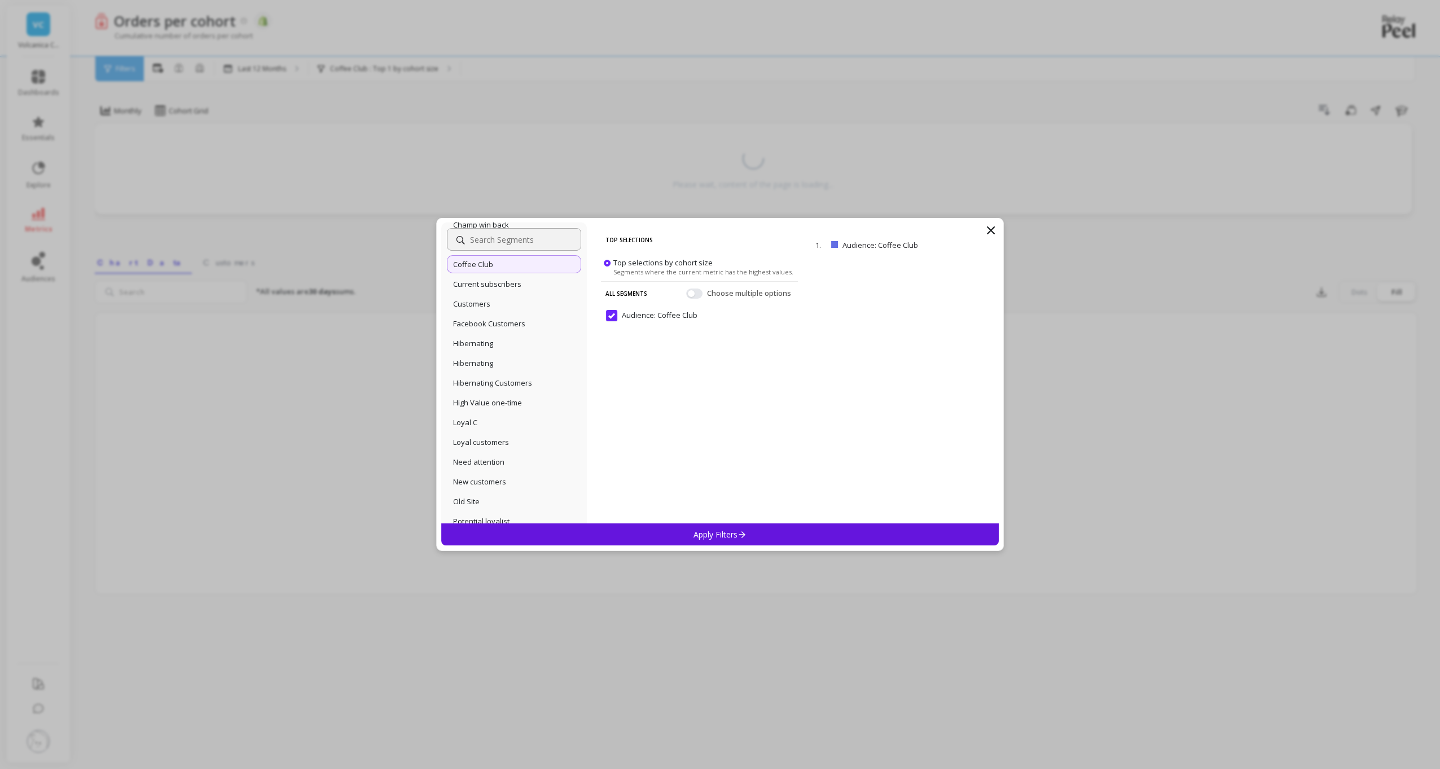
click at [651, 528] on div "Apply Filters" at bounding box center [720, 534] width 558 height 22
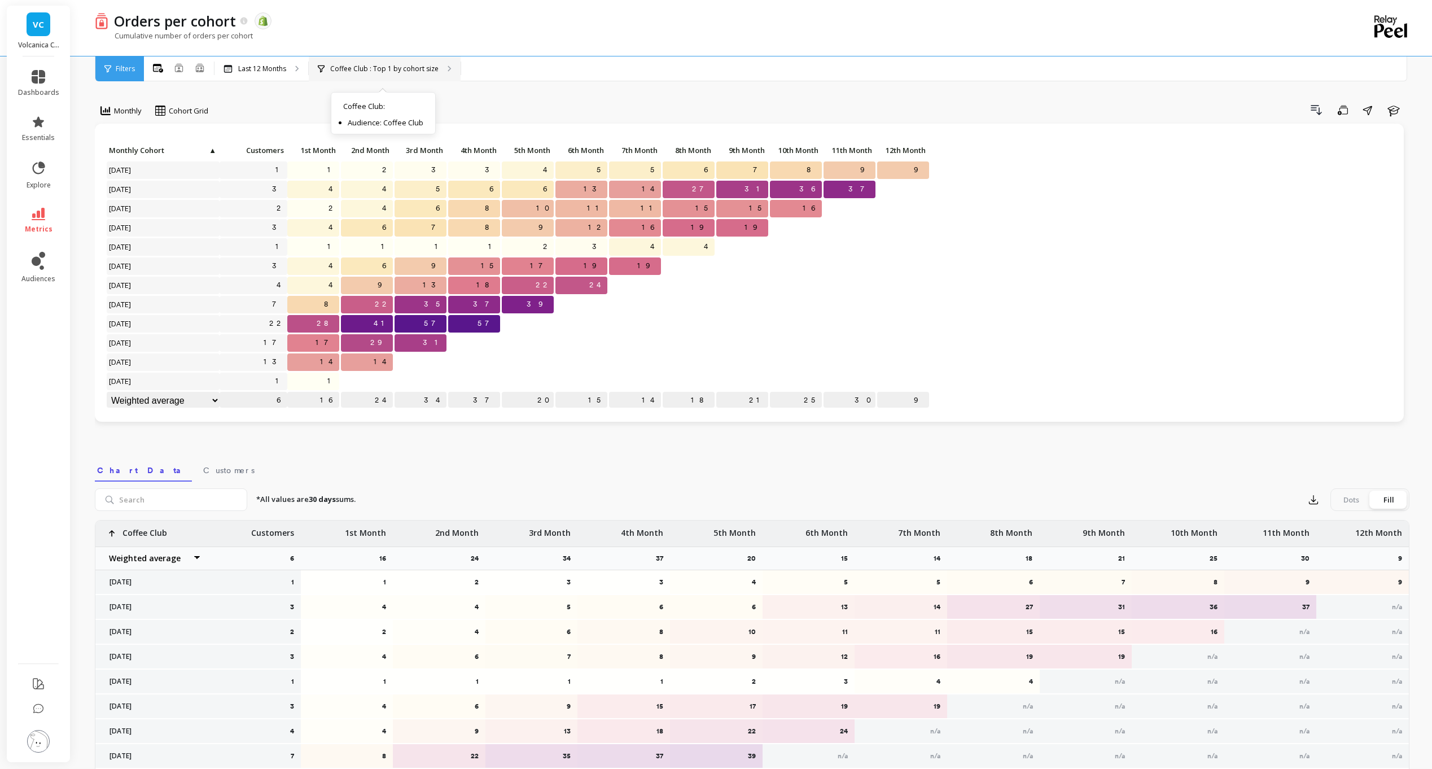
click at [381, 73] on p "Coffee Club : Top 1 by cohort size" at bounding box center [384, 68] width 108 height 9
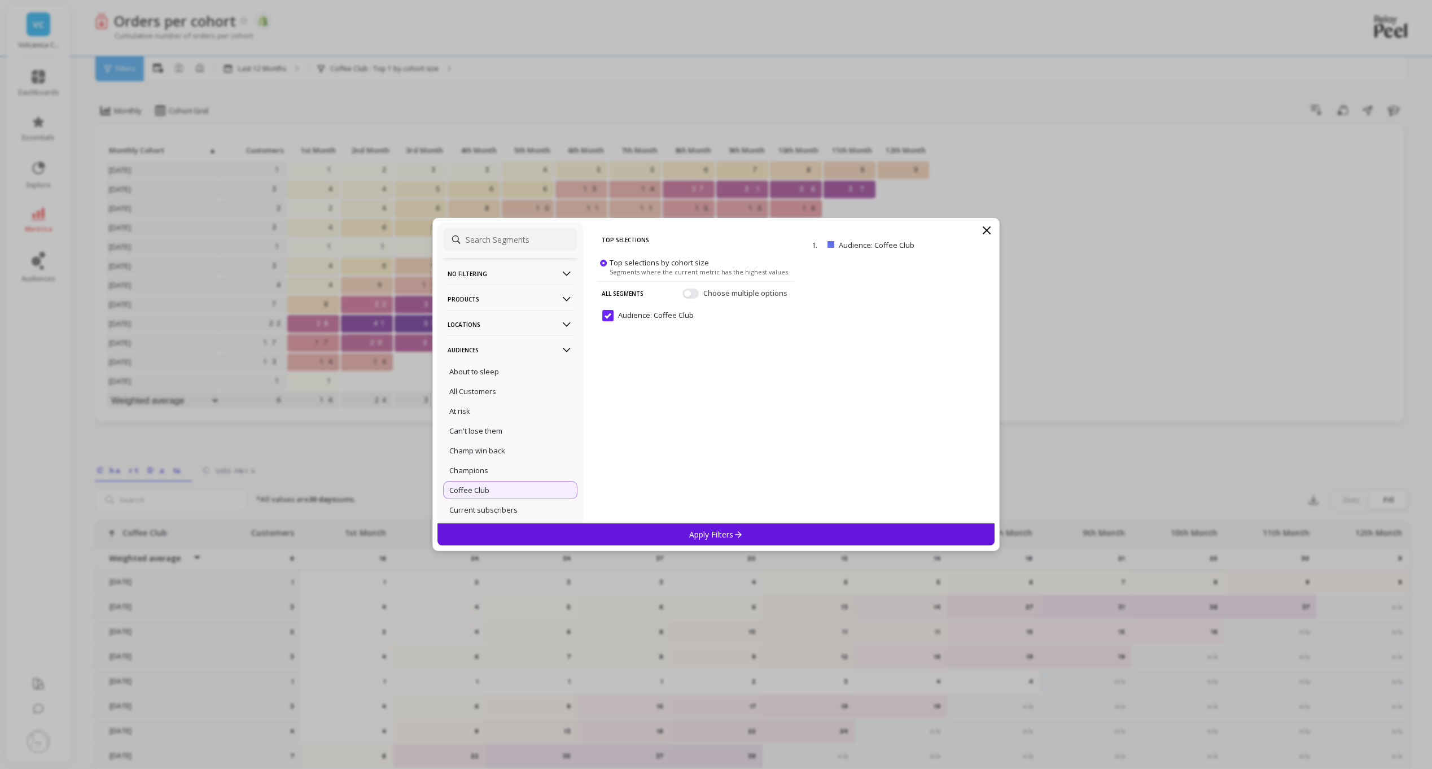
click at [511, 297] on p "Products" at bounding box center [510, 298] width 125 height 29
click at [497, 352] on div "Product Types" at bounding box center [510, 360] width 134 height 18
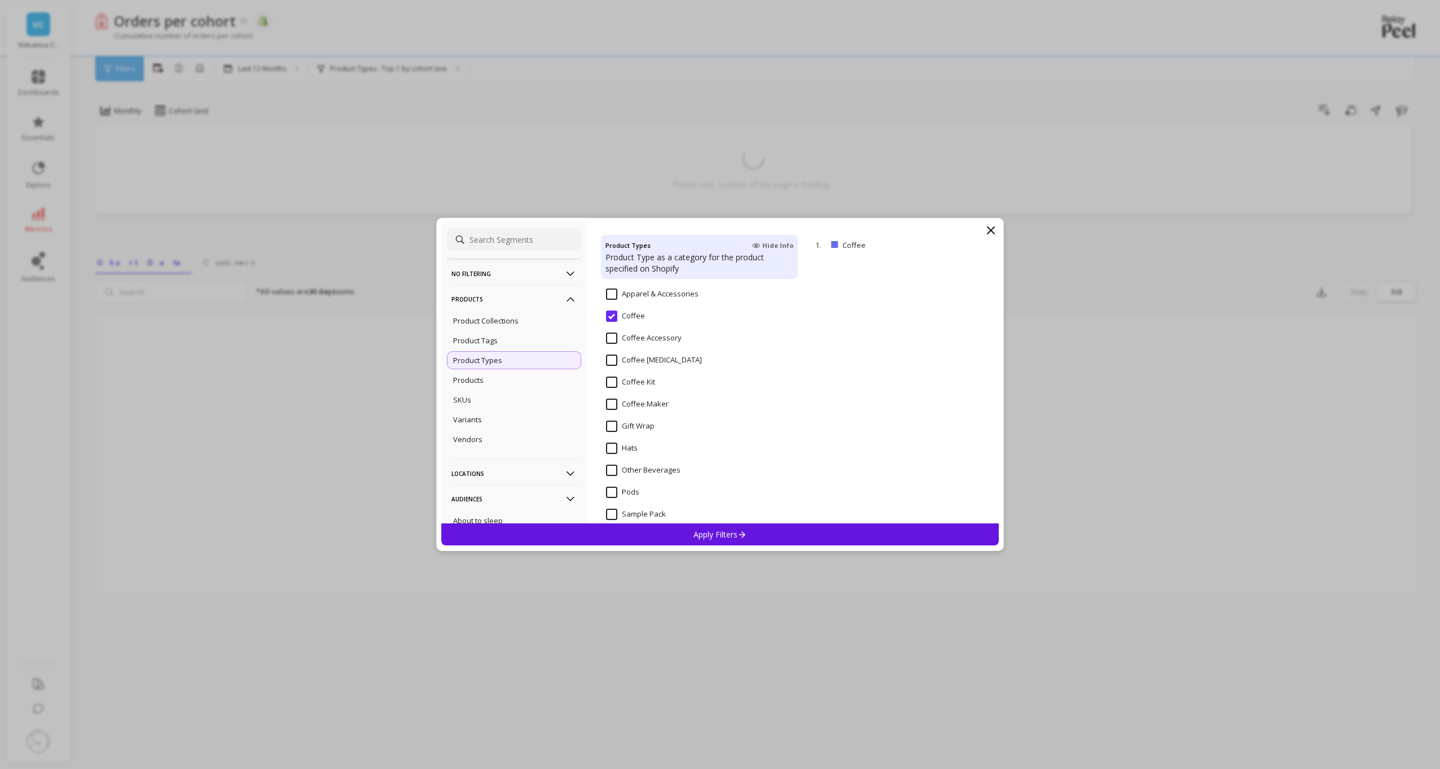
scroll to position [59, 0]
click at [503, 381] on div "Products" at bounding box center [514, 380] width 134 height 18
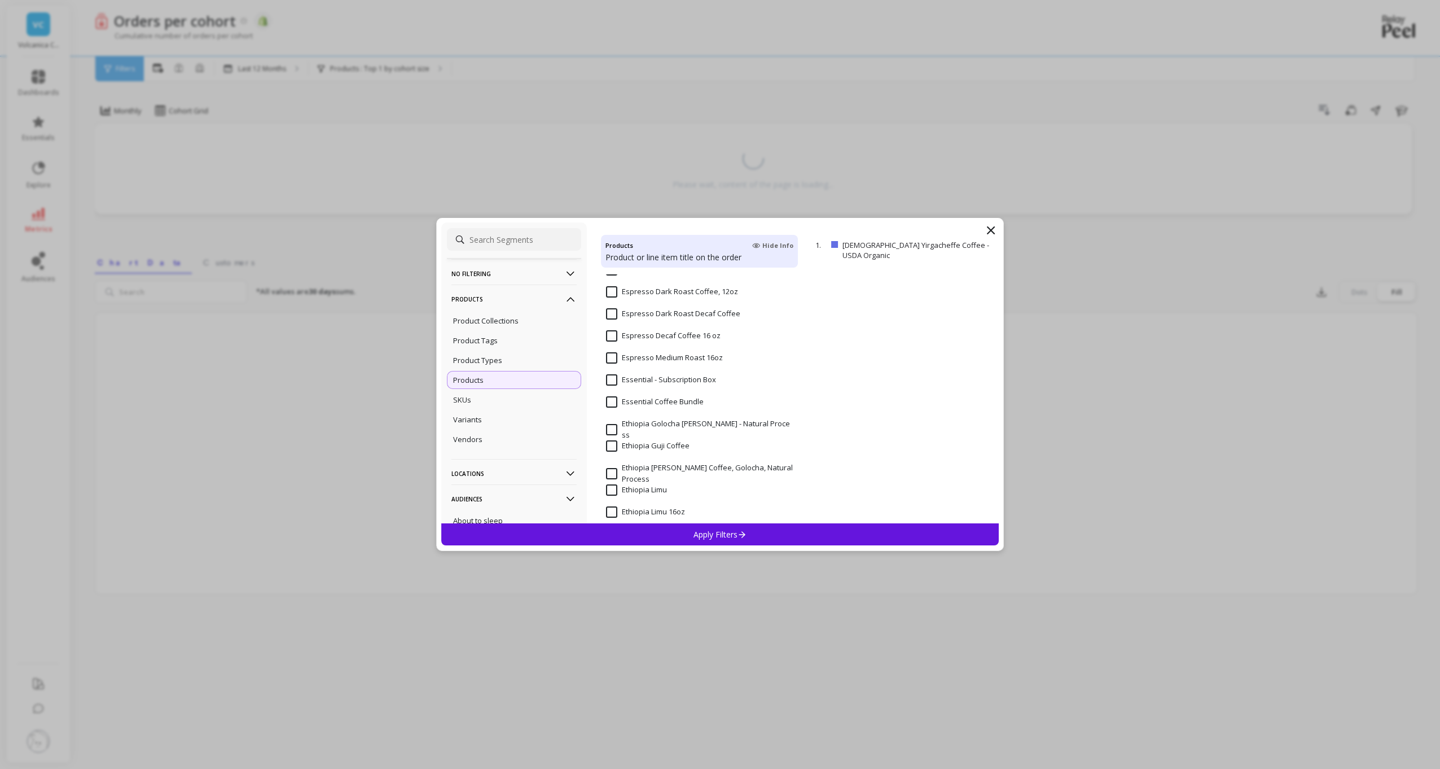
scroll to position [6531, 0]
click at [610, 408] on input "Essential Coffee Bundle" at bounding box center [655, 411] width 98 height 11
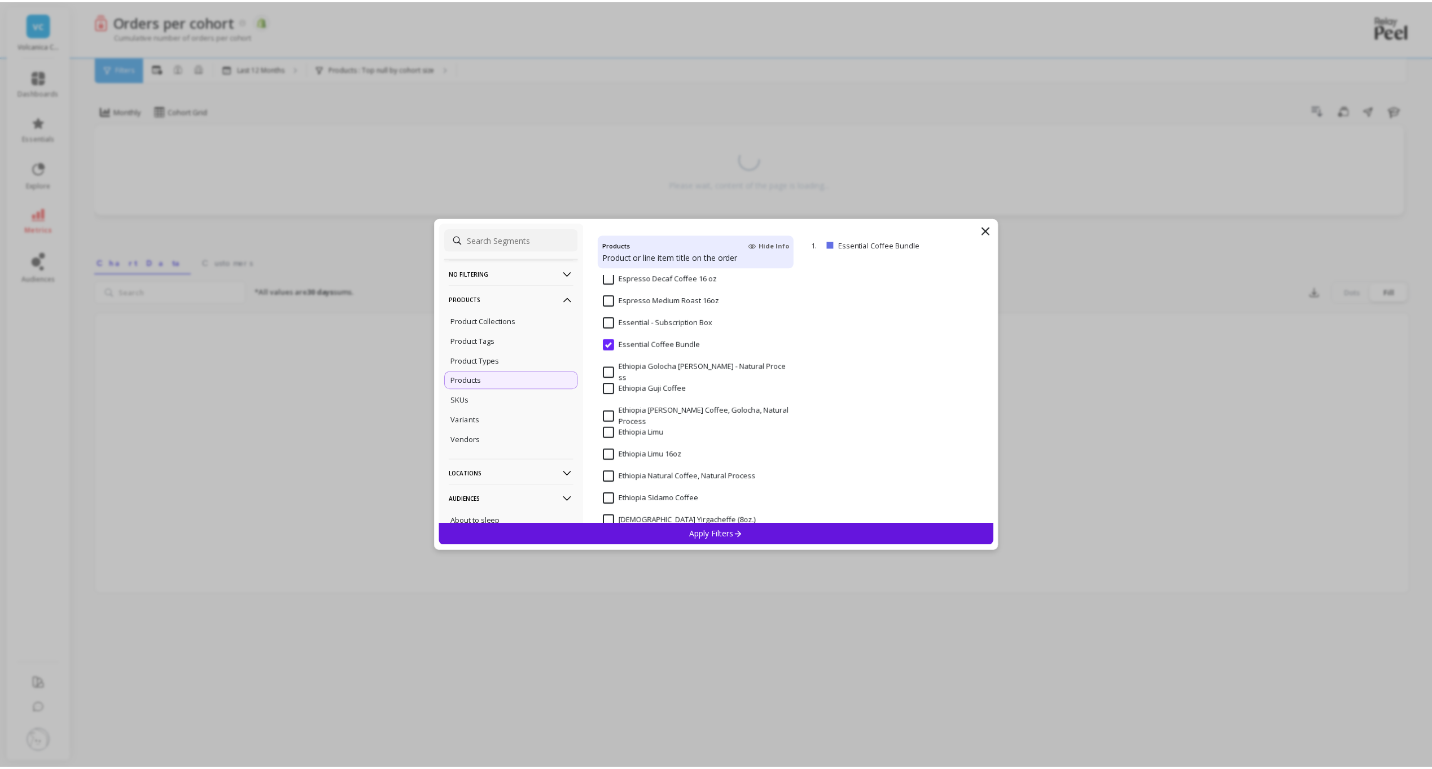
scroll to position [6587, 0]
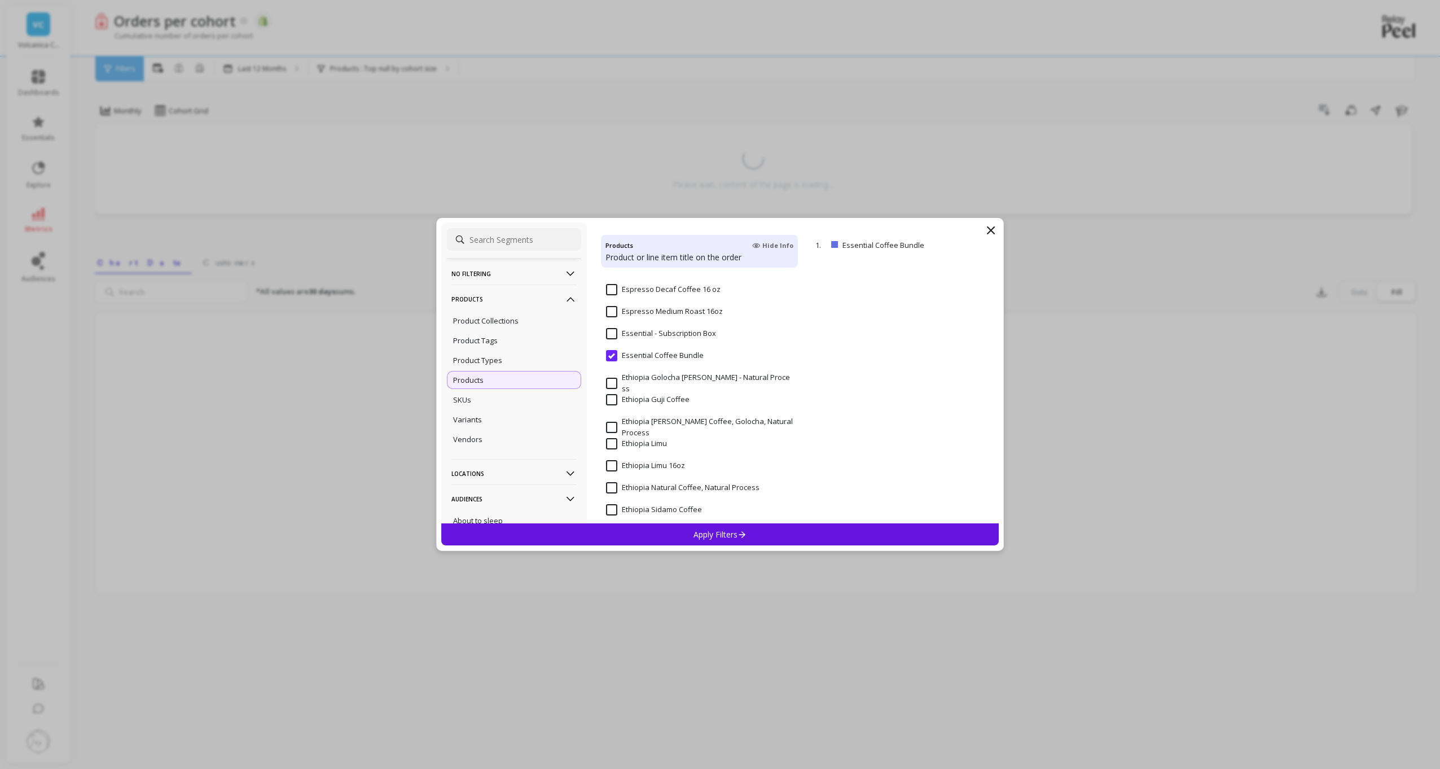
click at [613, 332] on input "Essential - Subscription Box" at bounding box center [661, 333] width 110 height 11
click at [738, 532] on icon at bounding box center [743, 534] width 10 height 10
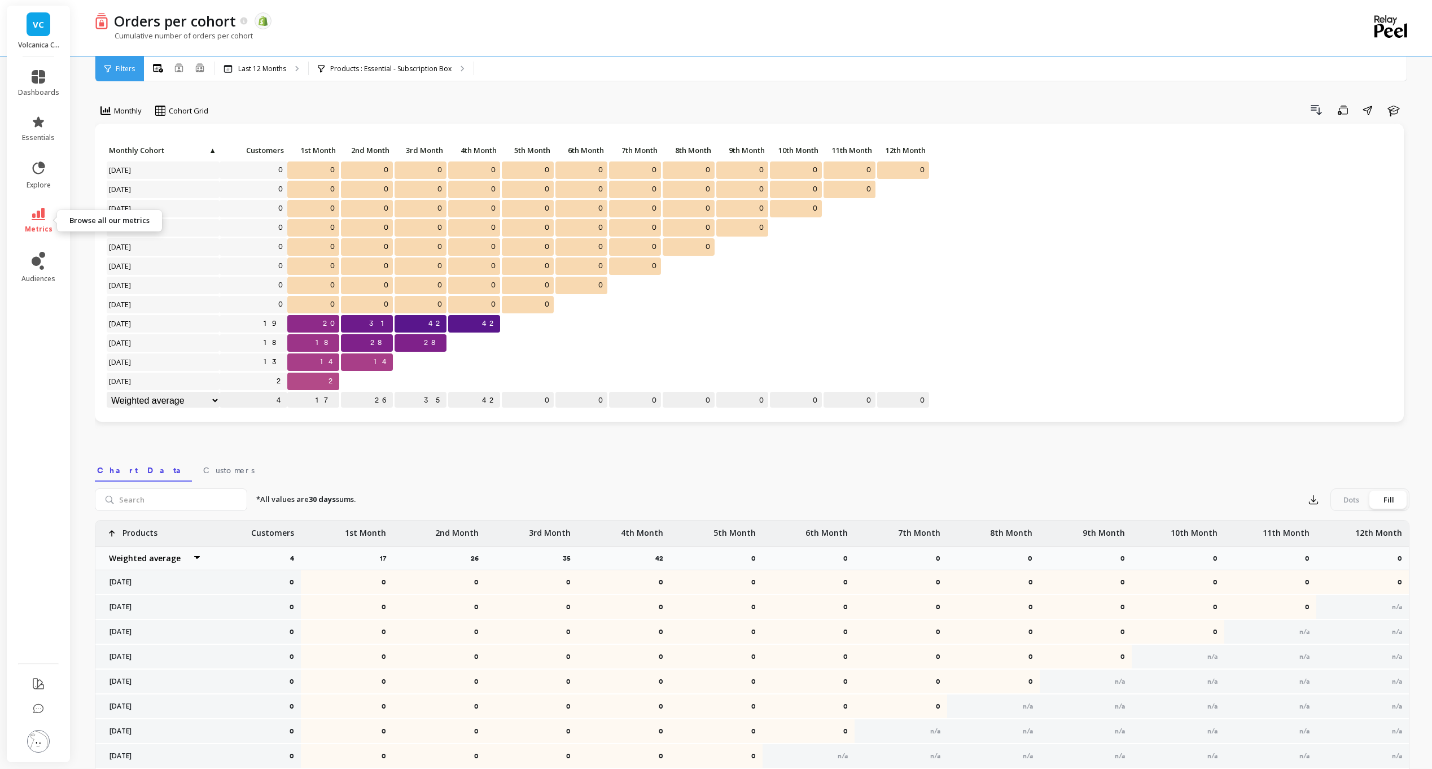
click at [47, 225] on span "metrics" at bounding box center [39, 229] width 28 height 9
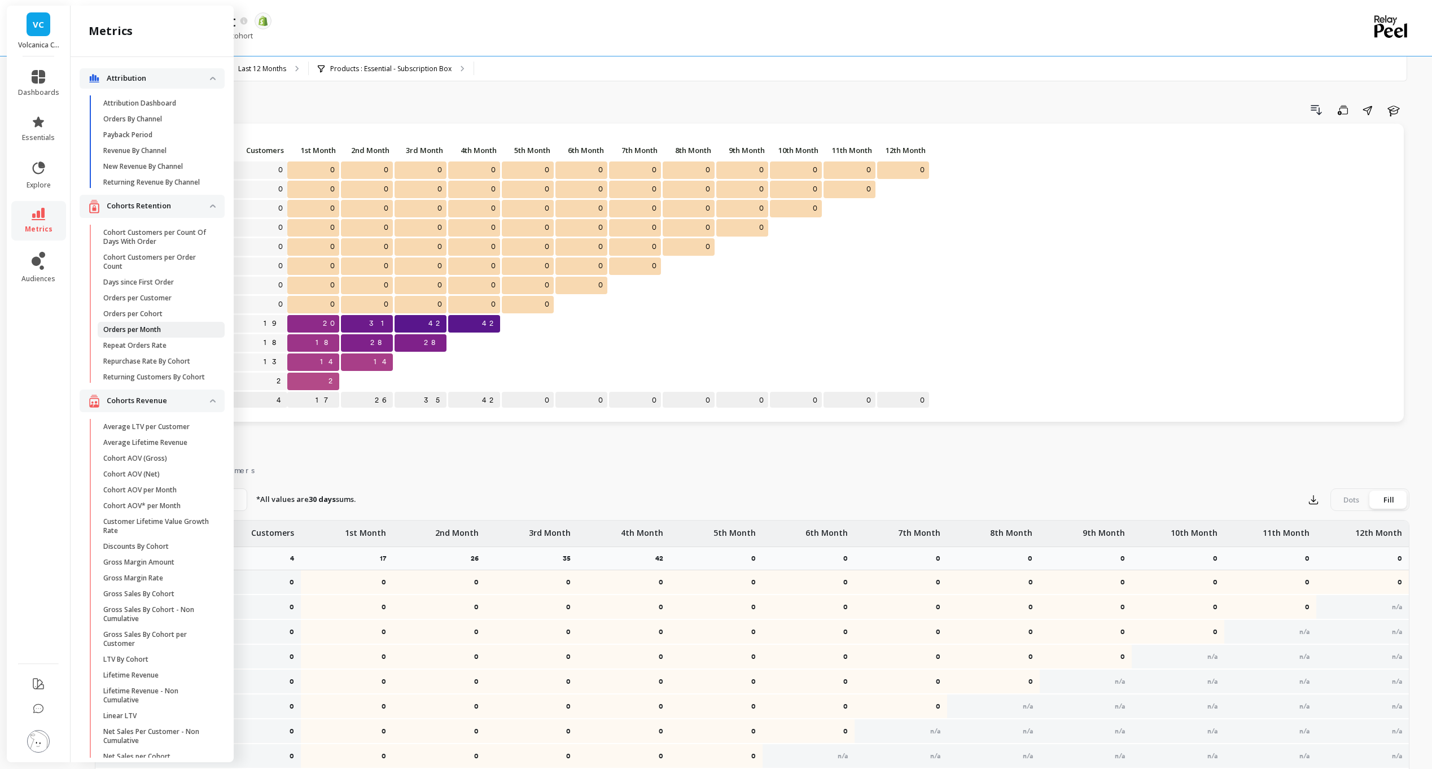
click at [187, 334] on span "Orders per Month" at bounding box center [157, 329] width 108 height 9
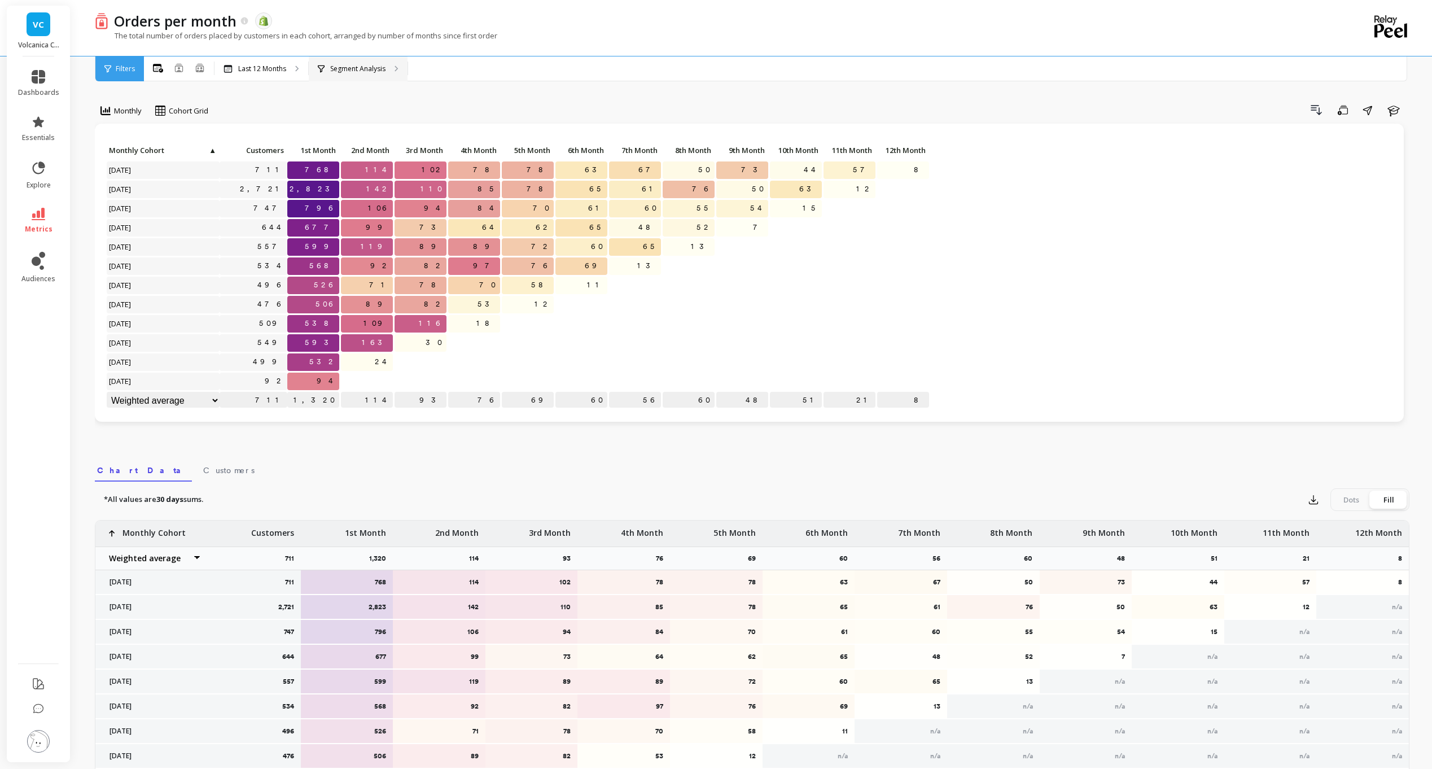
click at [340, 70] on p "Segment Analysis" at bounding box center [357, 68] width 55 height 9
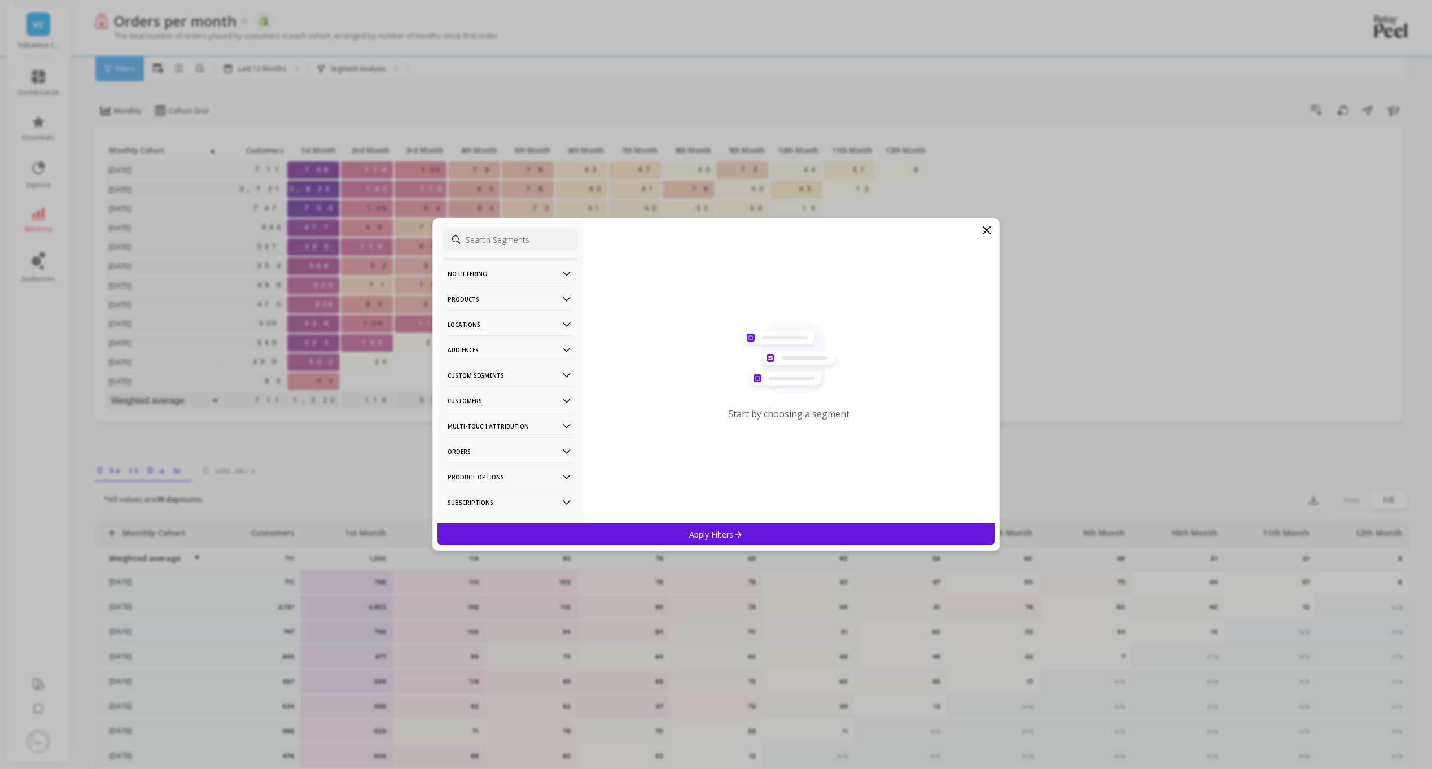
click at [517, 449] on p "Orders" at bounding box center [510, 451] width 125 height 29
click at [505, 298] on p "Products" at bounding box center [510, 298] width 125 height 29
click at [504, 358] on div "Product Types" at bounding box center [510, 360] width 134 height 18
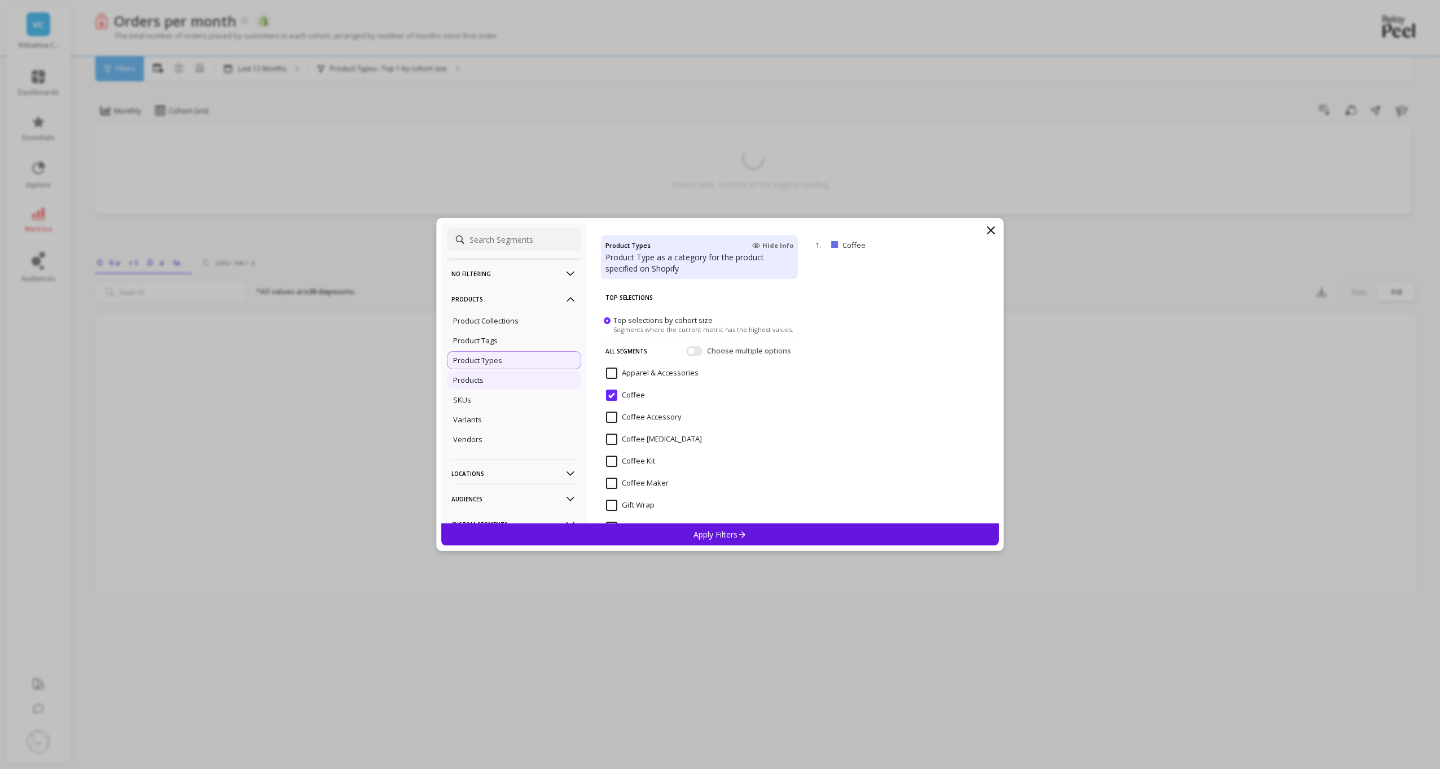
click at [508, 372] on div "Products" at bounding box center [514, 380] width 134 height 18
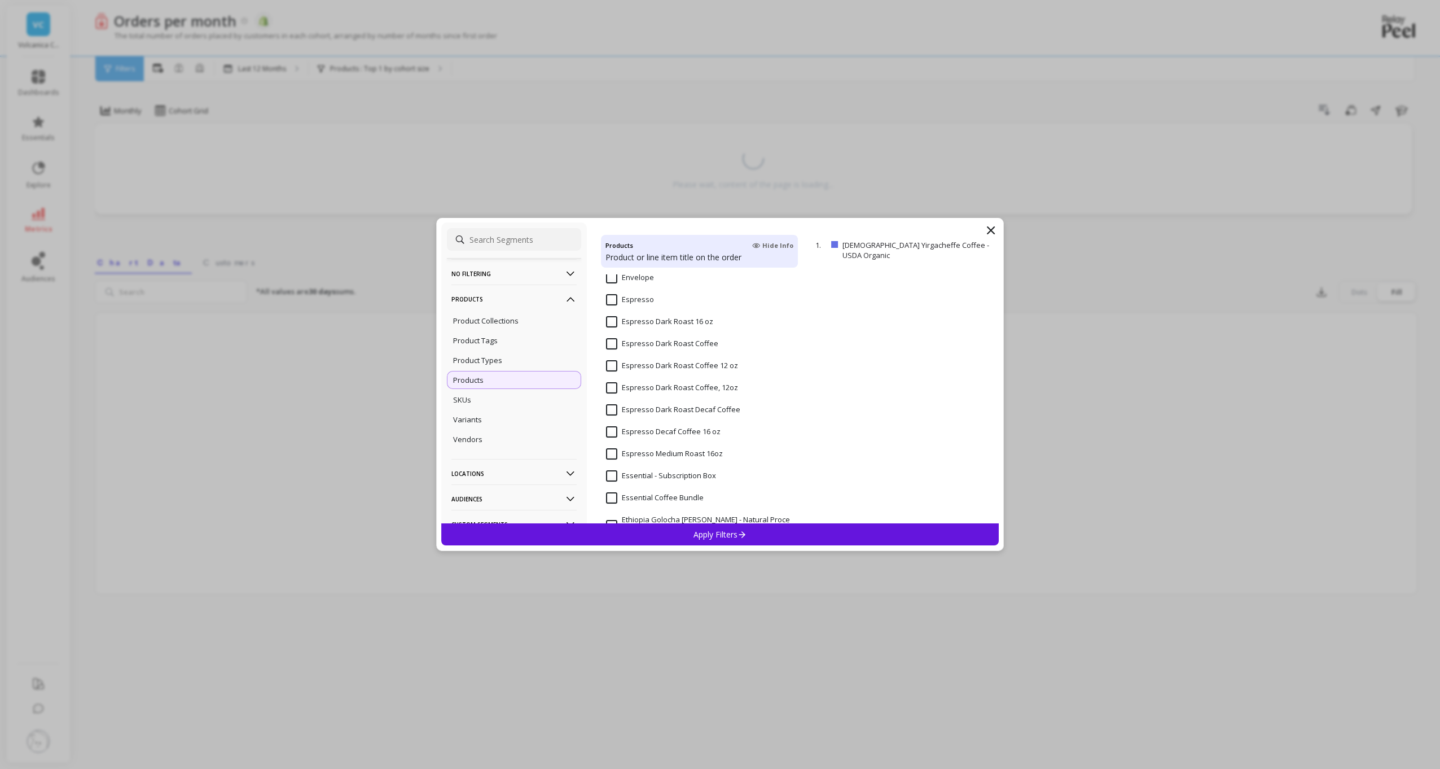
scroll to position [6521, 0]
click at [615, 398] on input "Essential - Subscription Box" at bounding box center [661, 399] width 110 height 11
click at [694, 537] on p "Apply Filters" at bounding box center [721, 534] width 54 height 11
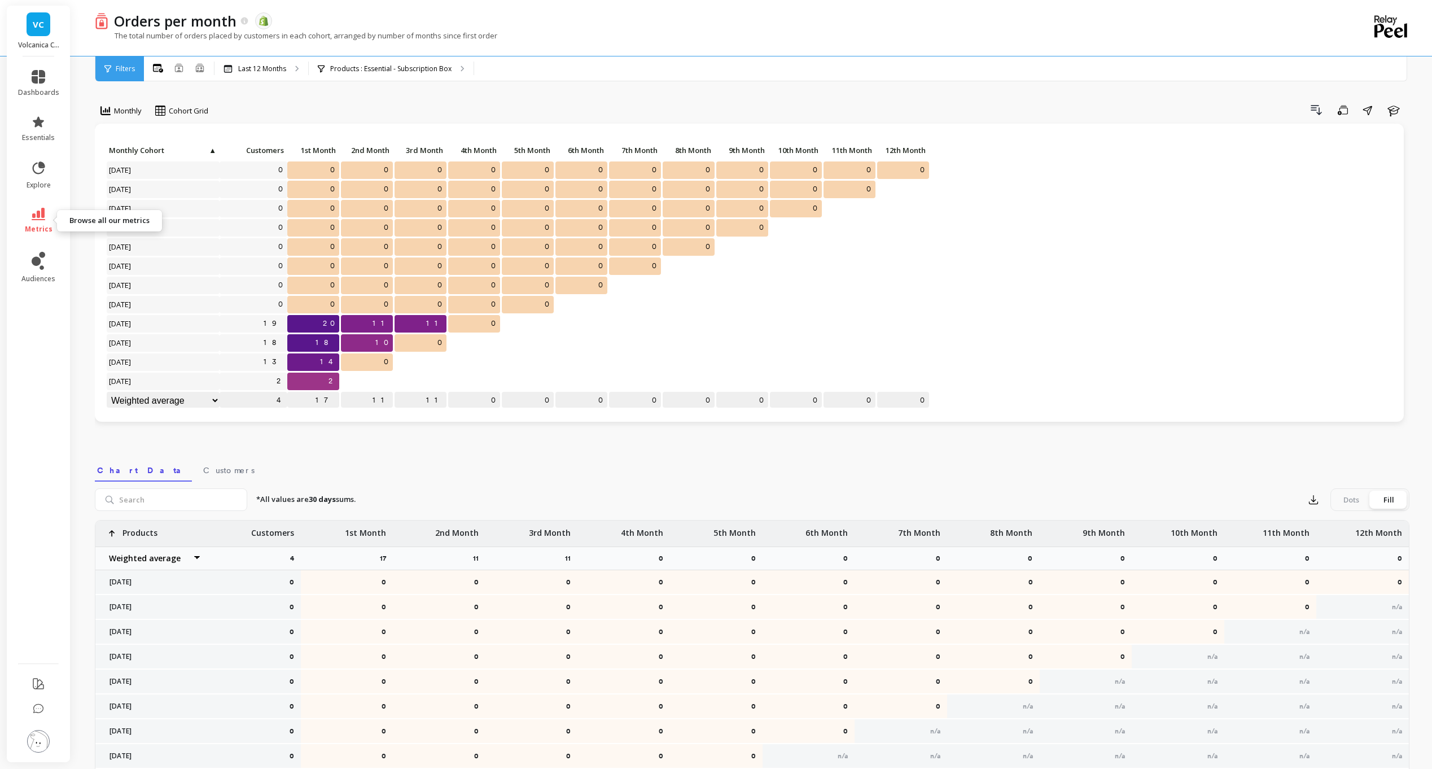
click at [46, 219] on link "metrics" at bounding box center [38, 221] width 41 height 26
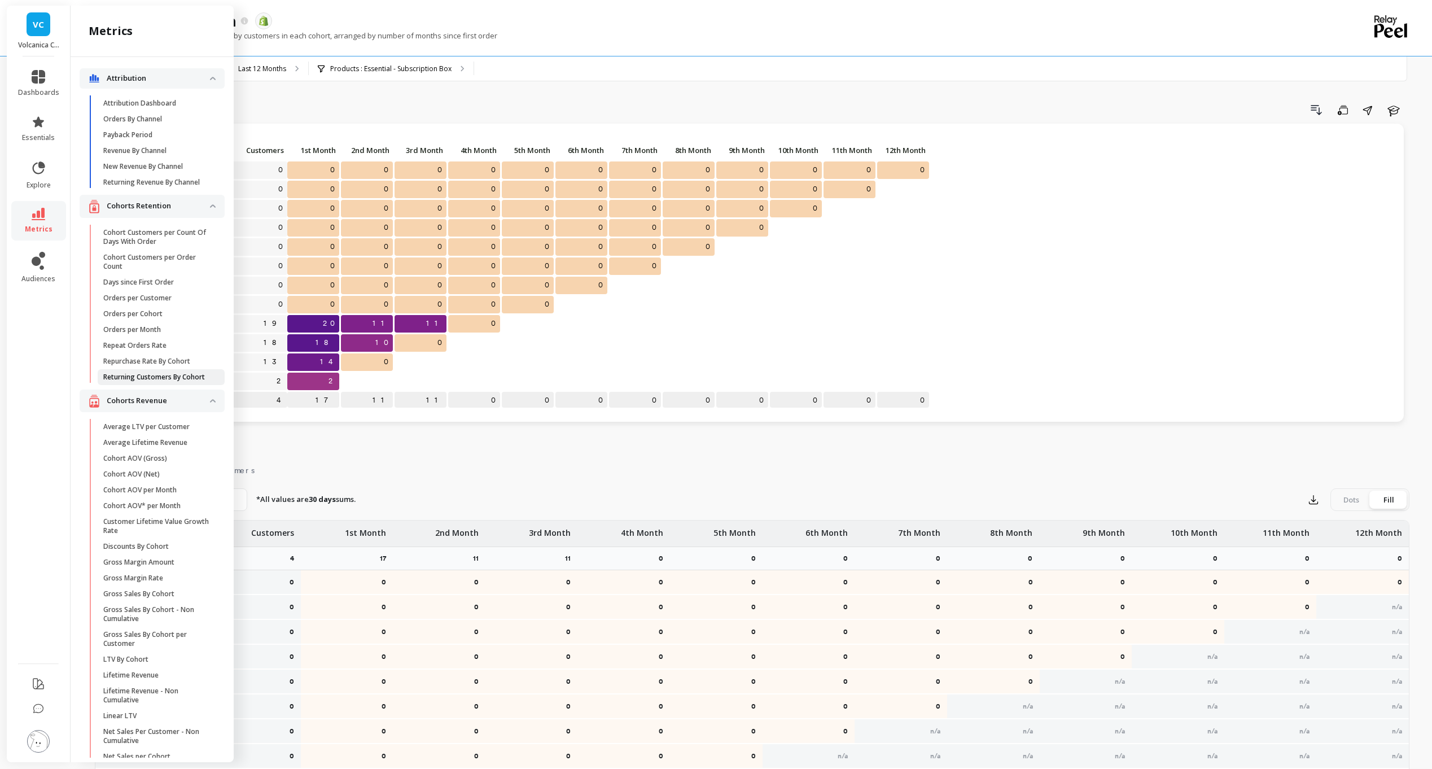
click at [151, 381] on p "Returning Customers By Cohort" at bounding box center [154, 376] width 102 height 9
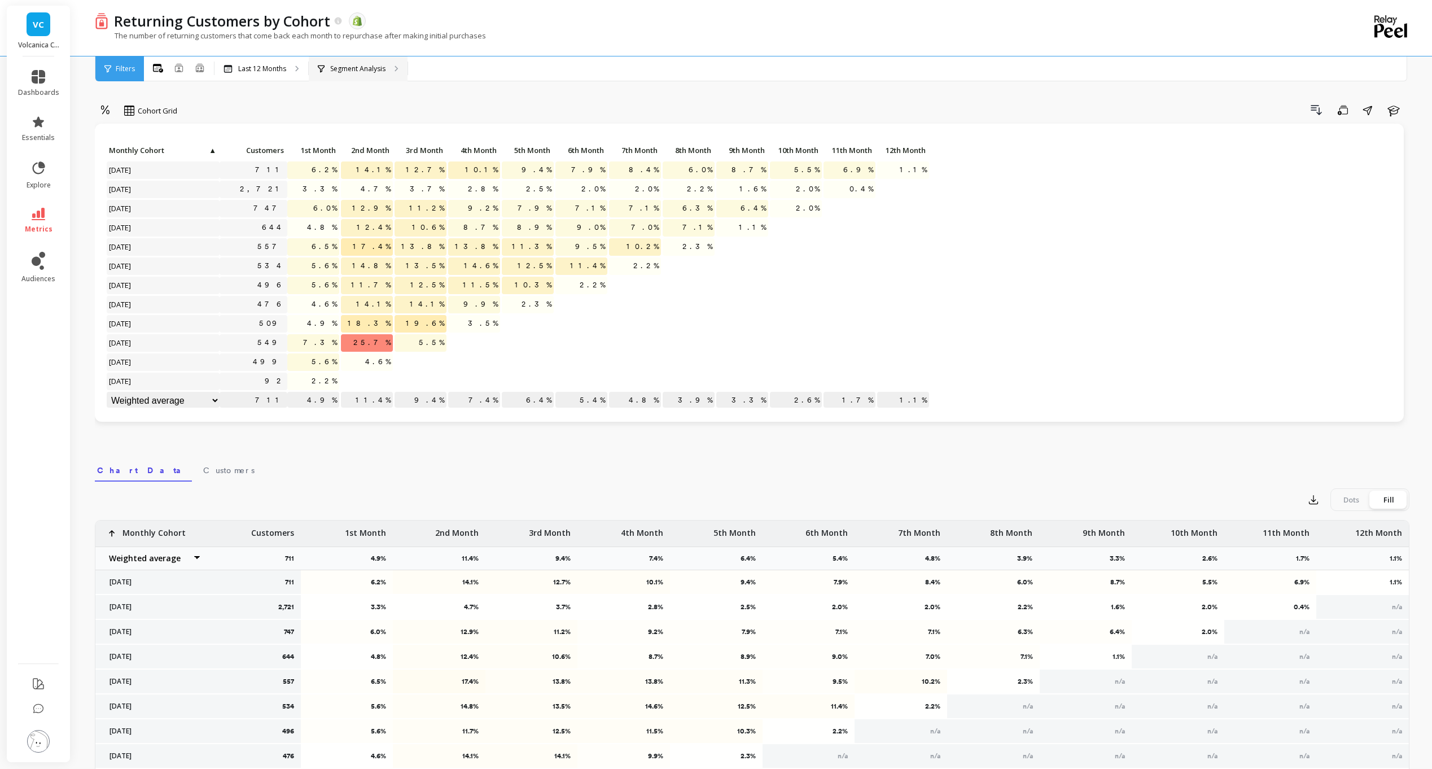
click at [383, 69] on p "Segment Analysis" at bounding box center [357, 68] width 55 height 9
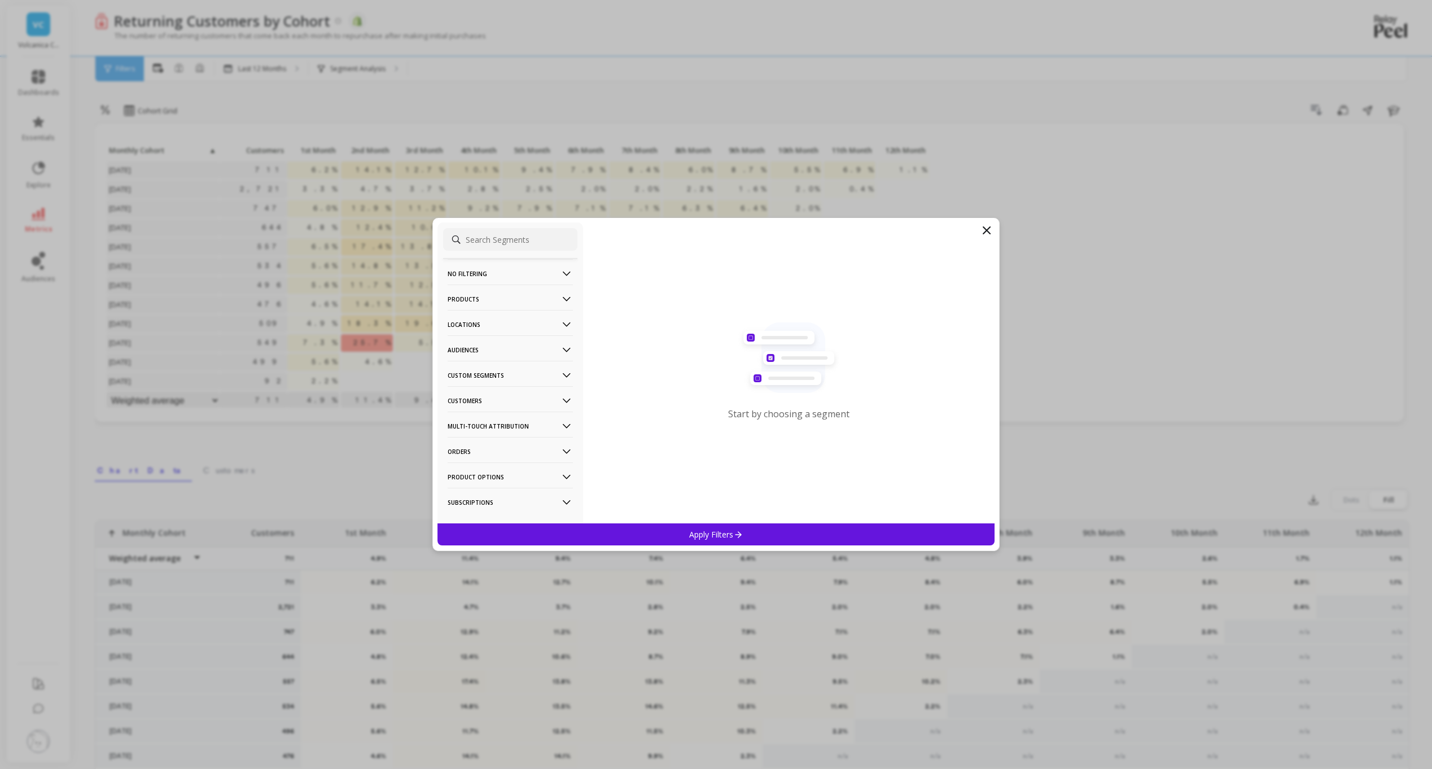
click at [500, 298] on p "Products" at bounding box center [510, 298] width 125 height 29
click at [492, 339] on p "Product Tags" at bounding box center [471, 340] width 45 height 10
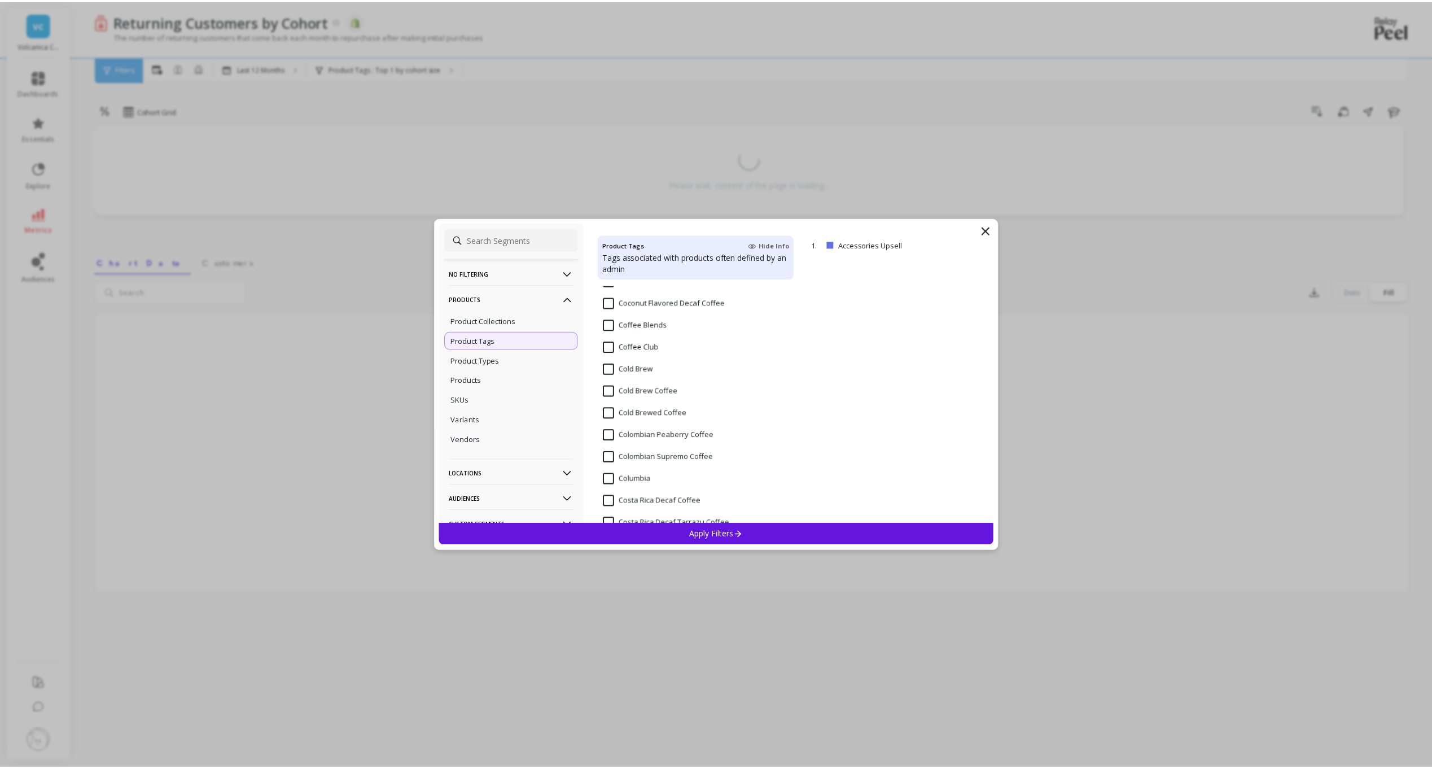
scroll to position [964, 0]
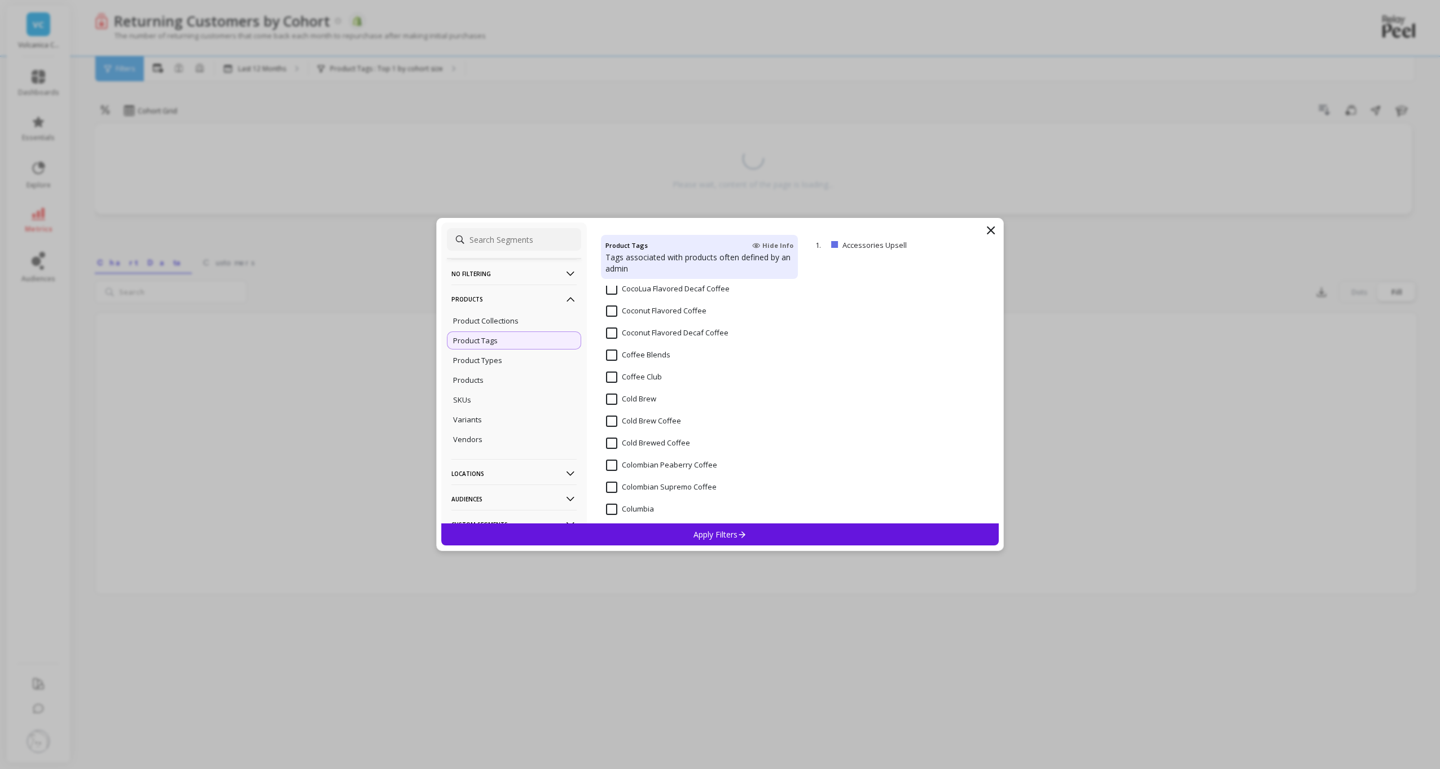
click at [600, 371] on div "Product Tags Hide Info Tags associated with products often defined by an admin …" at bounding box center [699, 372] width 225 height 301
click at [609, 375] on Club "Coffee Club" at bounding box center [634, 376] width 56 height 11
click at [626, 537] on div "Apply Filters" at bounding box center [720, 534] width 558 height 22
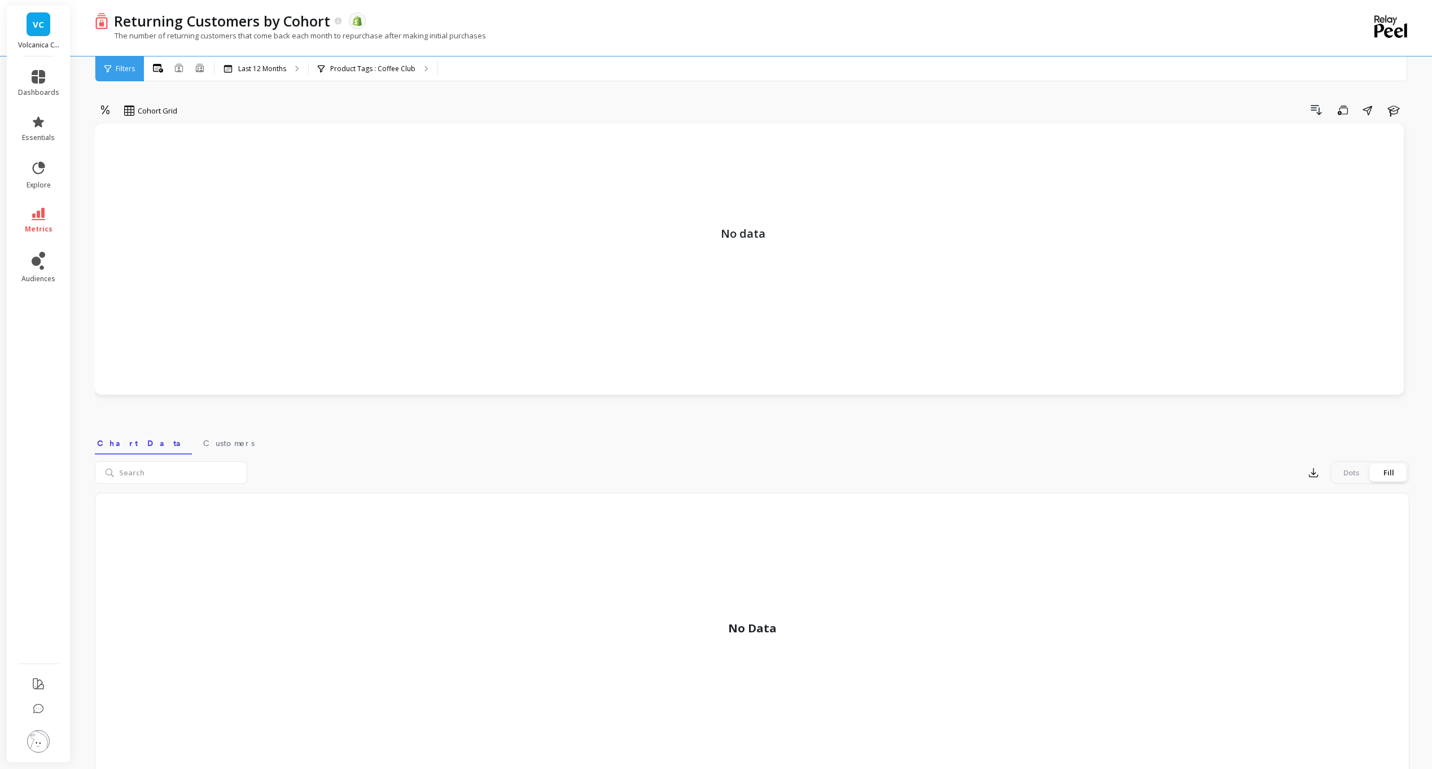
click at [40, 216] on icon at bounding box center [39, 214] width 14 height 12
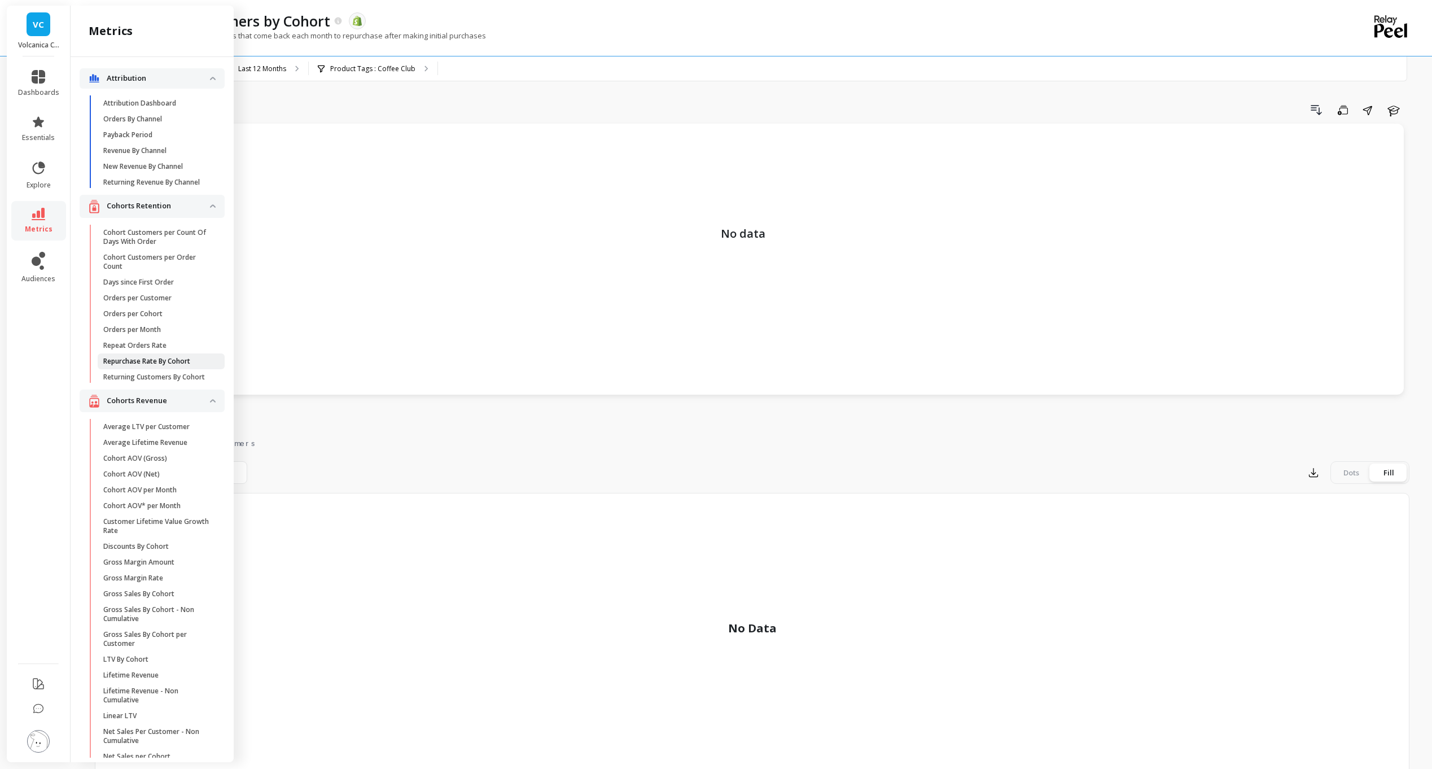
click at [198, 366] on span "Repurchase Rate By Cohort" at bounding box center [157, 361] width 108 height 9
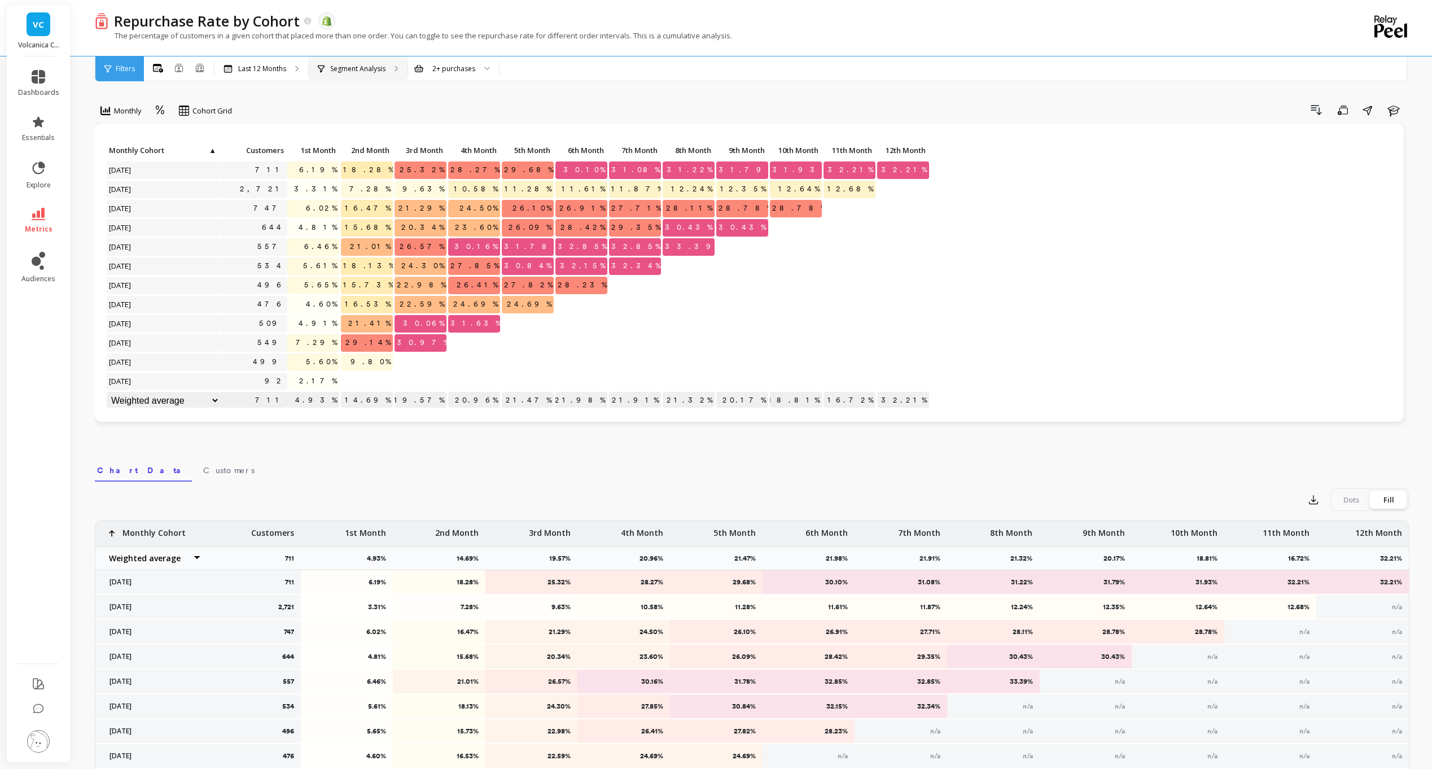
click at [387, 72] on div "Segment Analysis" at bounding box center [358, 68] width 99 height 25
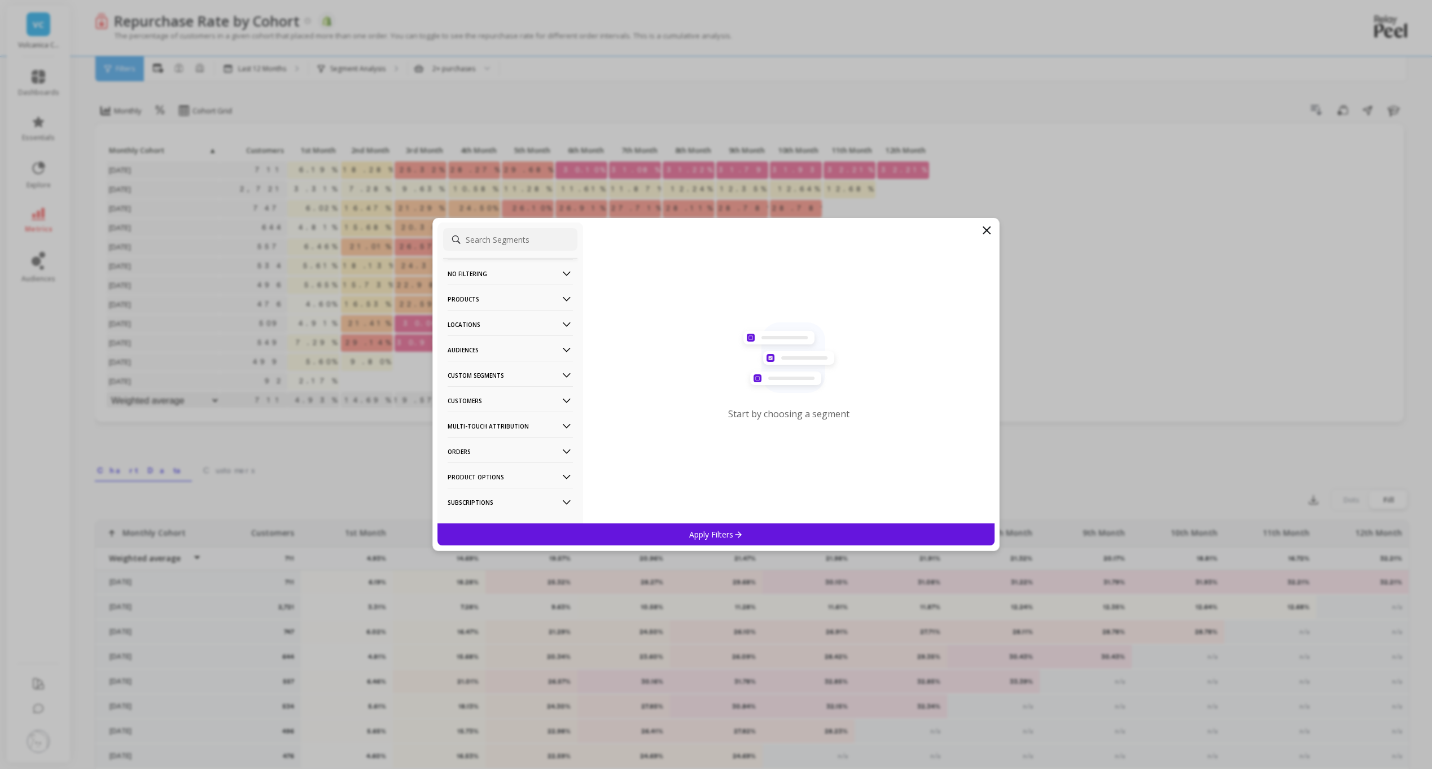
click at [560, 297] on icon at bounding box center [566, 299] width 12 height 12
click at [493, 359] on p "Product Types" at bounding box center [473, 360] width 49 height 10
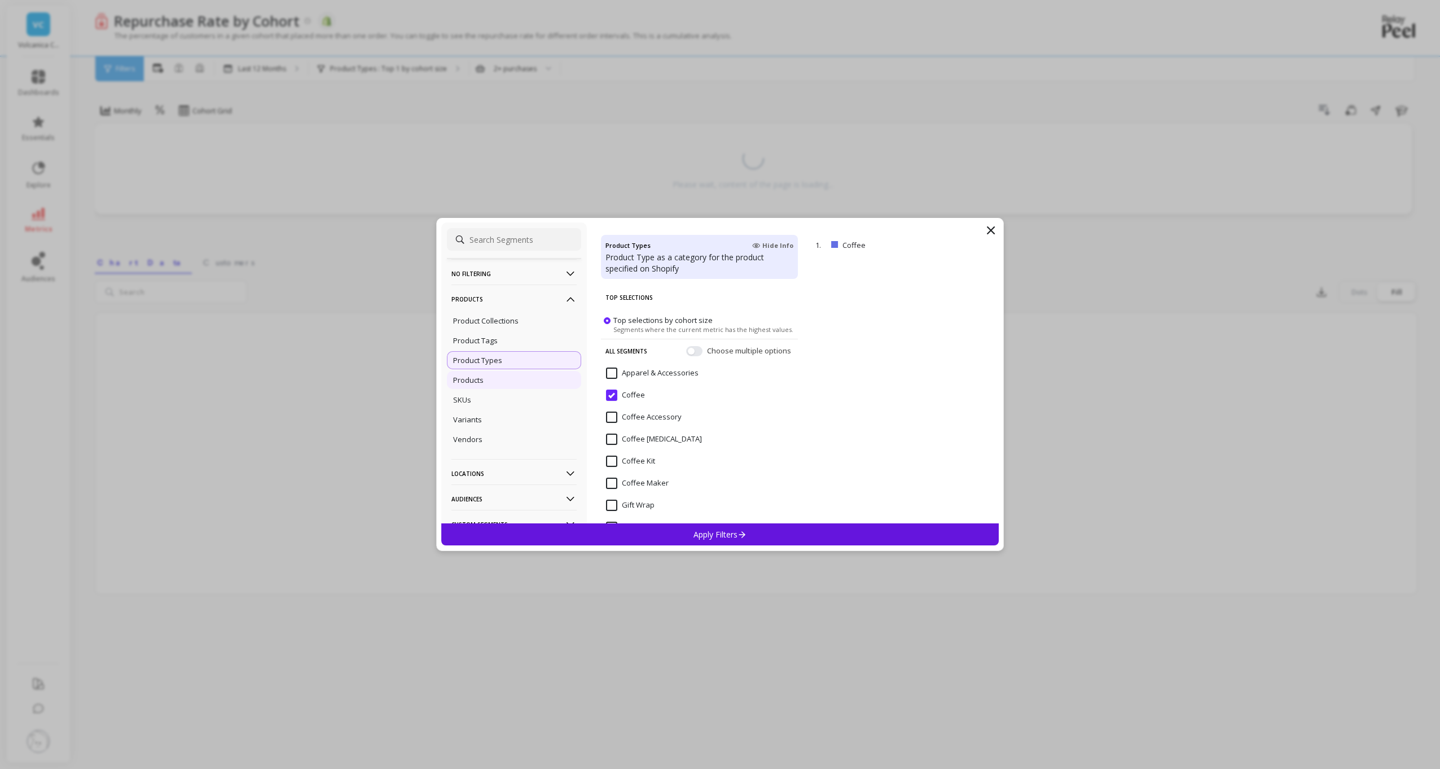
click at [521, 384] on div "Products" at bounding box center [514, 380] width 134 height 18
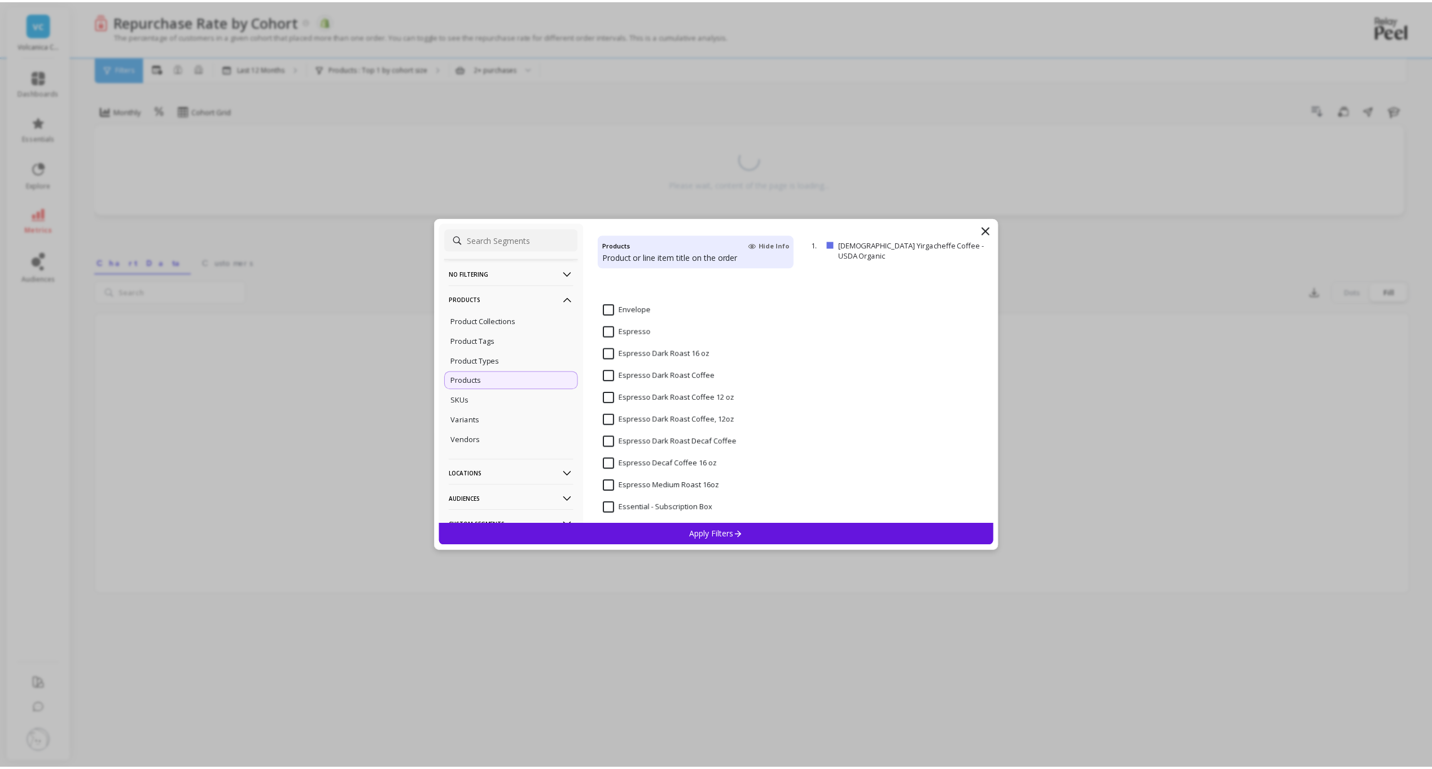
scroll to position [6478, 0]
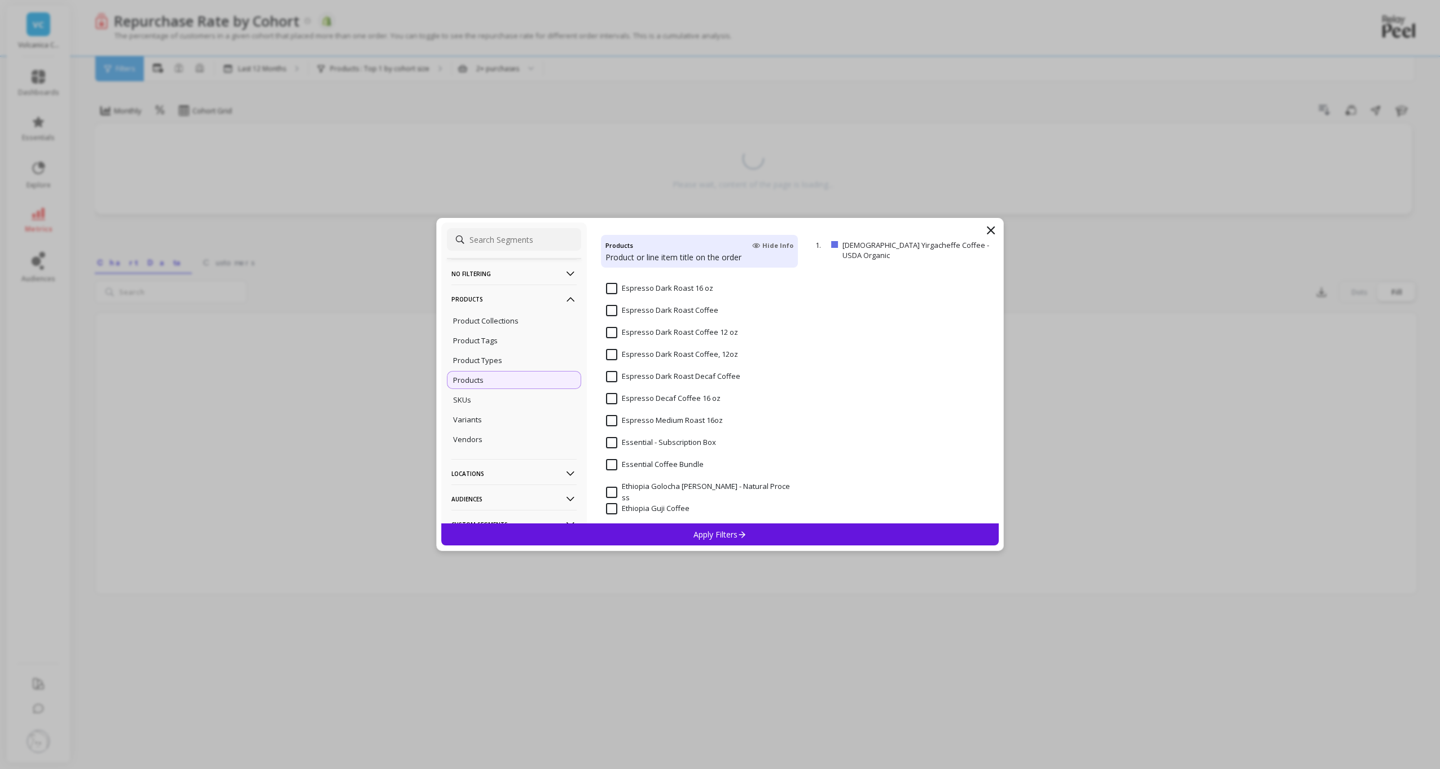
click at [609, 444] on input "Essential - Subscription Box" at bounding box center [661, 442] width 110 height 11
click at [704, 529] on p "Apply Filters" at bounding box center [721, 534] width 54 height 11
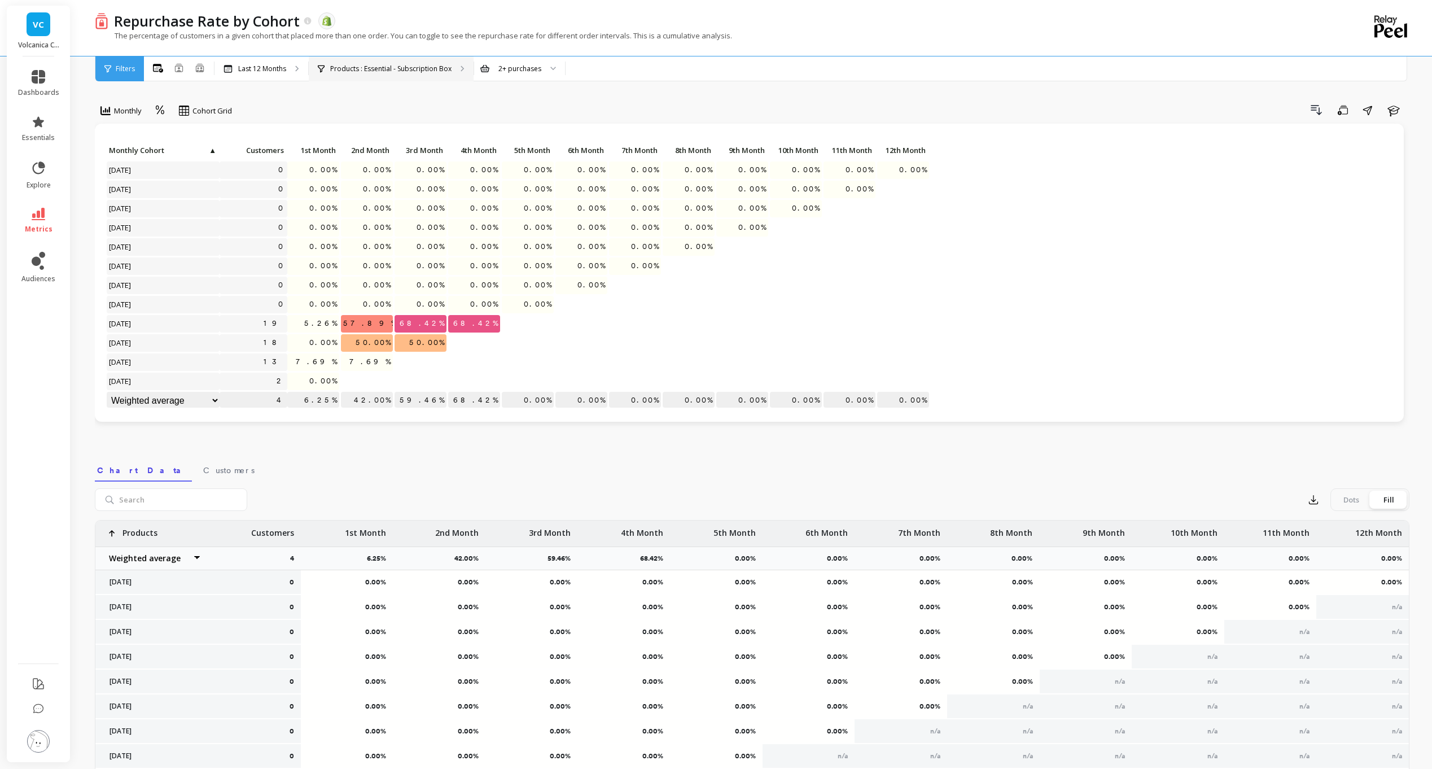
click at [441, 65] on p "Products : Essential - Subscription Box" at bounding box center [390, 68] width 121 height 9
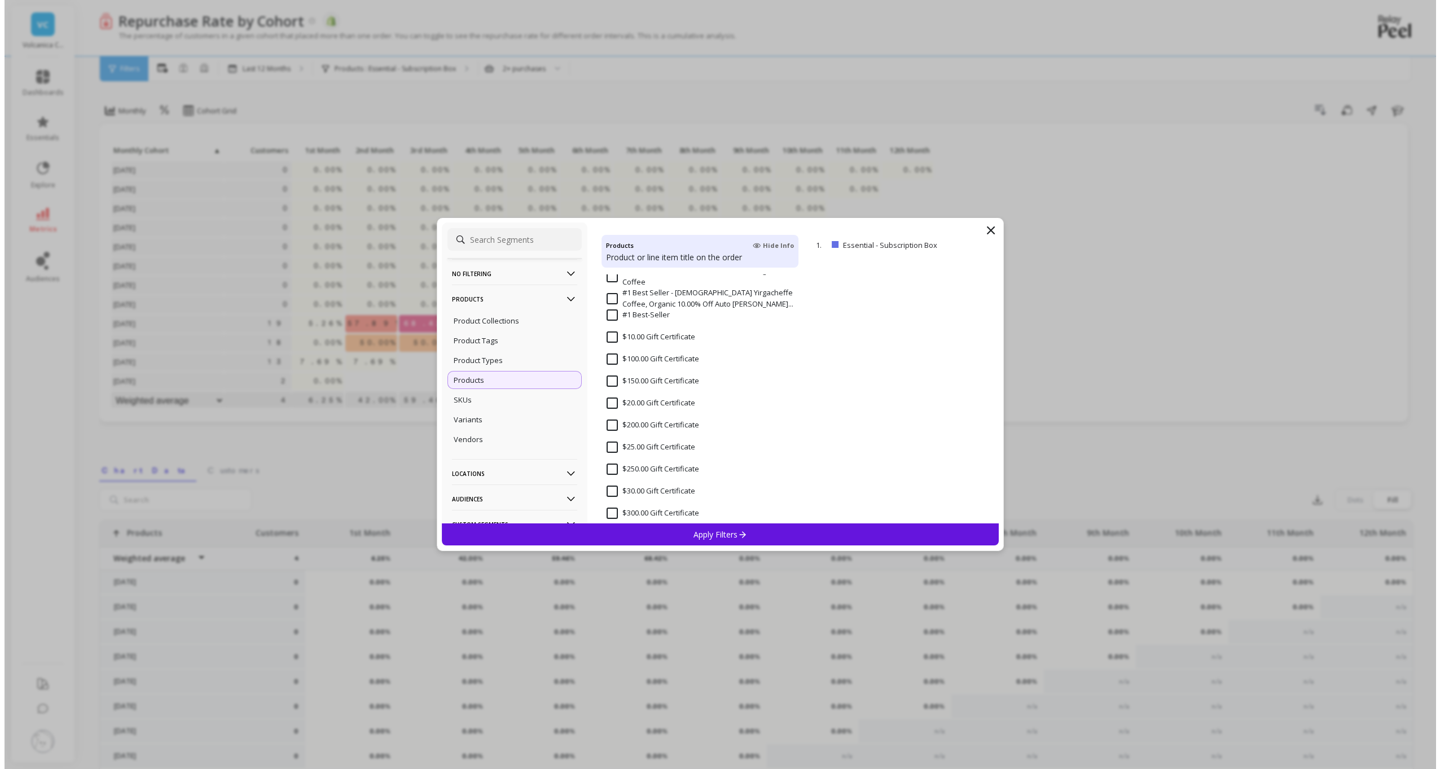
scroll to position [56, 0]
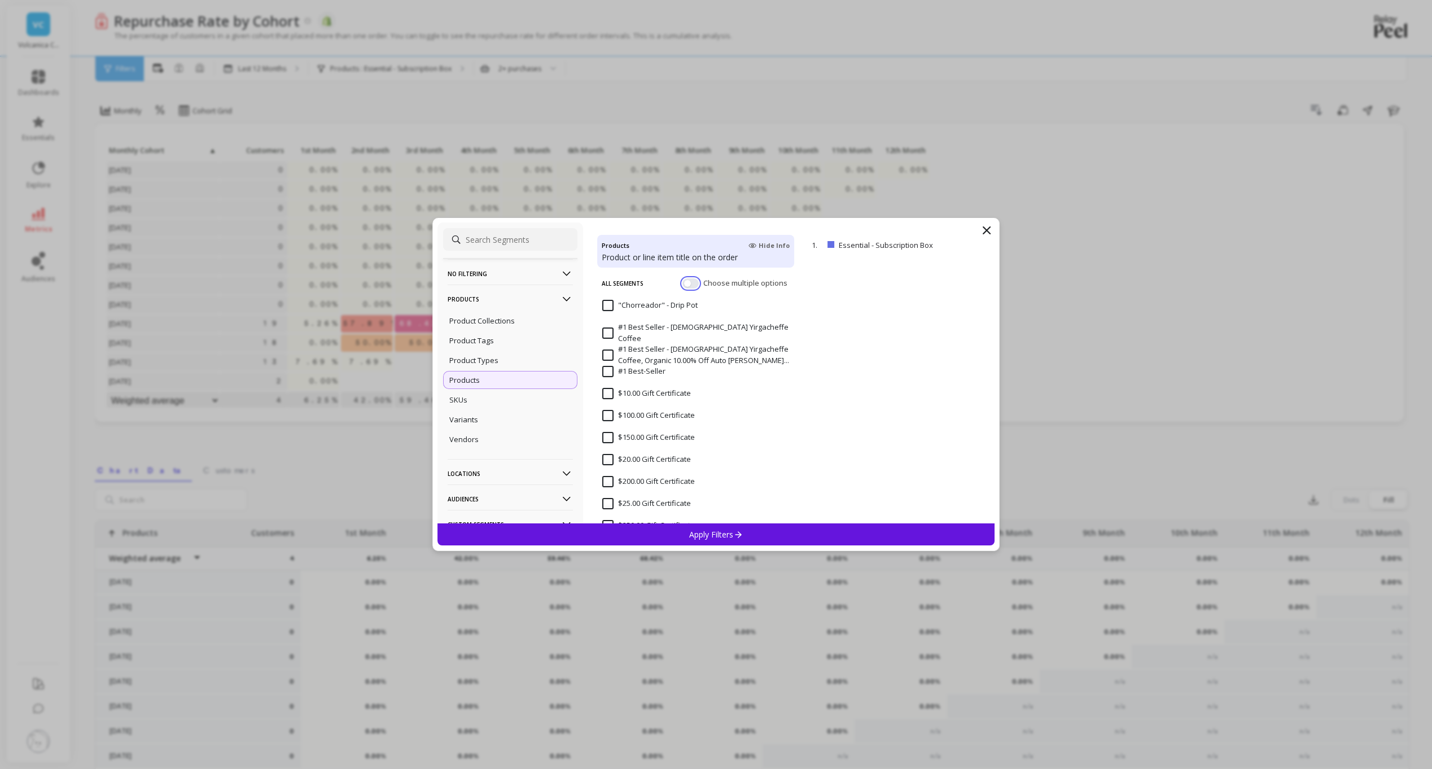
click at [682, 282] on button "button" at bounding box center [690, 283] width 16 height 10
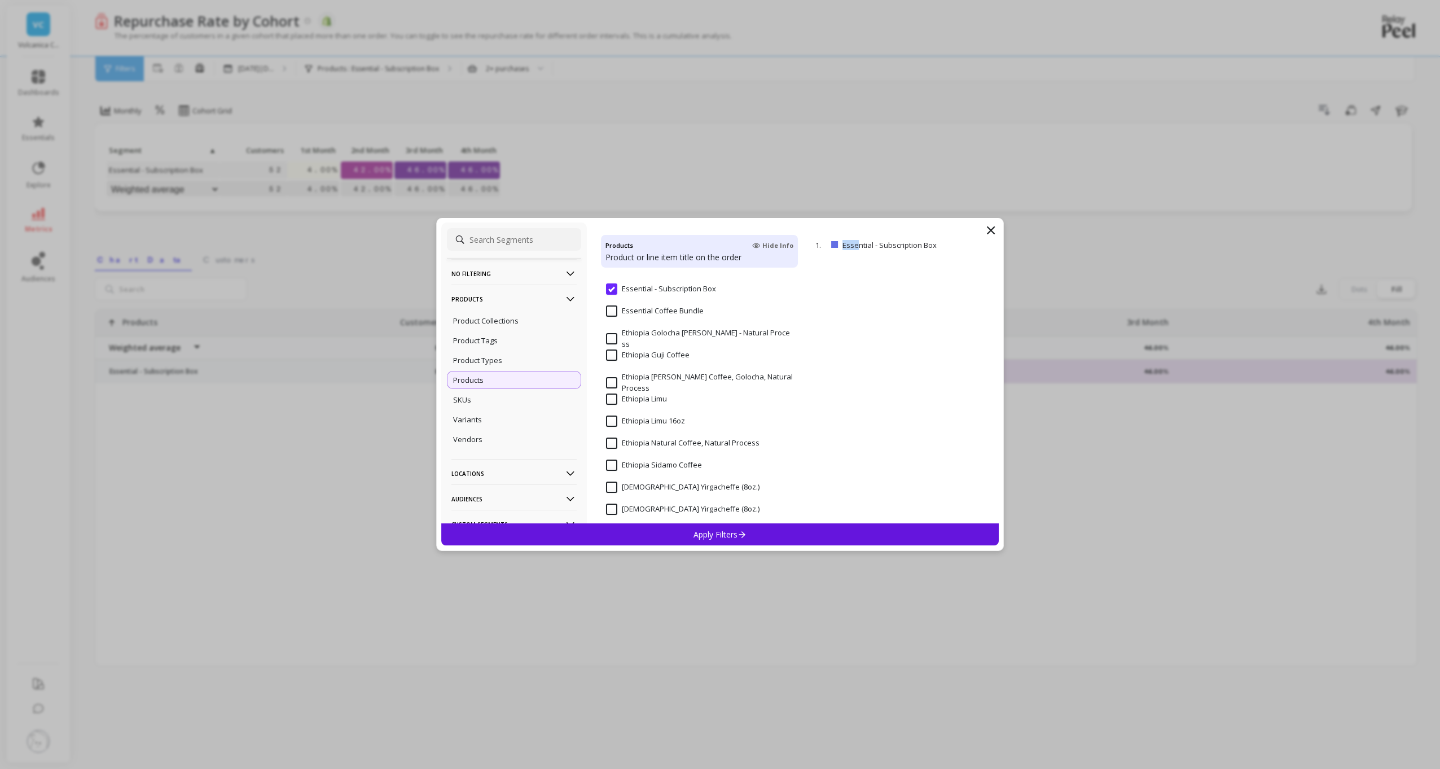
scroll to position [6604, 0]
click at [993, 233] on icon at bounding box center [991, 230] width 7 height 7
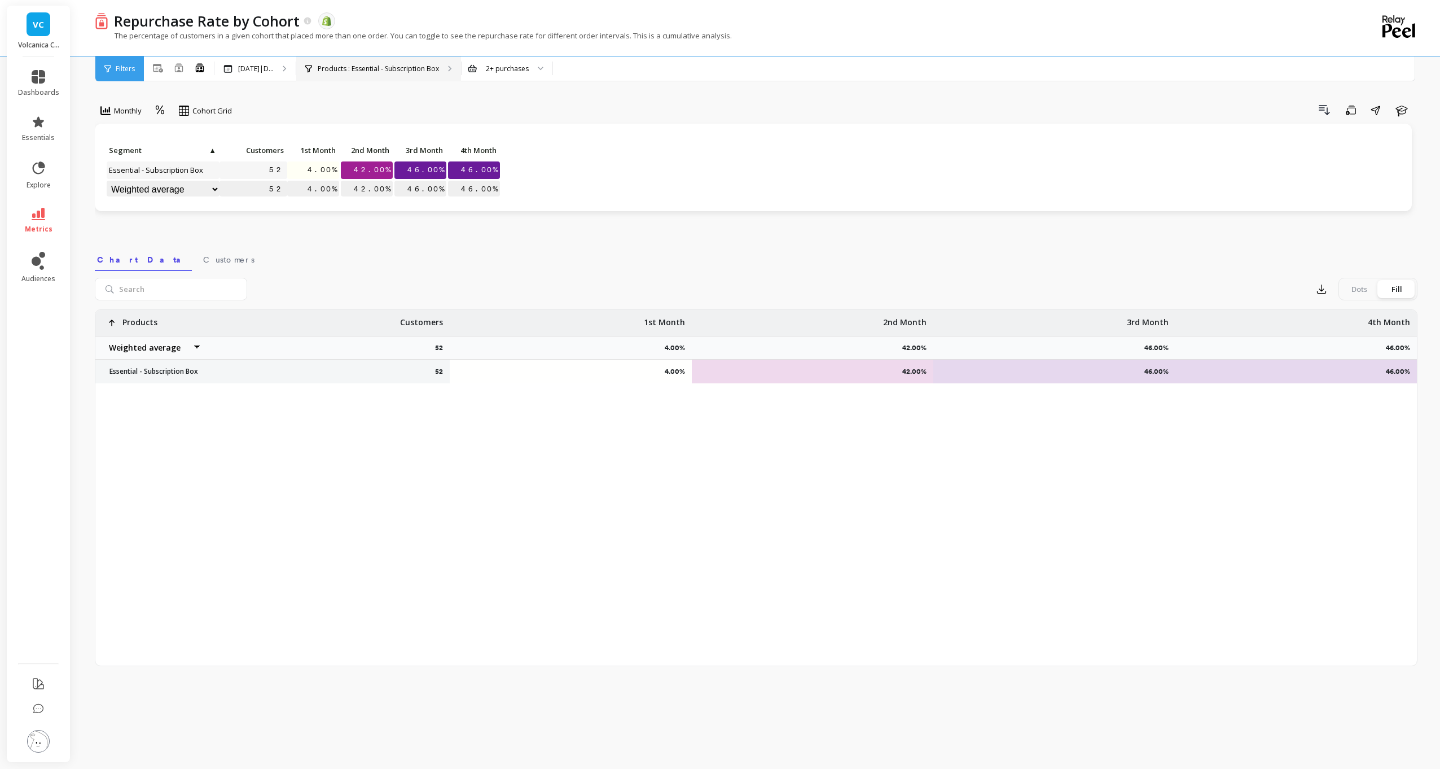
click at [333, 71] on p "Products : Essential - Subscription Box" at bounding box center [378, 68] width 121 height 9
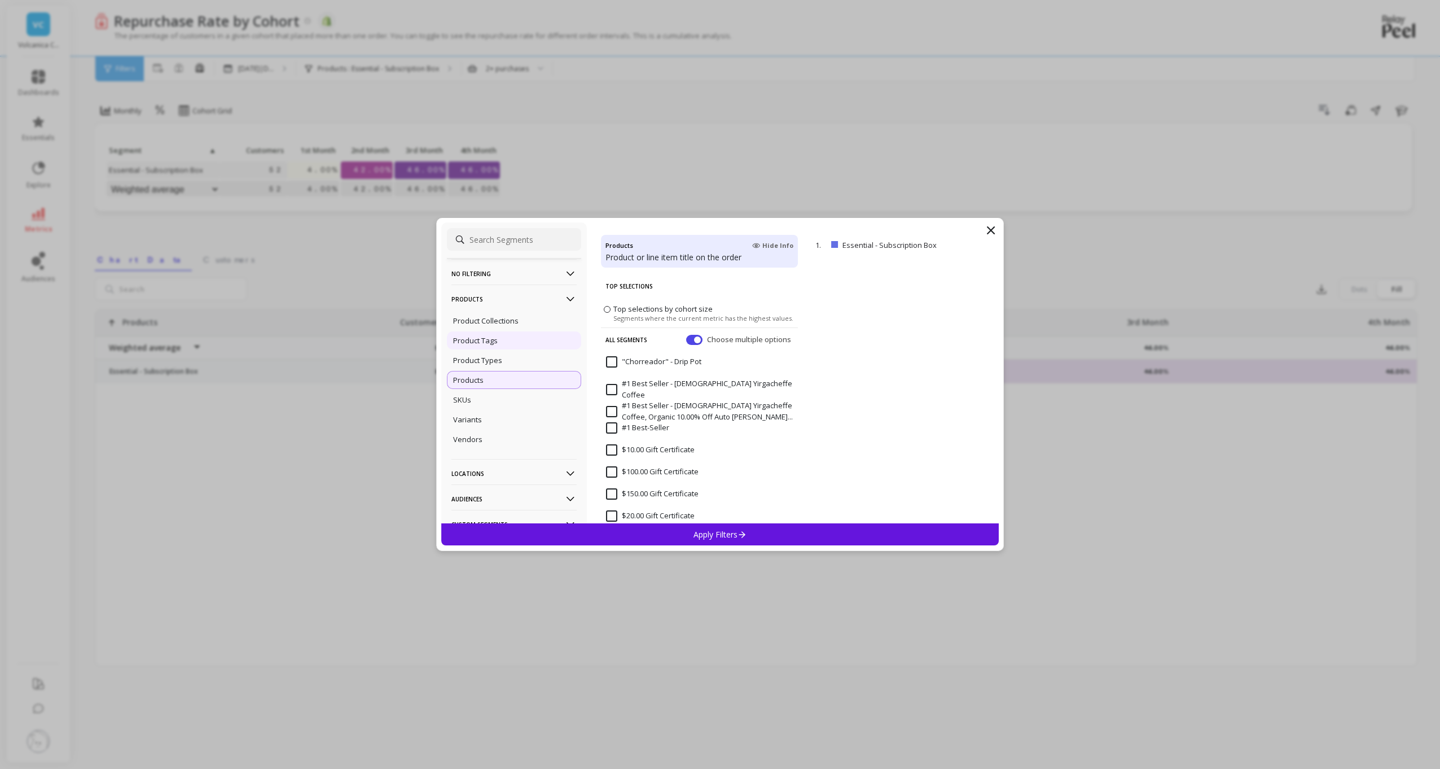
click at [479, 335] on div "Product Tags" at bounding box center [514, 340] width 134 height 18
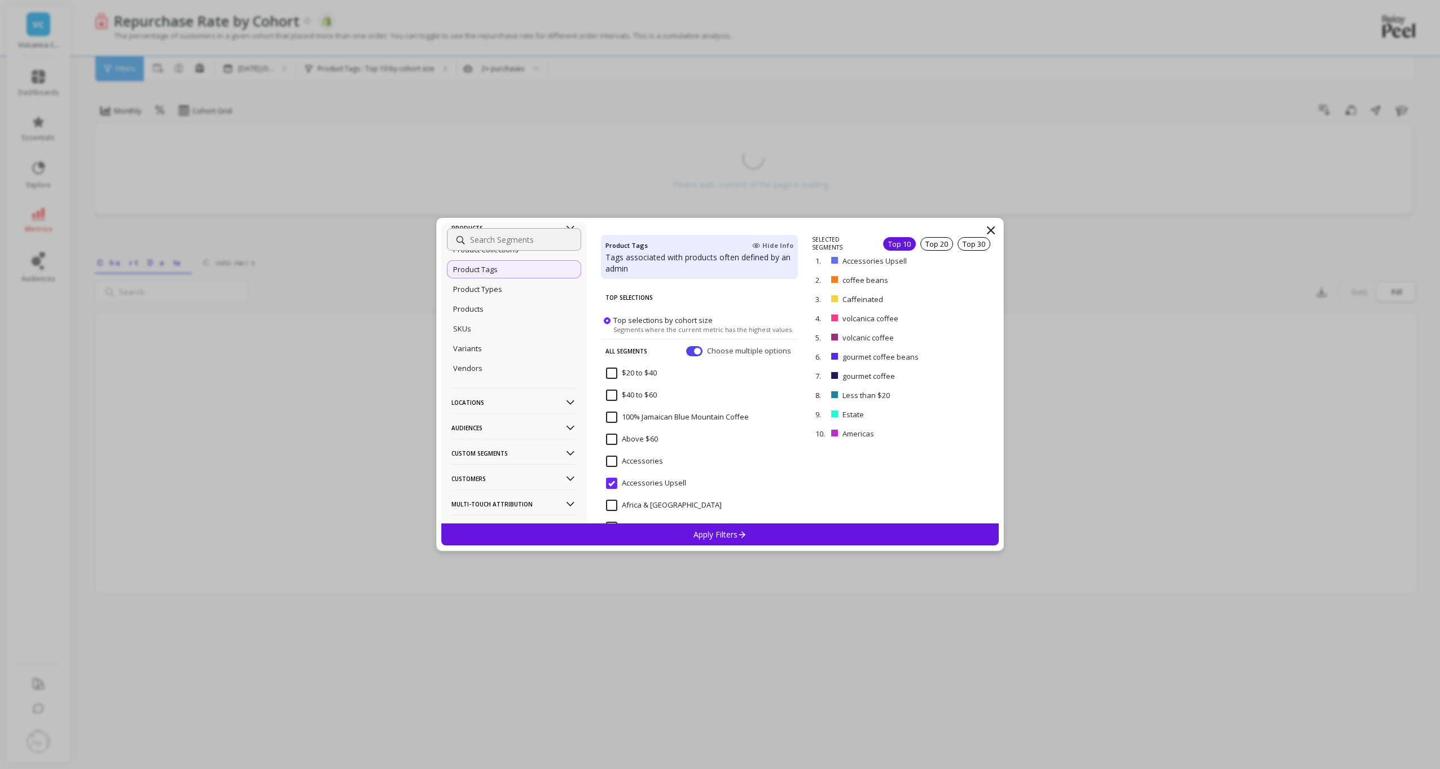
scroll to position [167, 0]
click at [489, 430] on p "Orders" at bounding box center [513, 433] width 125 height 29
click at [499, 391] on div "Order Tags" at bounding box center [514, 385] width 134 height 18
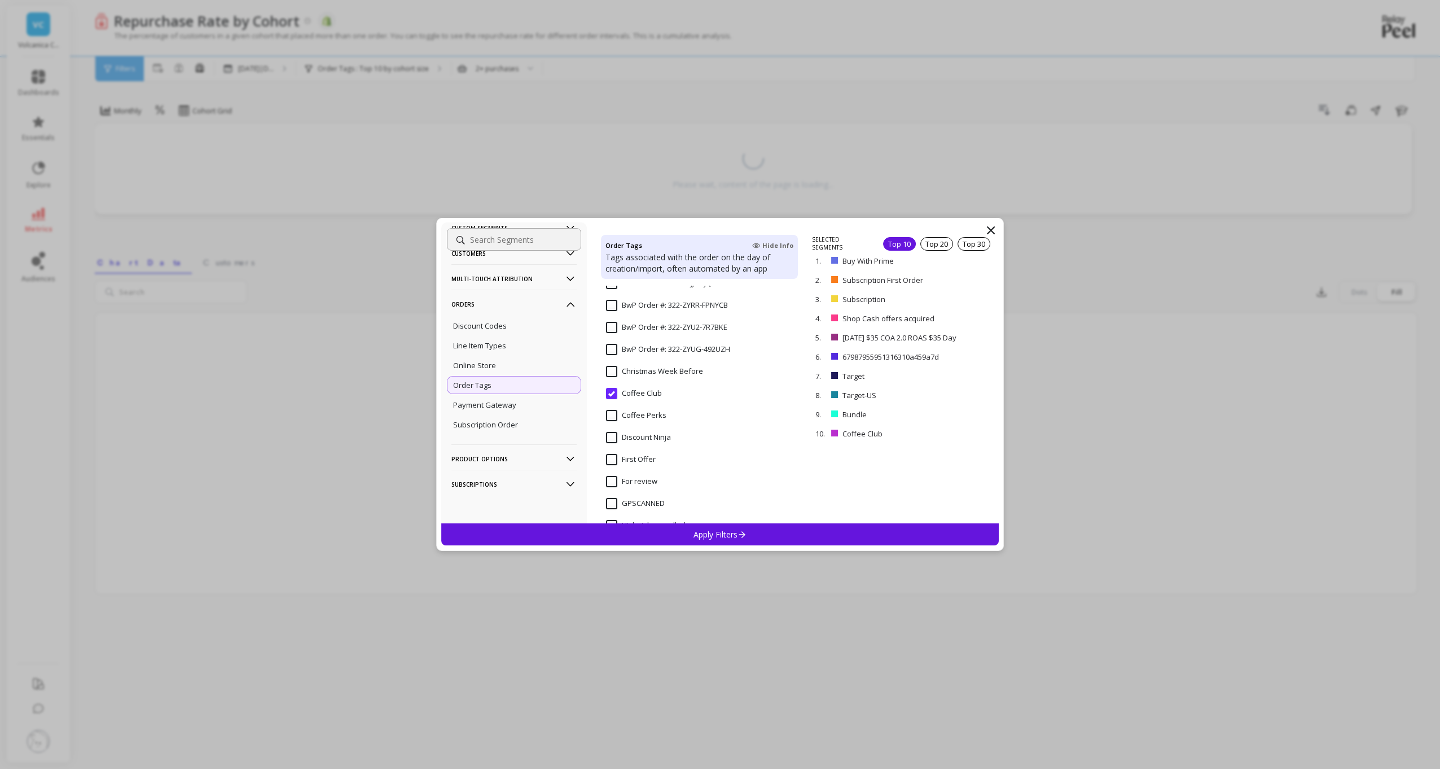
scroll to position [182511, 0]
click at [610, 364] on Club "Coffee Club" at bounding box center [634, 365] width 56 height 11
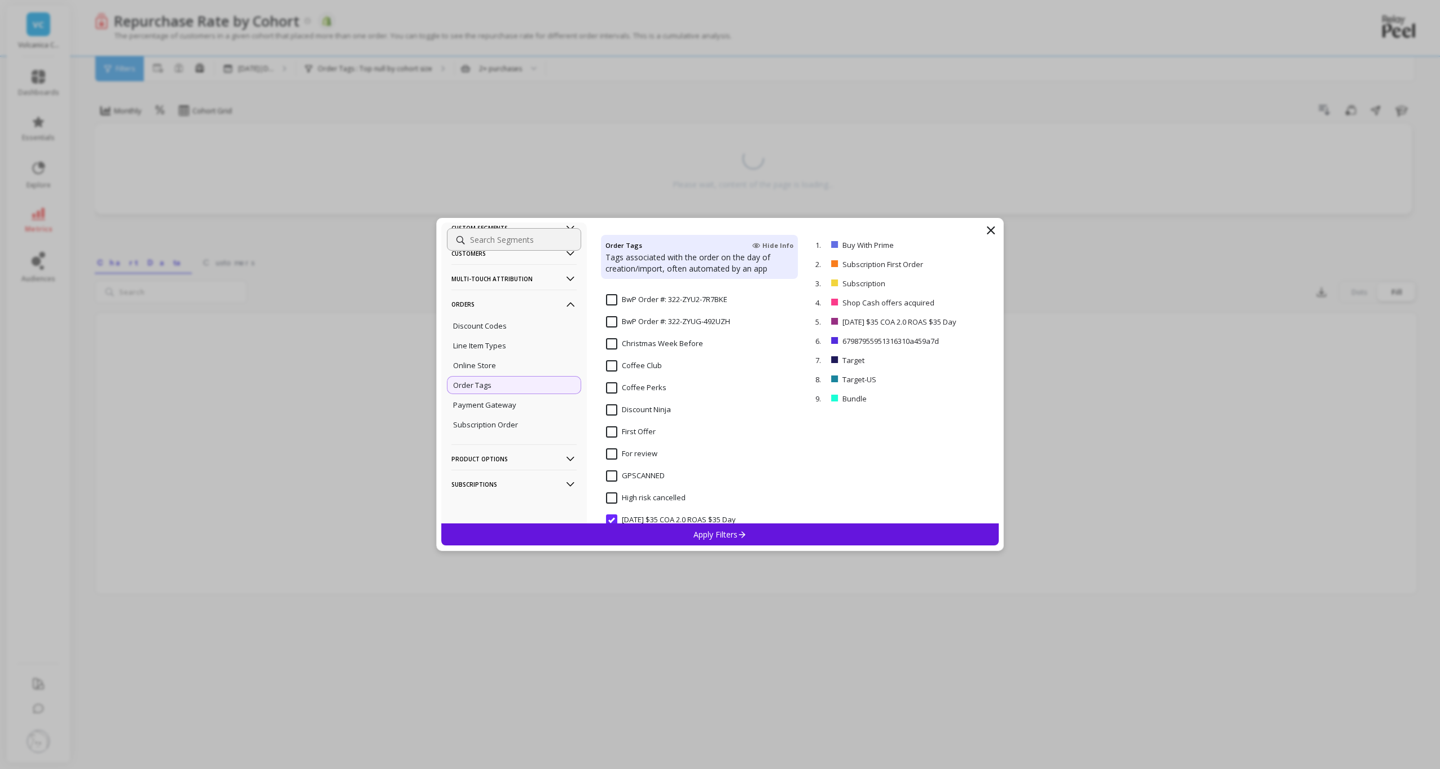
click at [610, 364] on Club "Coffee Club" at bounding box center [634, 365] width 56 height 11
click at [686, 352] on button "button" at bounding box center [694, 351] width 16 height 10
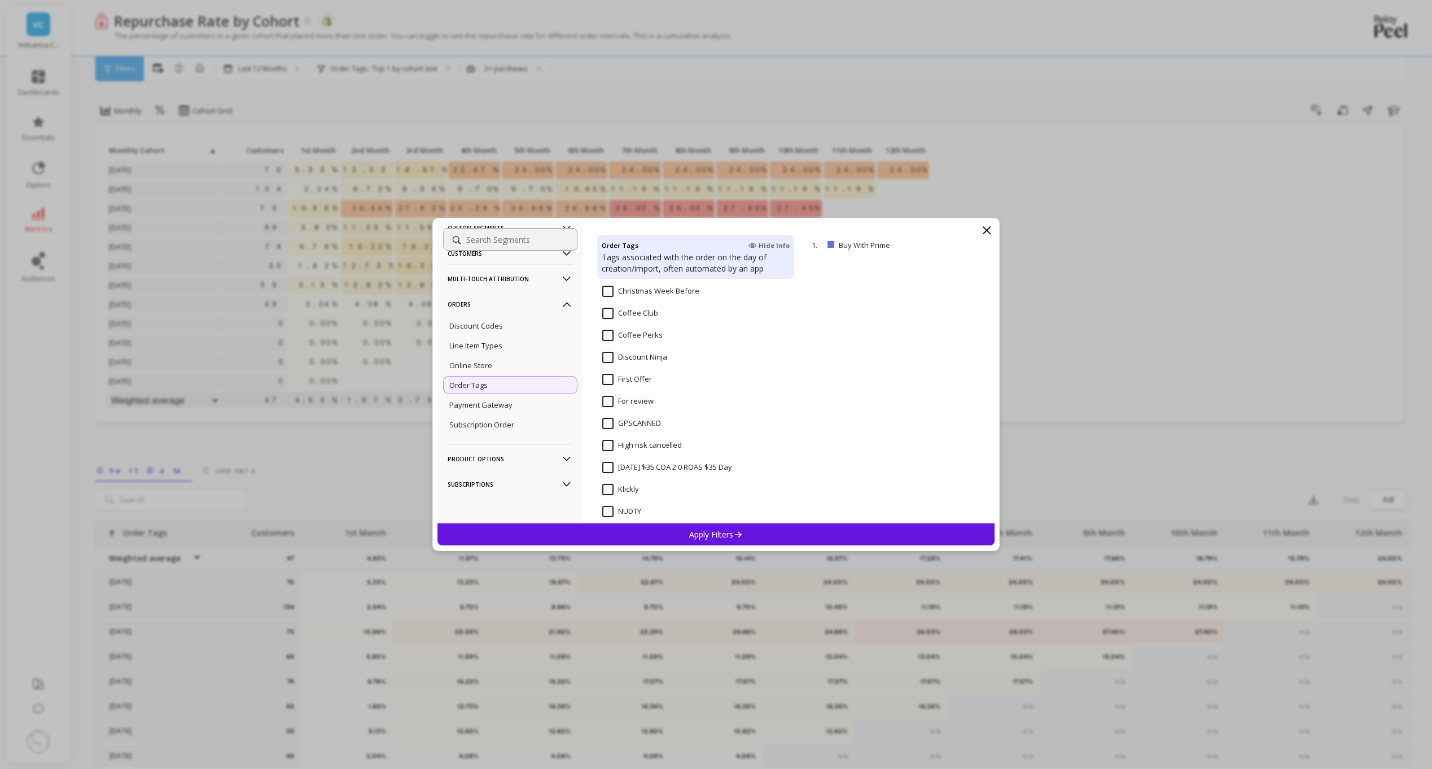
scroll to position [182499, 0]
click at [609, 378] on Club "Coffee Club" at bounding box center [630, 377] width 56 height 11
click at [680, 537] on div "Apply Filters" at bounding box center [716, 534] width 558 height 22
